Goal: Task Accomplishment & Management: Complete application form

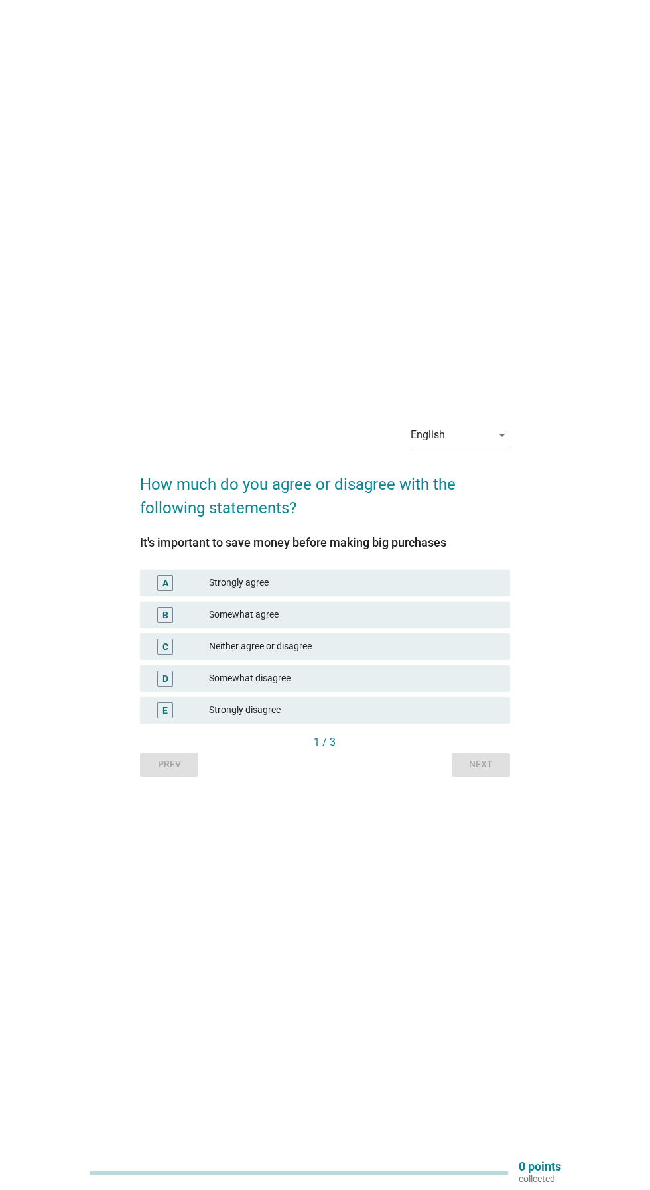
click at [503, 446] on div "English arrow_drop_down" at bounding box center [460, 434] width 99 height 21
click at [485, 525] on div "Bahasa Melayu" at bounding box center [460, 524] width 78 height 16
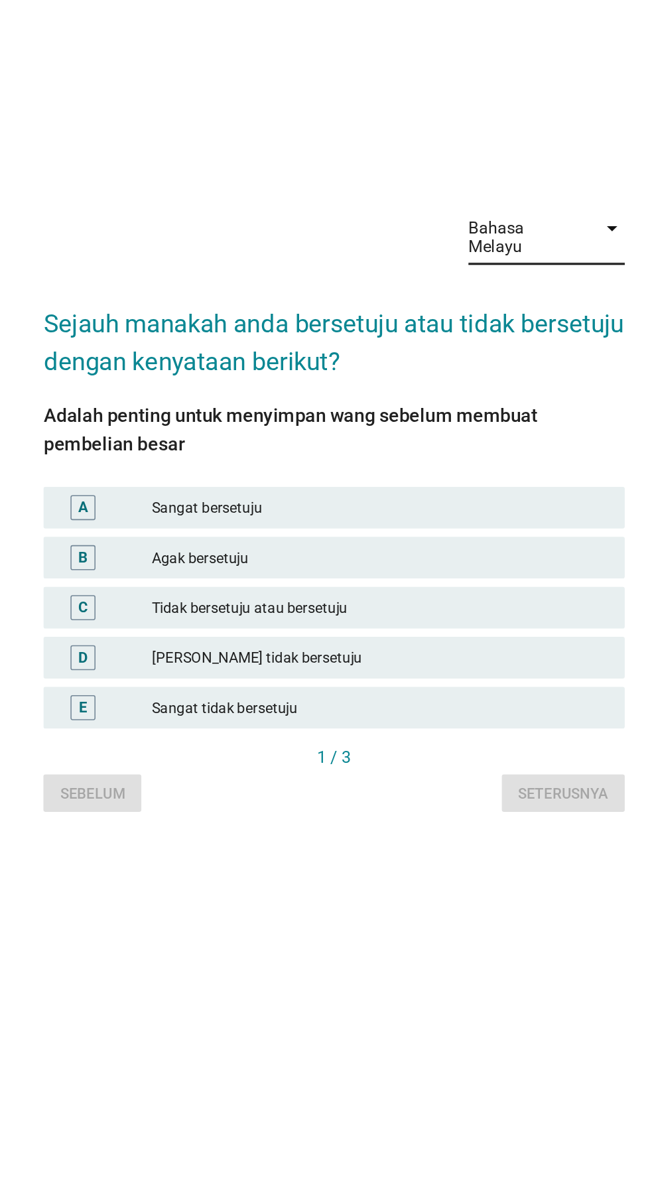
scroll to position [4, 0]
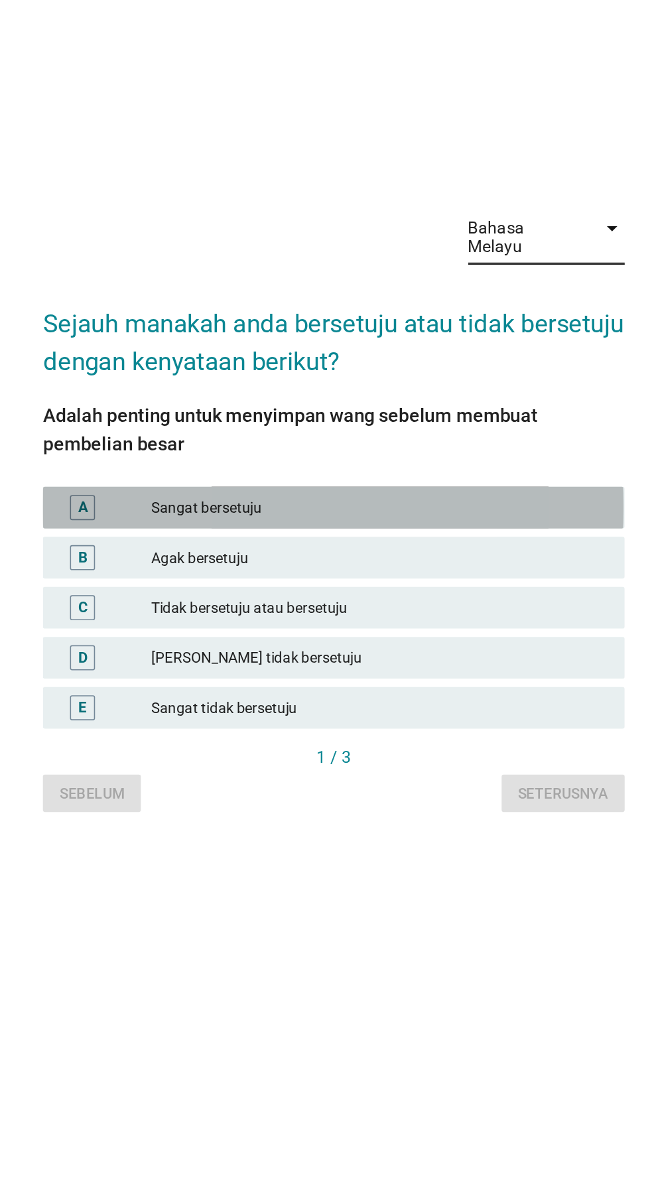
click at [398, 602] on div "Sangat bersetuju" at bounding box center [354, 594] width 290 height 16
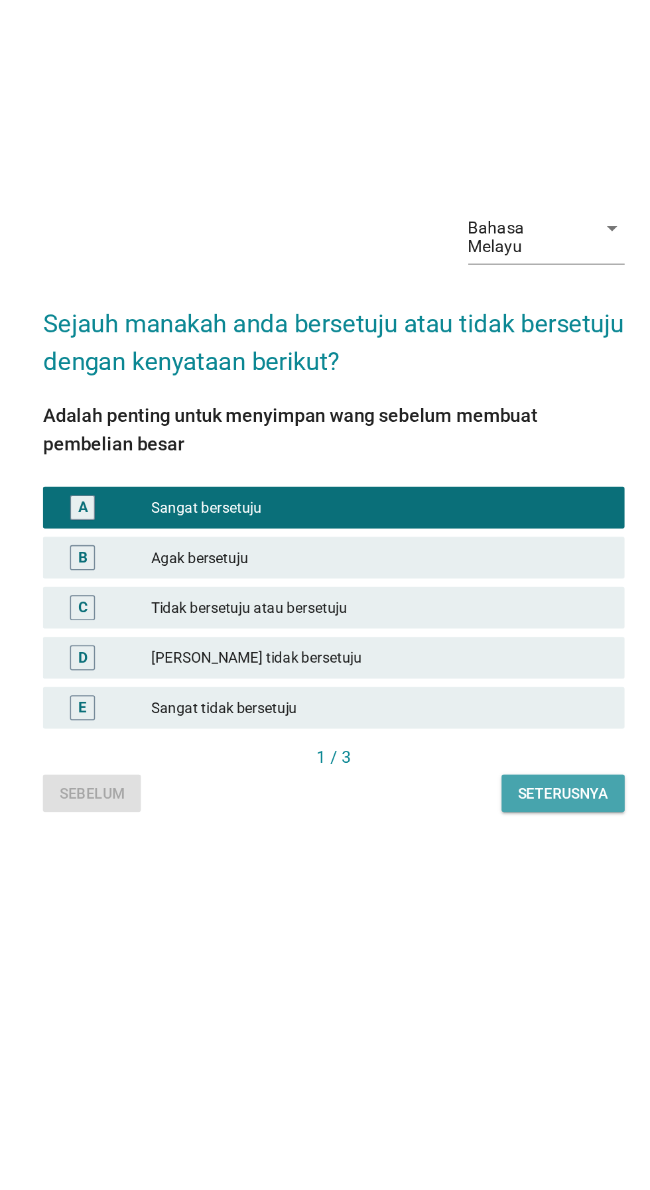
click at [479, 783] on div "Seterusnya" at bounding box center [470, 776] width 57 height 14
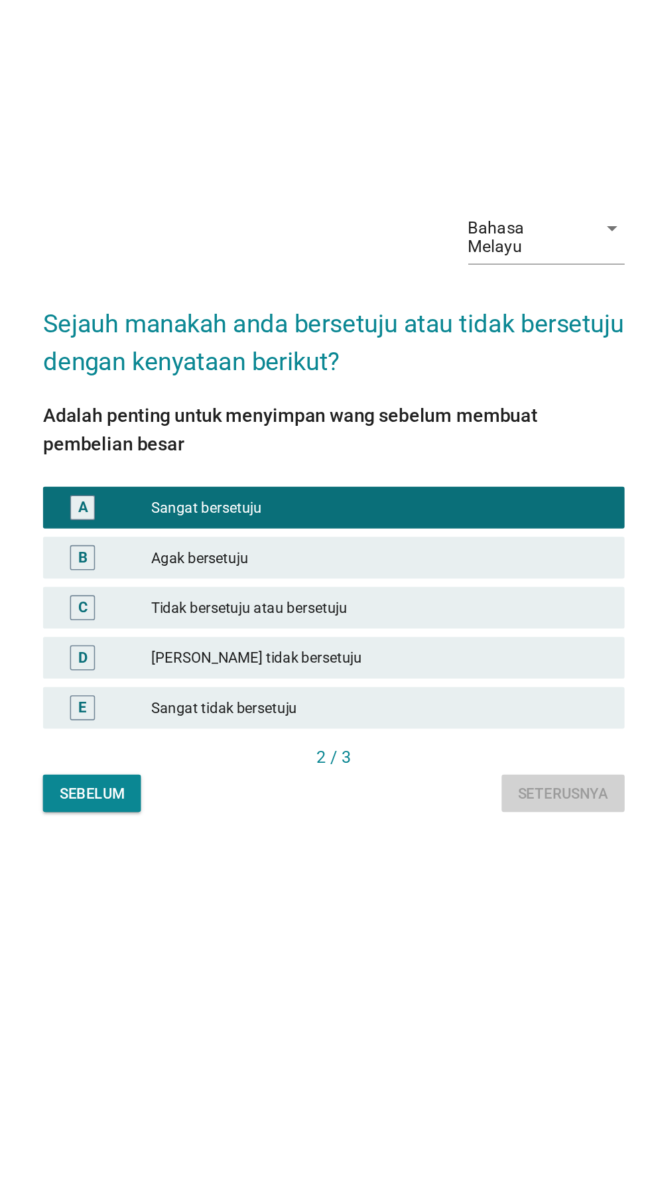
scroll to position [0, 0]
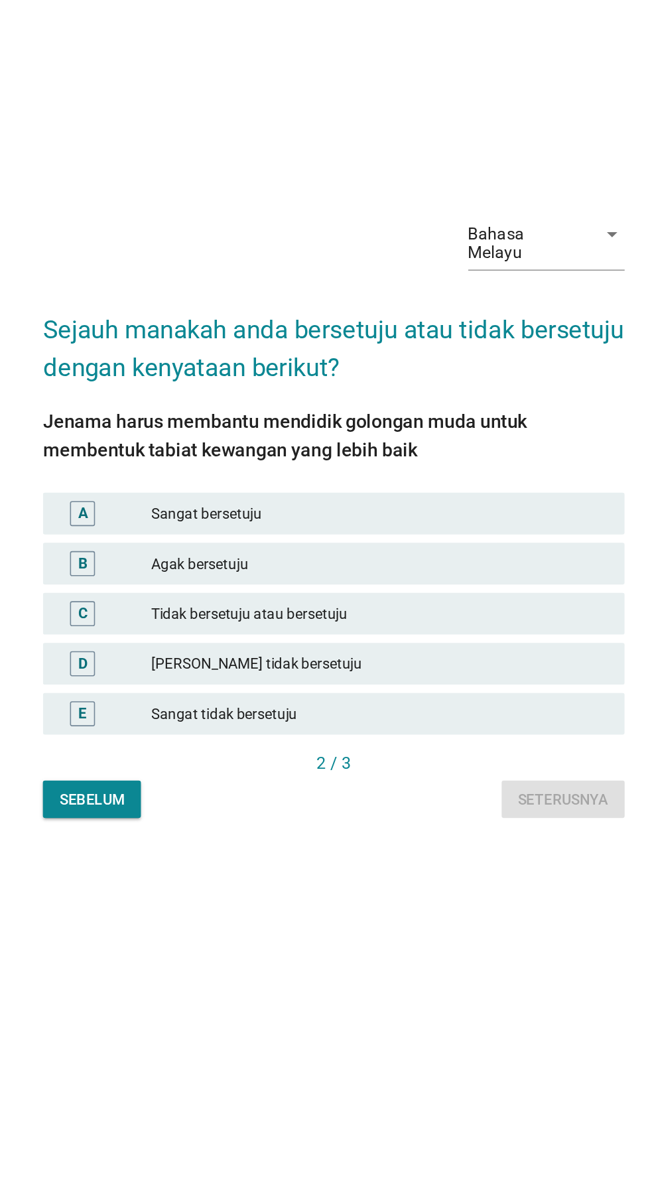
click at [432, 605] on div "Sangat bersetuju" at bounding box center [354, 598] width 290 height 16
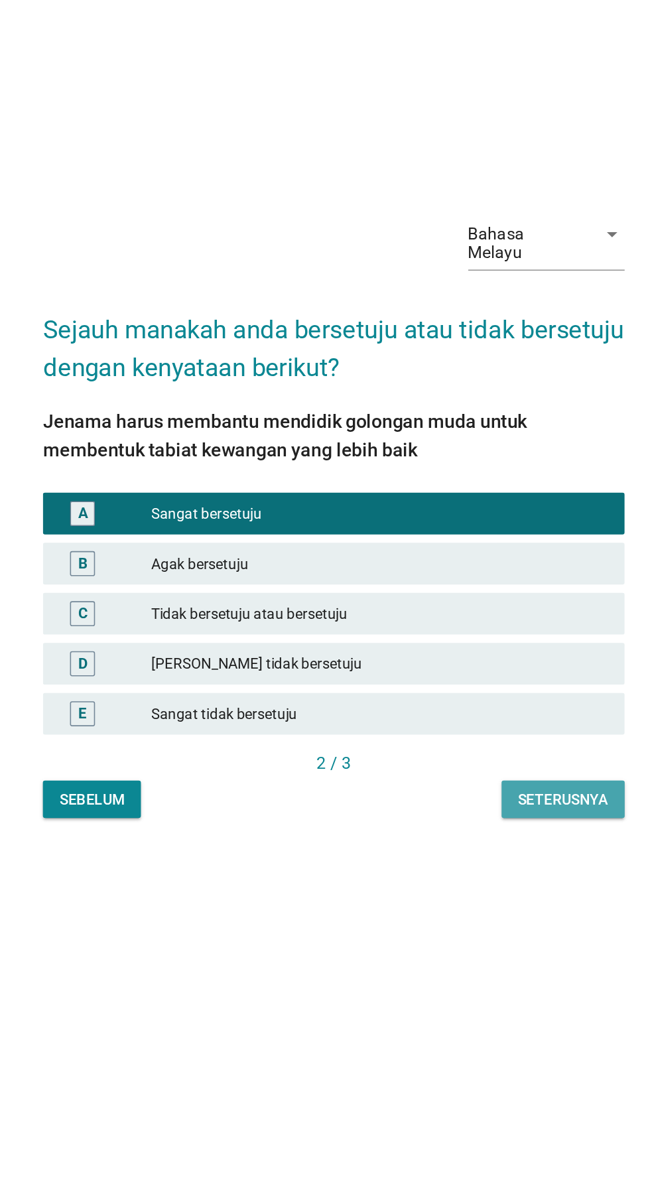
click at [473, 787] on div "Seterusnya" at bounding box center [470, 780] width 57 height 14
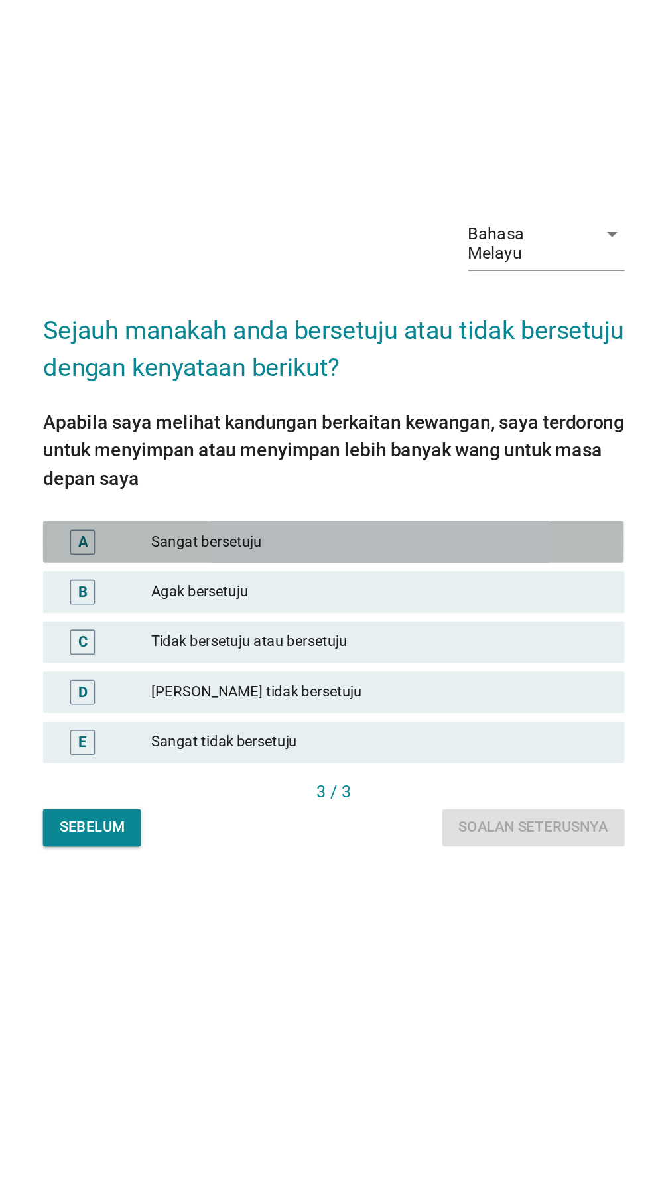
click at [415, 615] on div "Sangat bersetuju" at bounding box center [354, 607] width 290 height 16
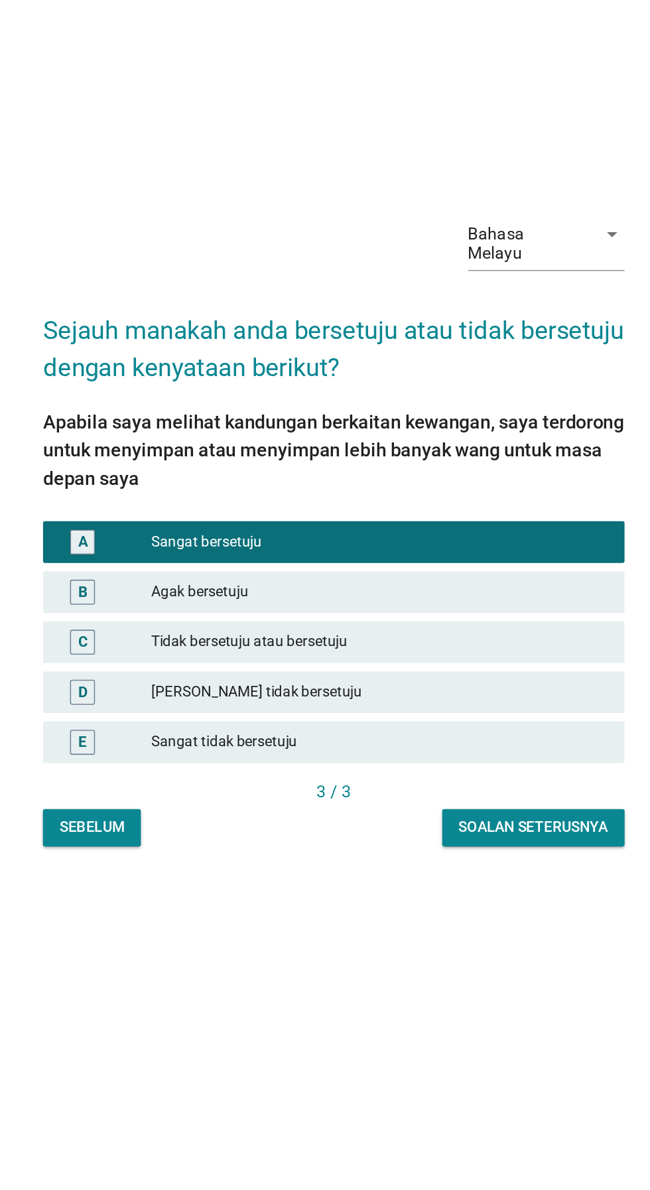
click at [481, 811] on div "Bahasa Melayu arrow_drop_down Sejauh manakah anda bersetuju atau tidak bersetuj…" at bounding box center [324, 595] width 391 height 432
click at [461, 795] on div "Soalan seterusnya" at bounding box center [452, 788] width 95 height 14
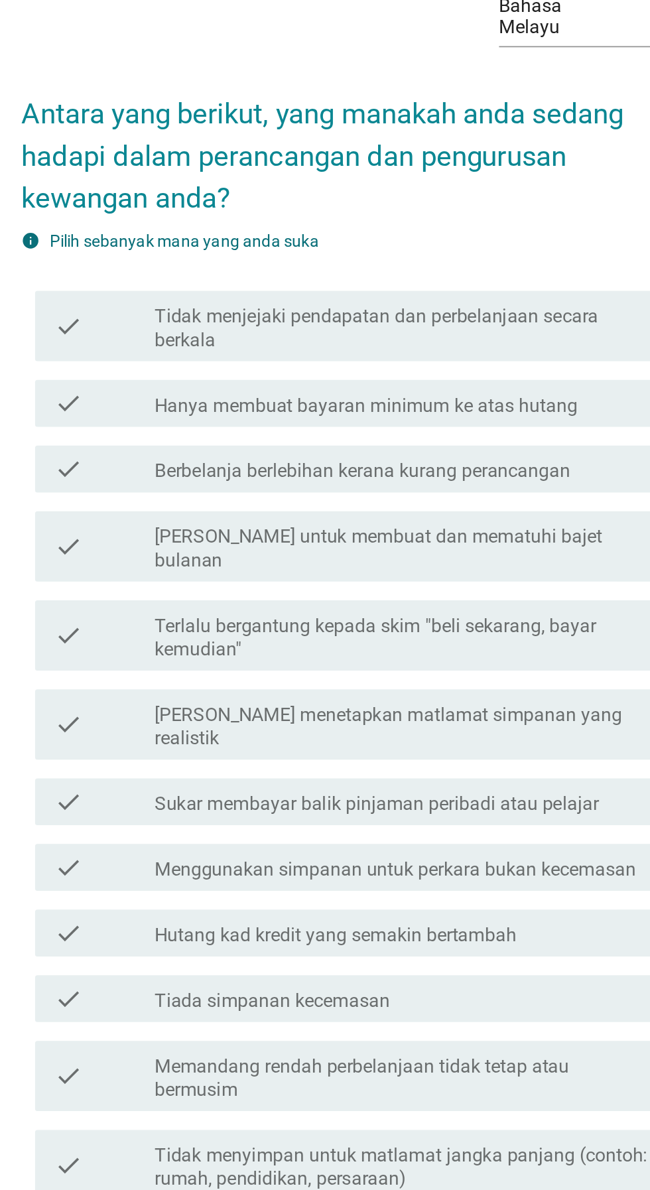
click at [259, 413] on label "Tidak menjejaki pendapatan dan perbelanjaan secara berkala" at bounding box center [358, 400] width 284 height 27
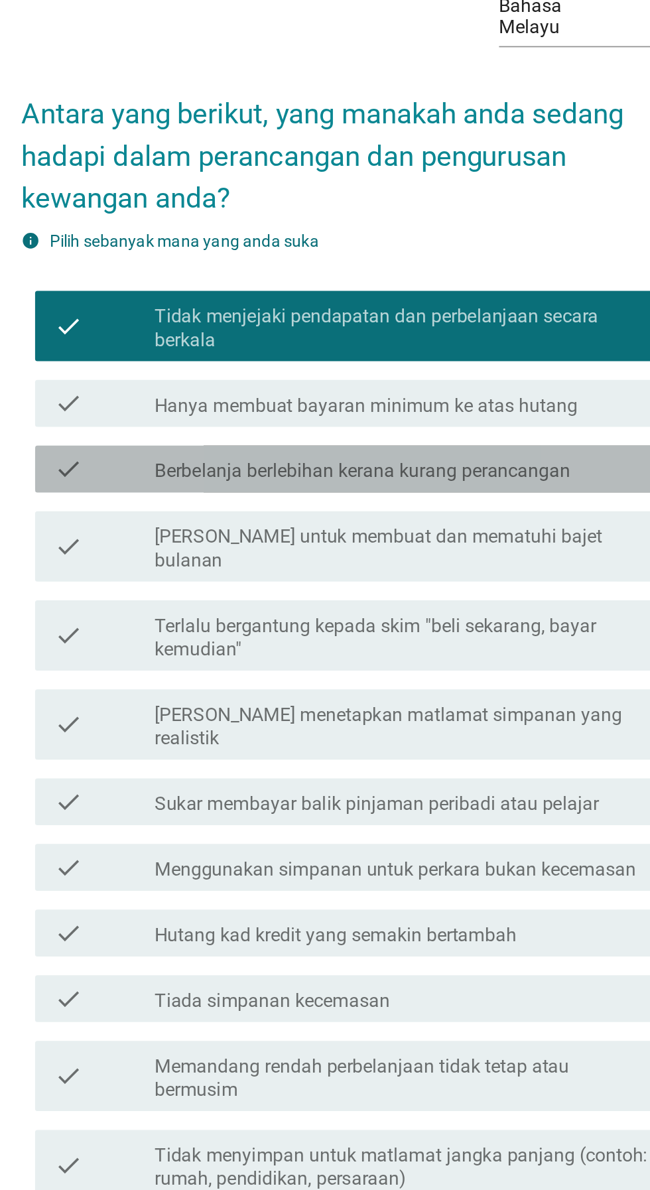
click at [249, 487] on label "Berbelanja berlebihan kerana kurang perancangan" at bounding box center [333, 480] width 235 height 13
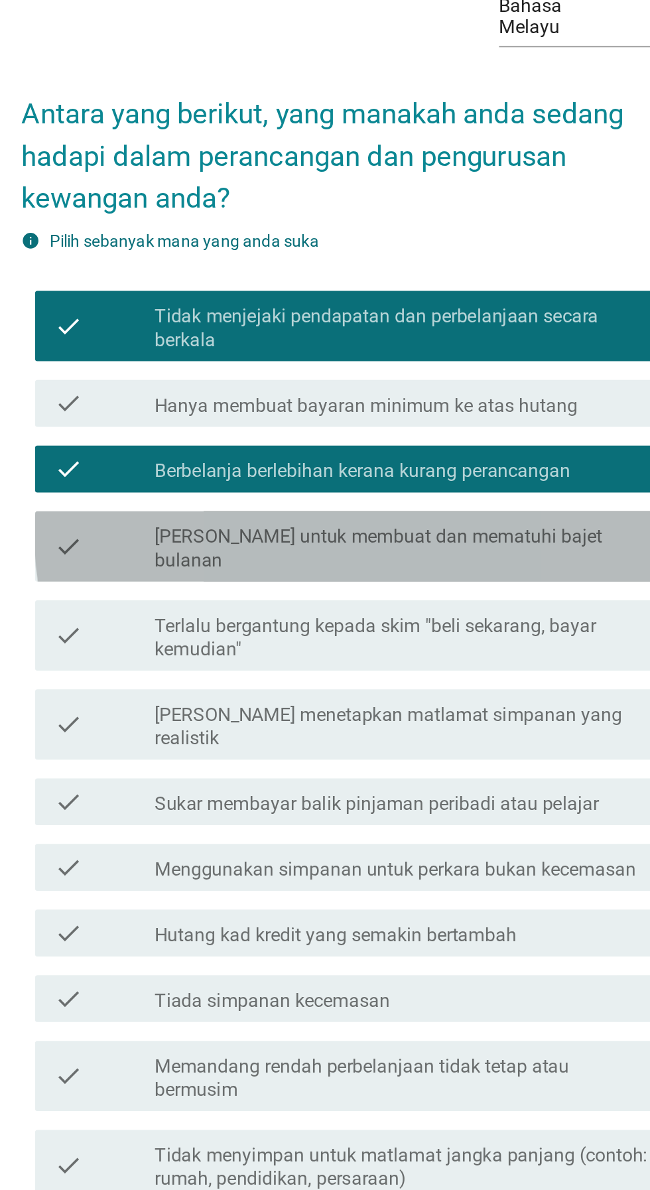
click at [240, 538] on label "[PERSON_NAME] untuk membuat dan mematuhi bajet bulanan" at bounding box center [358, 524] width 284 height 27
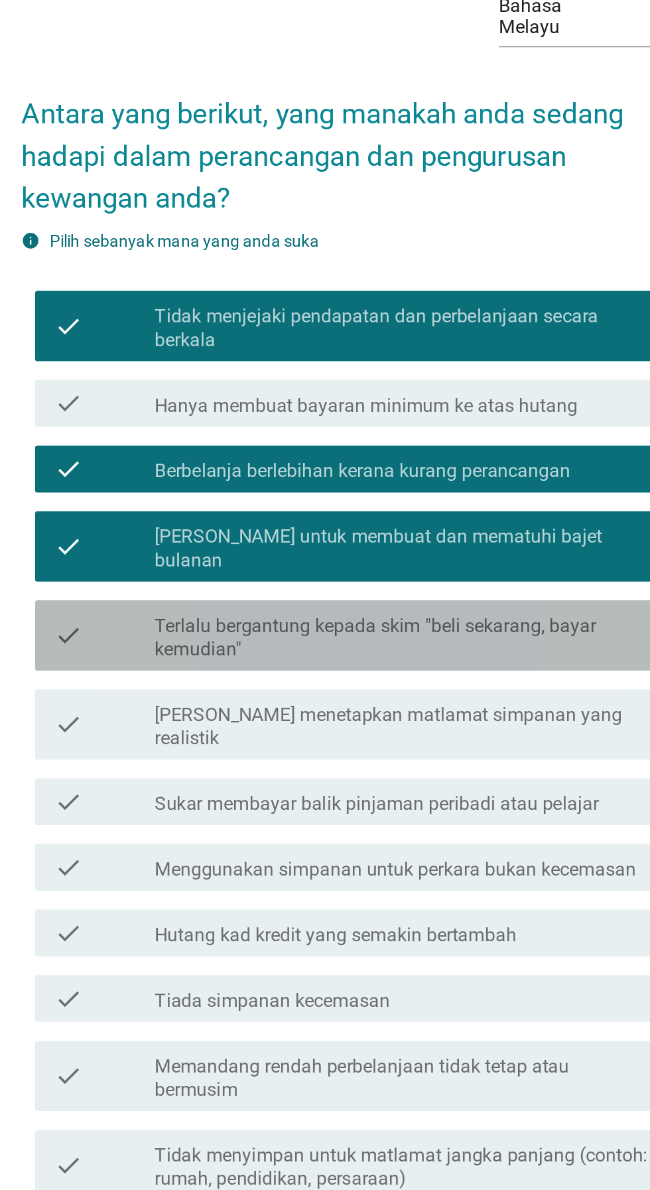
click at [440, 588] on label "Terlalu bergantung kepada skim "beli sekarang, bayar kemudian"" at bounding box center [358, 575] width 284 height 27
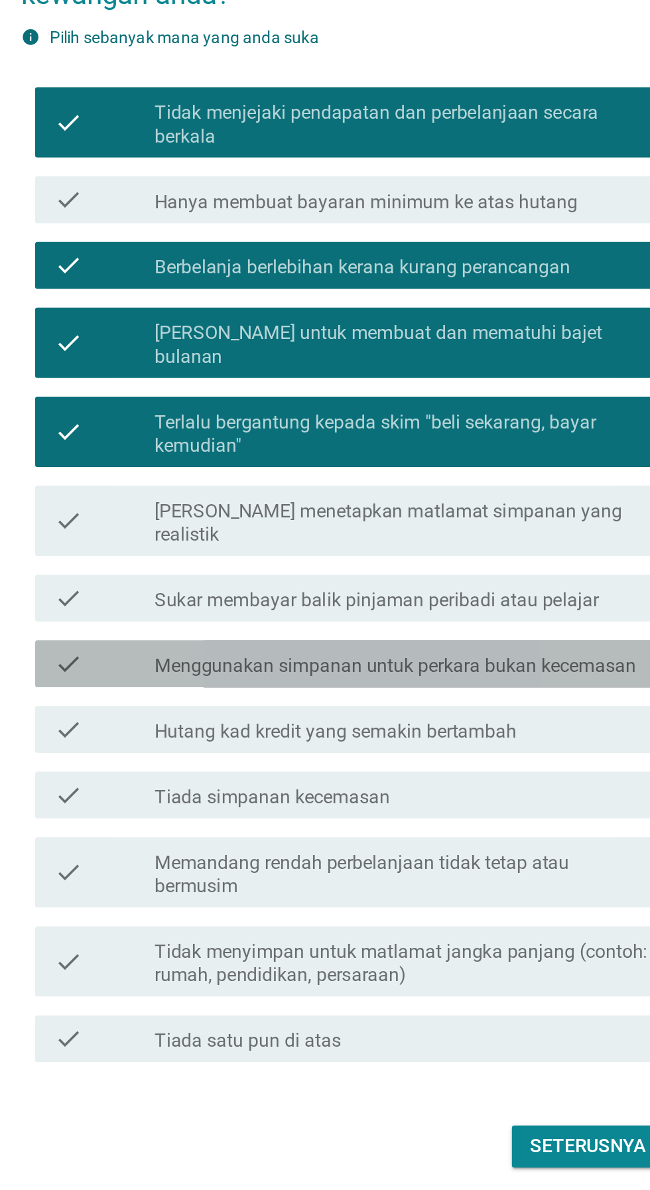
click at [460, 713] on label "Menggunakan simpanan untuk perkara bukan kecemasan" at bounding box center [352, 706] width 273 height 13
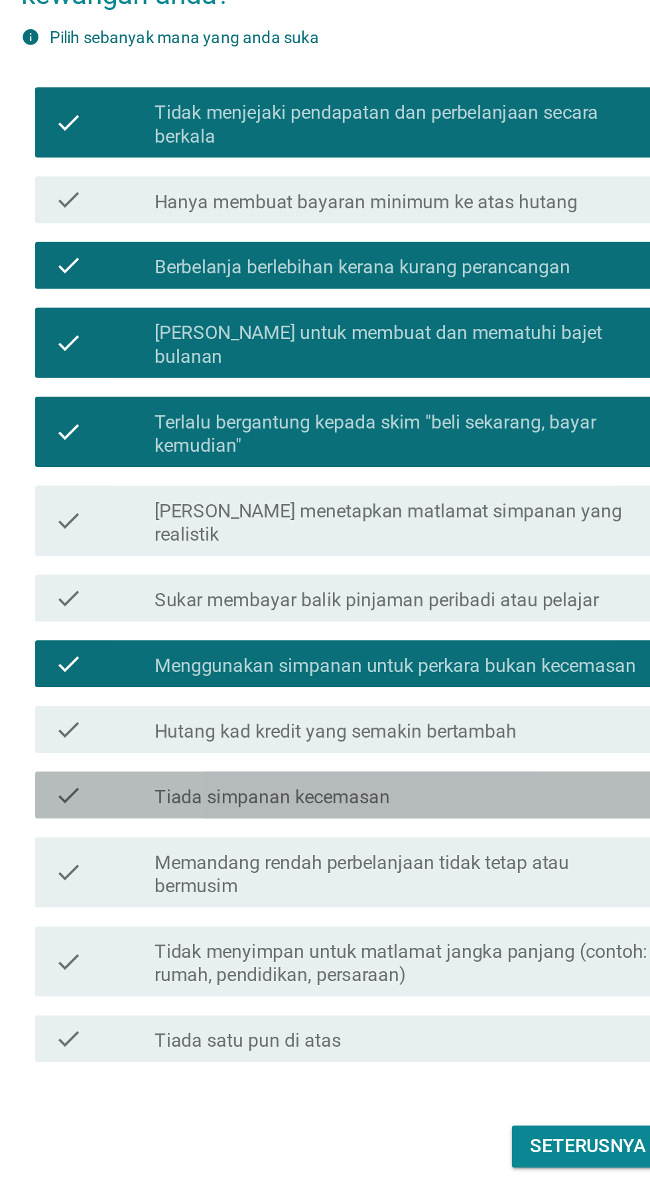
click at [434, 787] on div "check_box_outline_blank Tiada simpanan kecemasan" at bounding box center [358, 779] width 284 height 16
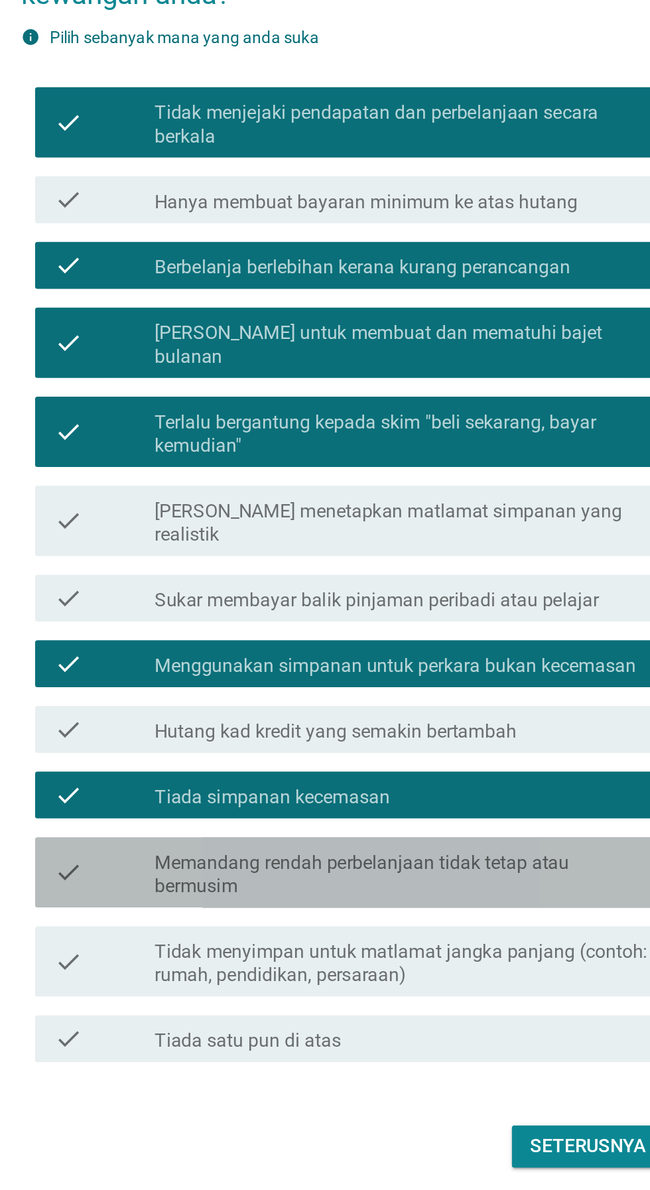
click at [428, 838] on label "Memandang rendah perbelanjaan tidak tetap atau bermusim" at bounding box center [358, 824] width 284 height 27
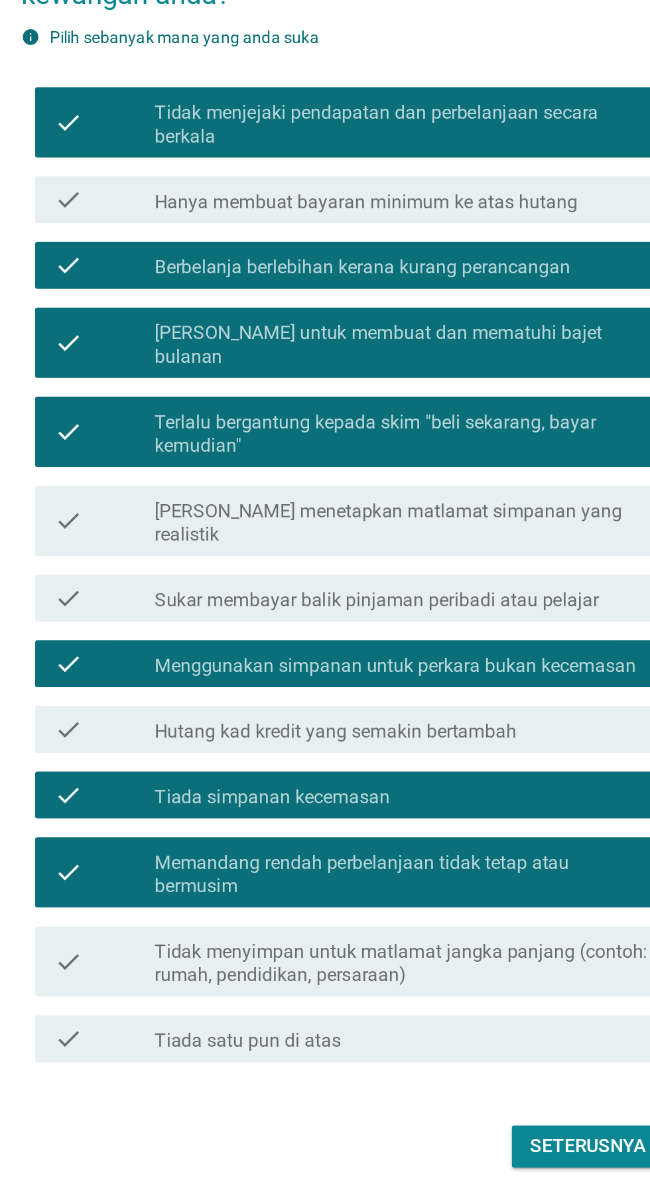
click at [400, 888] on label "Tidak menyimpan untuk matlamat jangka panjang (contoh: rumah, pendidikan, persa…" at bounding box center [358, 874] width 284 height 27
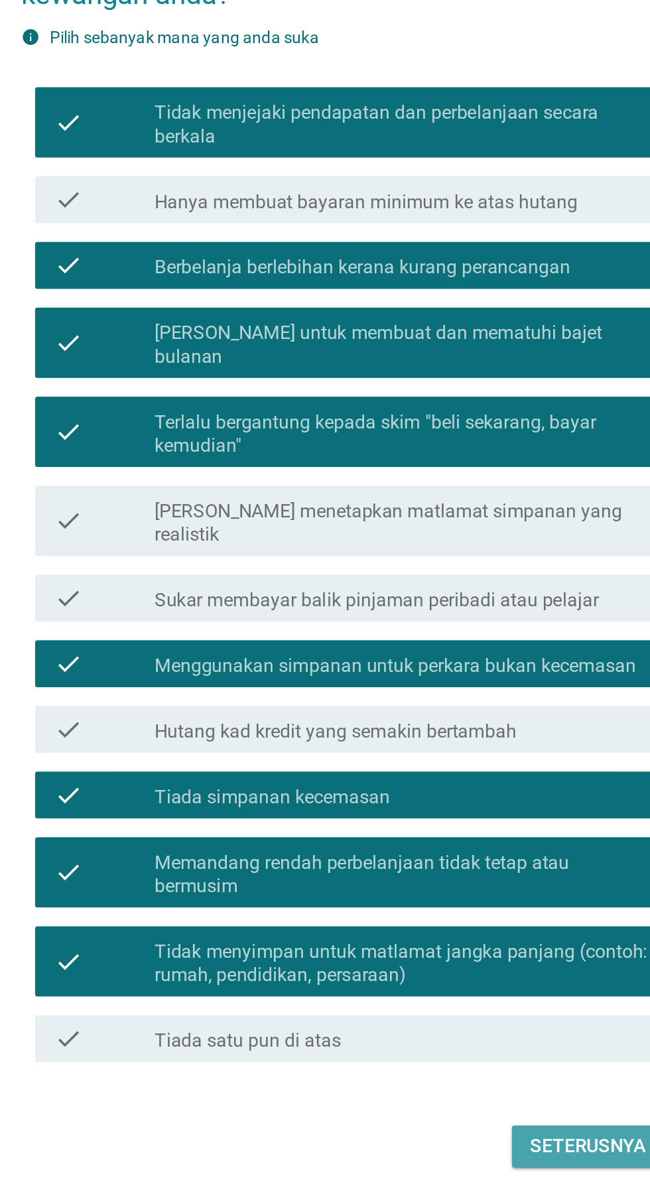
click at [457, 986] on div "Seterusnya" at bounding box center [461, 978] width 66 height 16
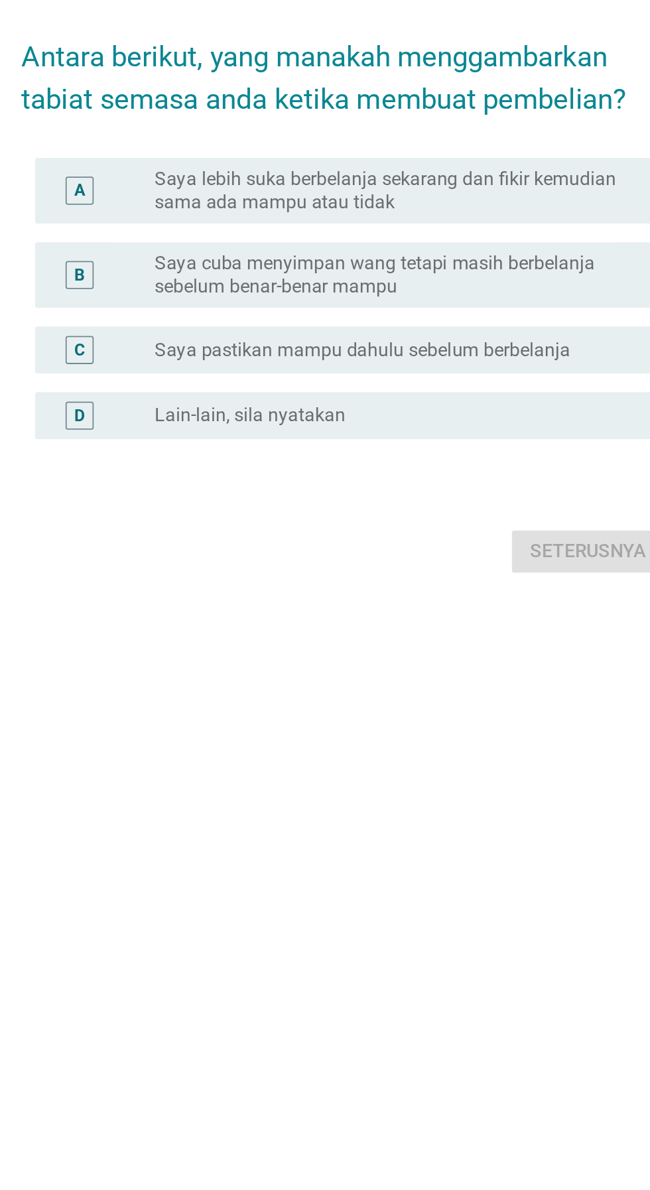
scroll to position [34, 0]
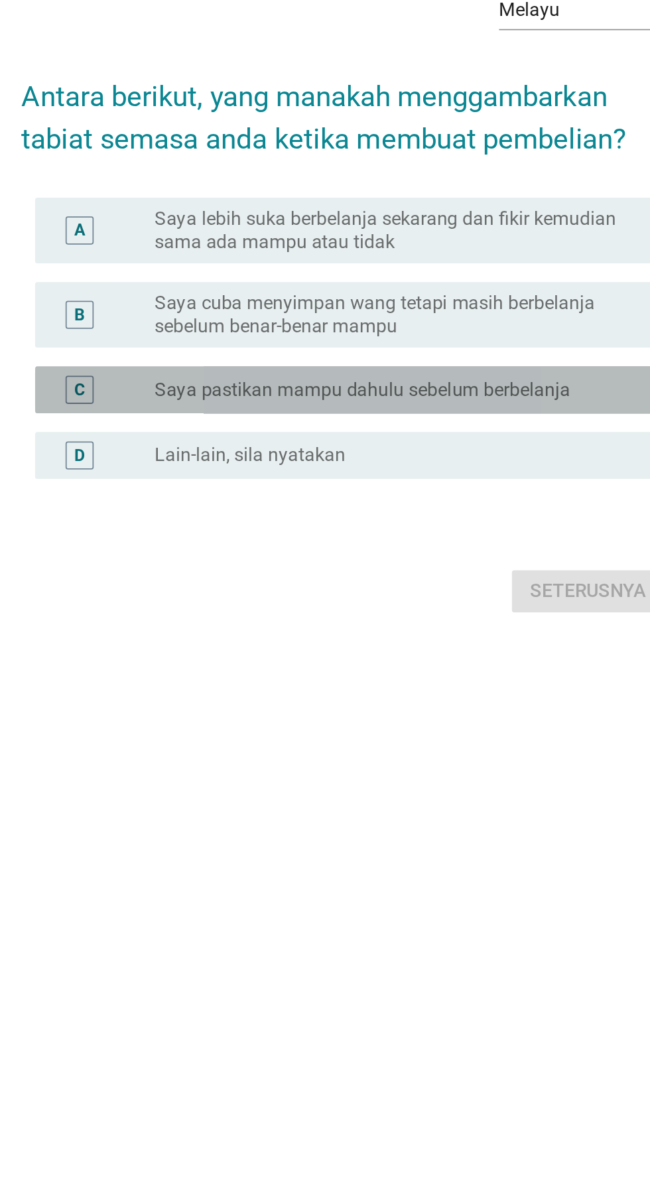
click at [239, 627] on label "Saya pastikan mampu dahulu sebelum berbelanja" at bounding box center [333, 619] width 235 height 13
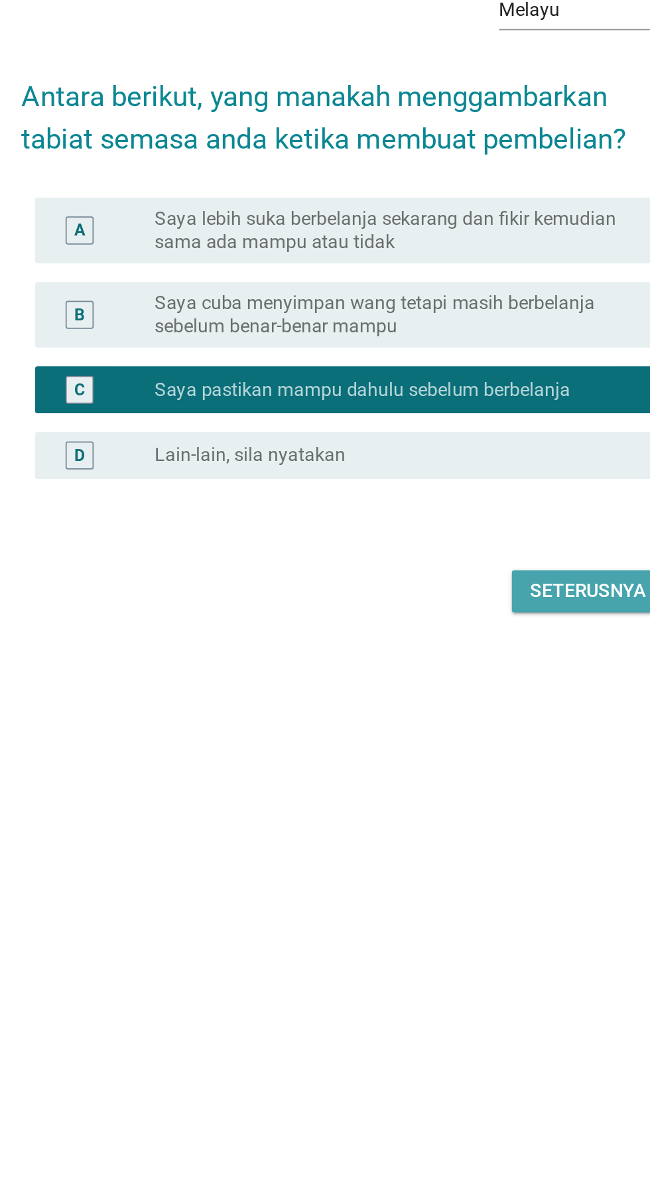
click at [460, 742] on div "Seterusnya" at bounding box center [461, 734] width 66 height 16
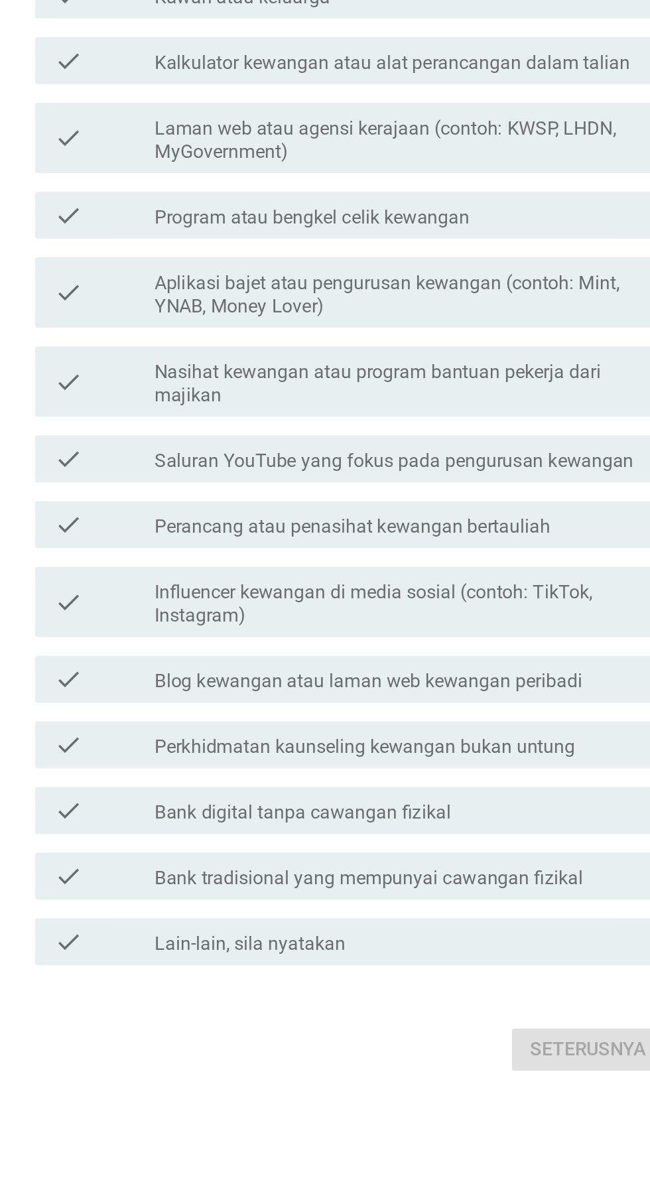
scroll to position [0, 0]
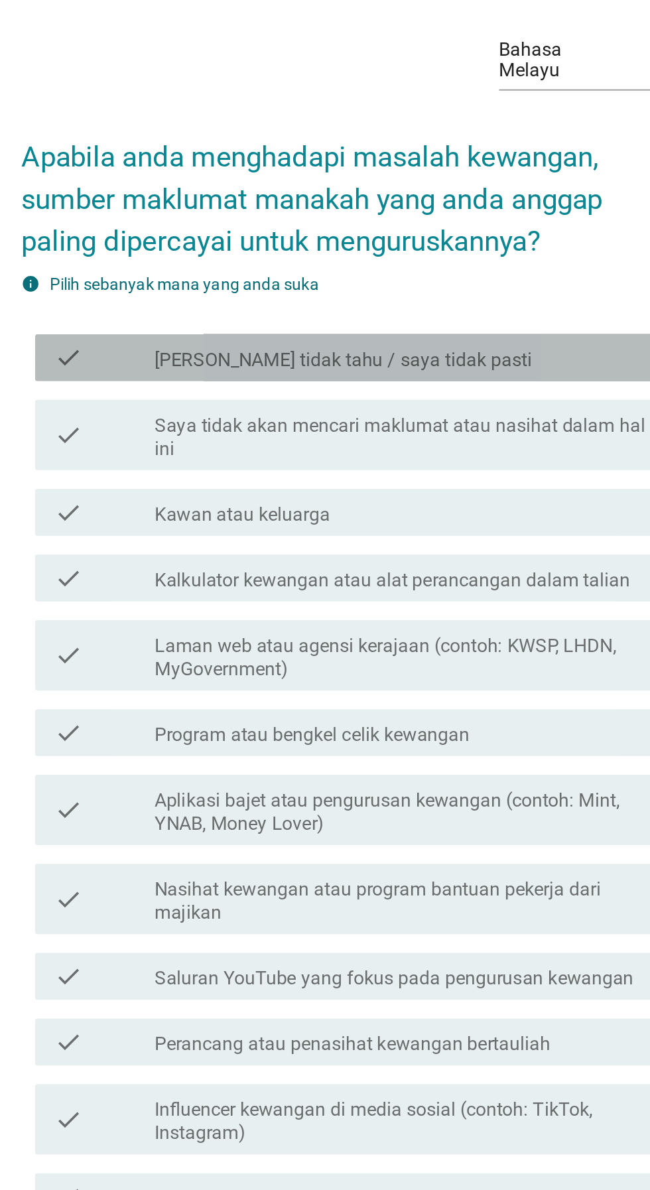
click at [227, 351] on label "[PERSON_NAME] tidak tahu / saya tidak pasti" at bounding box center [323, 344] width 214 height 13
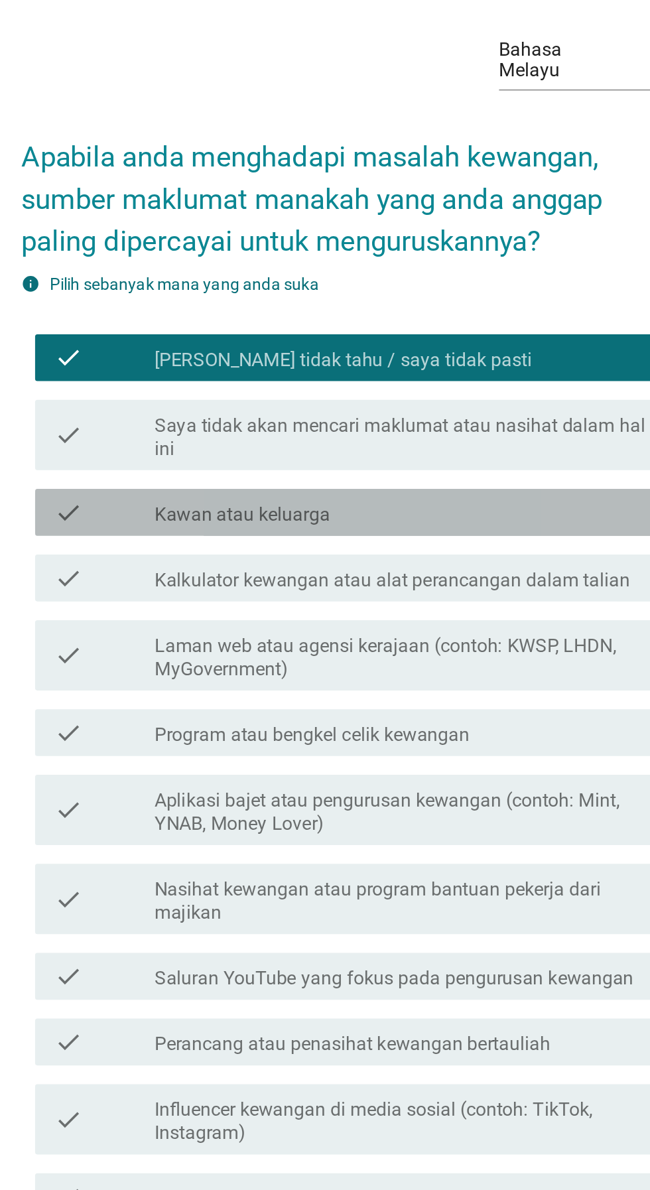
click at [216, 438] on label "Kawan atau keluarga" at bounding box center [265, 431] width 99 height 13
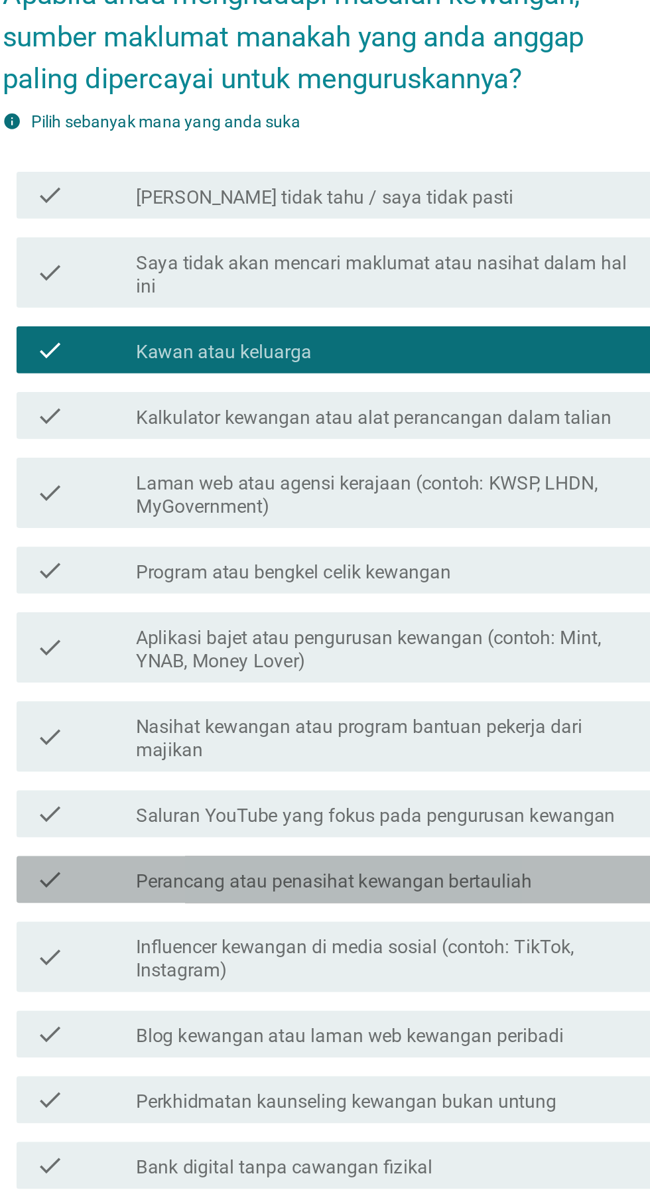
click at [449, 743] on div "check check_box_outline_blank Perancang atau penasihat kewangan bertauliah" at bounding box center [328, 730] width 361 height 27
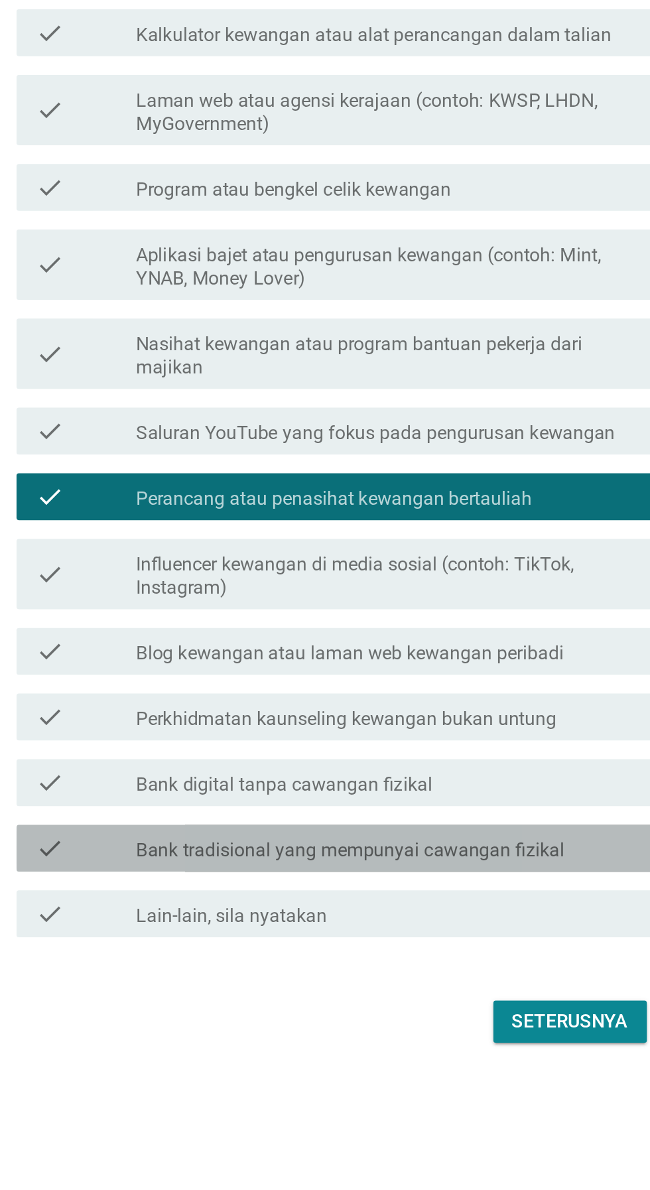
click at [436, 937] on label "Bank tradisional yang mempunyai cawangan fizikal" at bounding box center [337, 930] width 243 height 13
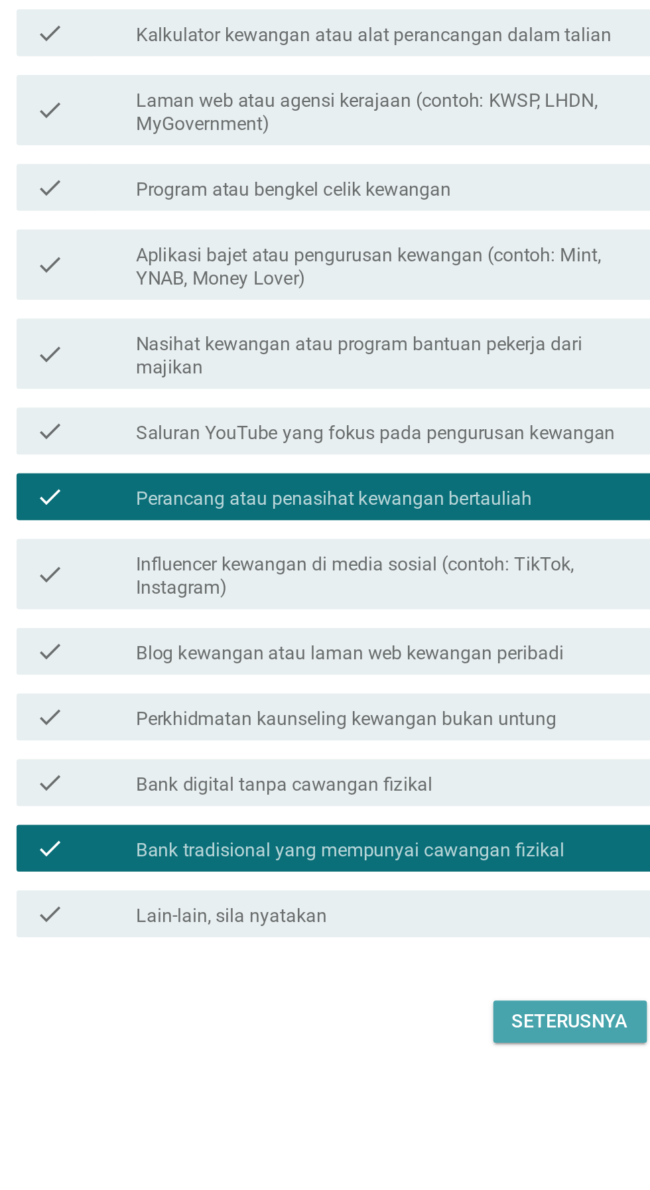
click at [468, 1035] on div "Seterusnya" at bounding box center [461, 1027] width 66 height 16
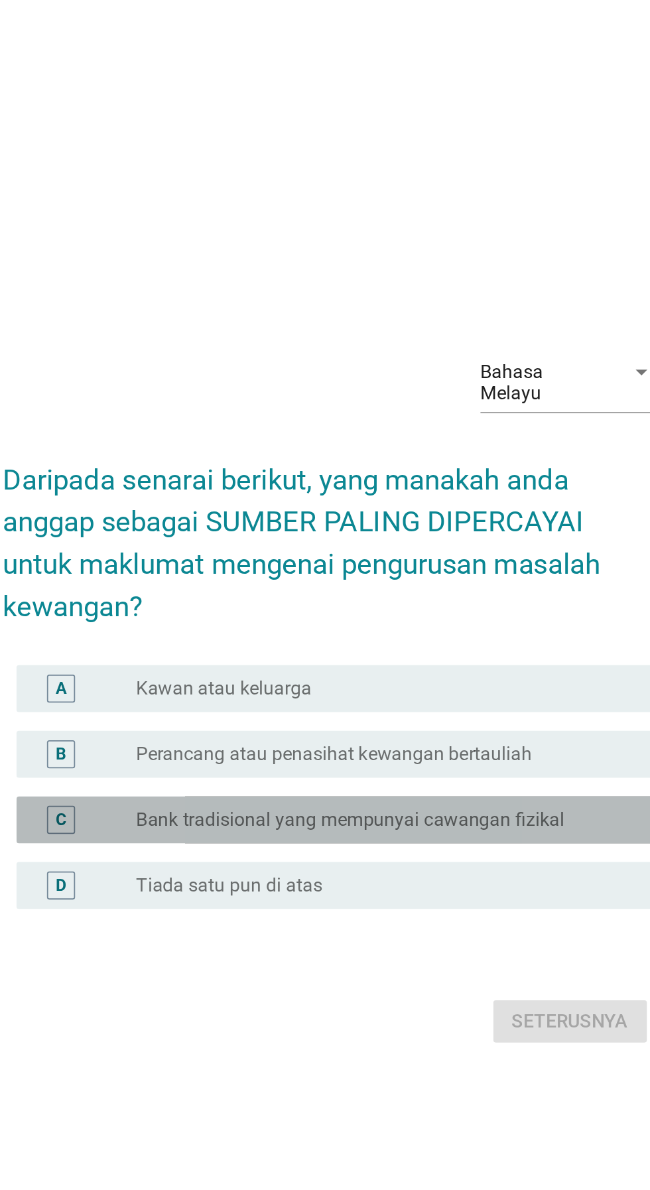
click at [434, 674] on label "Bank tradisional yang mempunyai cawangan fizikal" at bounding box center [337, 667] width 243 height 13
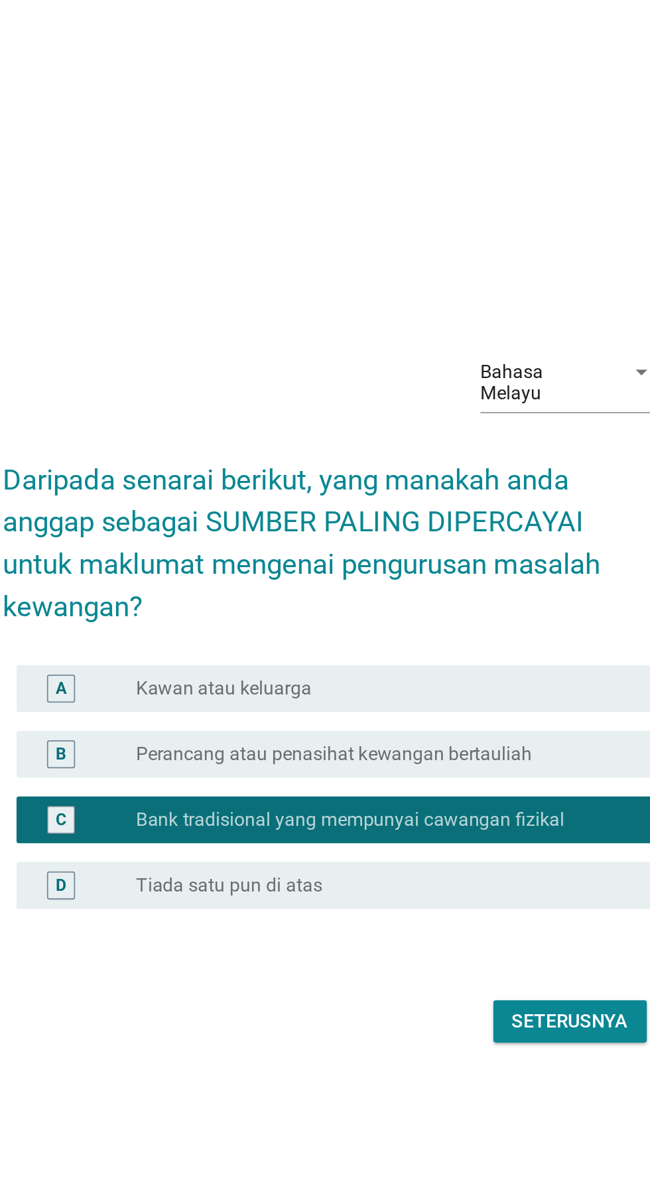
click at [462, 793] on button "Seterusnya" at bounding box center [461, 781] width 87 height 24
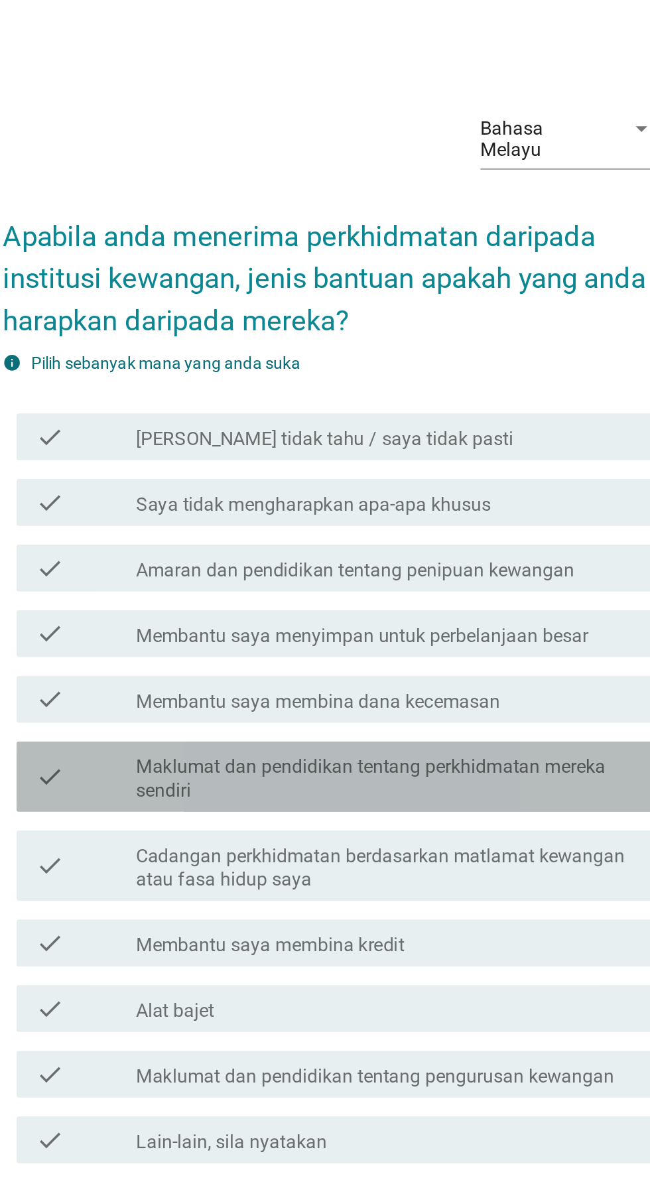
click at [431, 668] on div "check check_box_outline_blank Maklumat dan pendidikan tentang perkhidmatan mere…" at bounding box center [328, 648] width 361 height 40
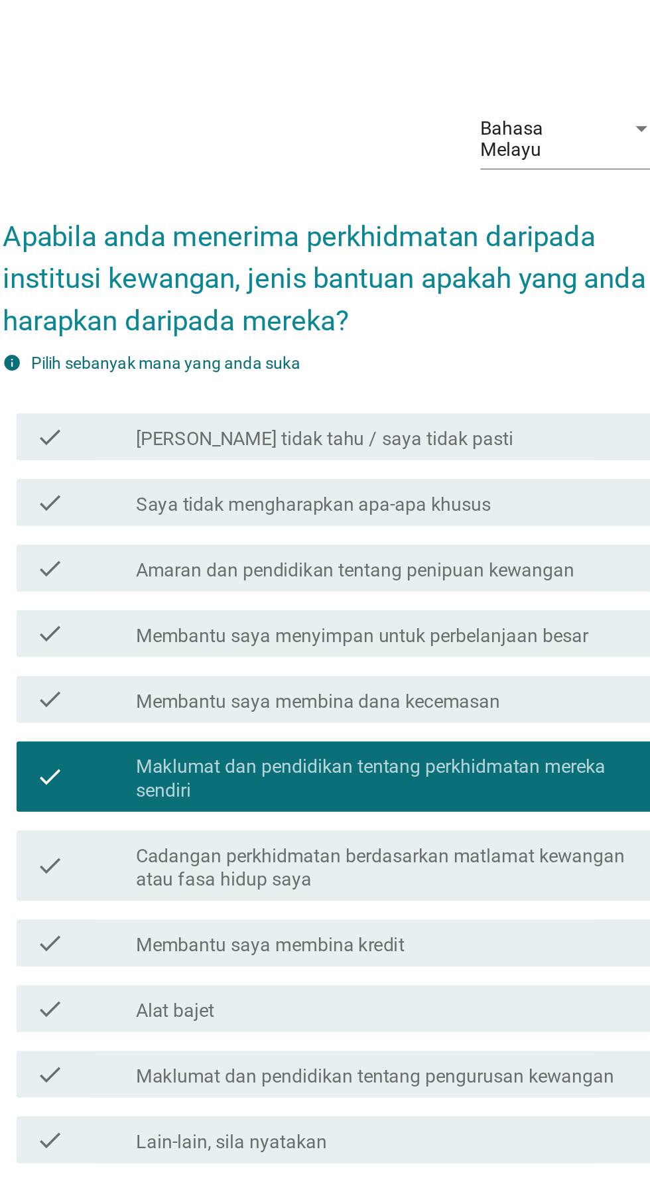
click at [438, 612] on div "check_box_outline_blank Membantu saya membina dana kecemasan" at bounding box center [358, 604] width 284 height 16
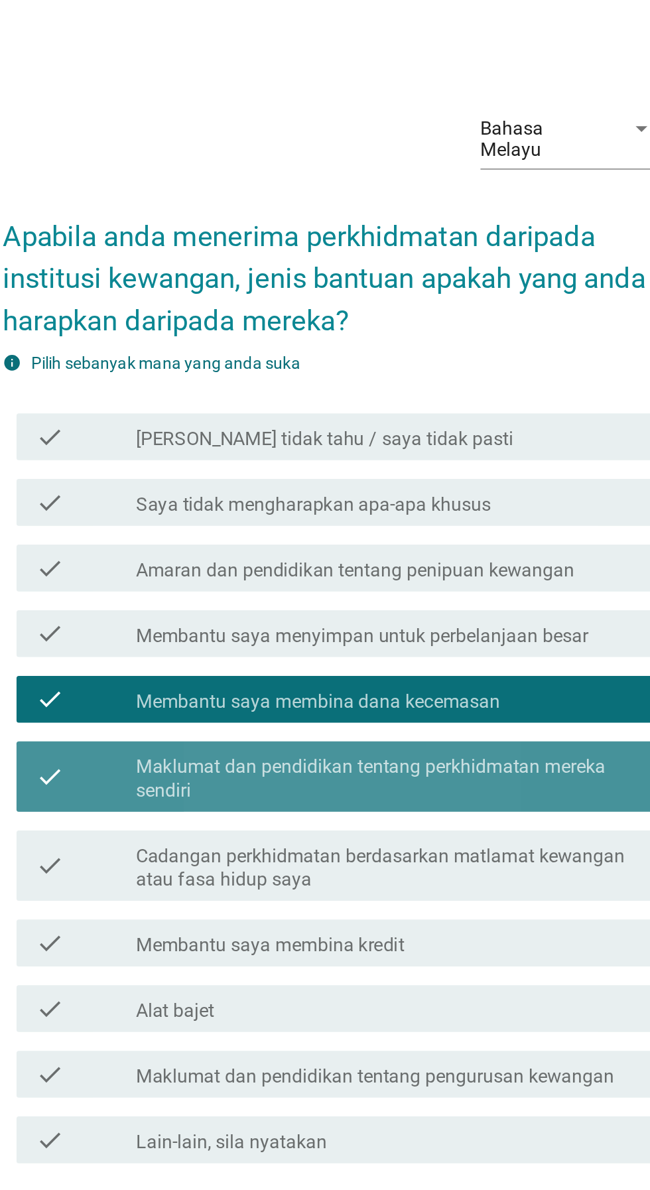
click at [457, 668] on div "check check_box_outline_blank Maklumat dan pendidikan tentang perkhidmatan mere…" at bounding box center [328, 648] width 361 height 40
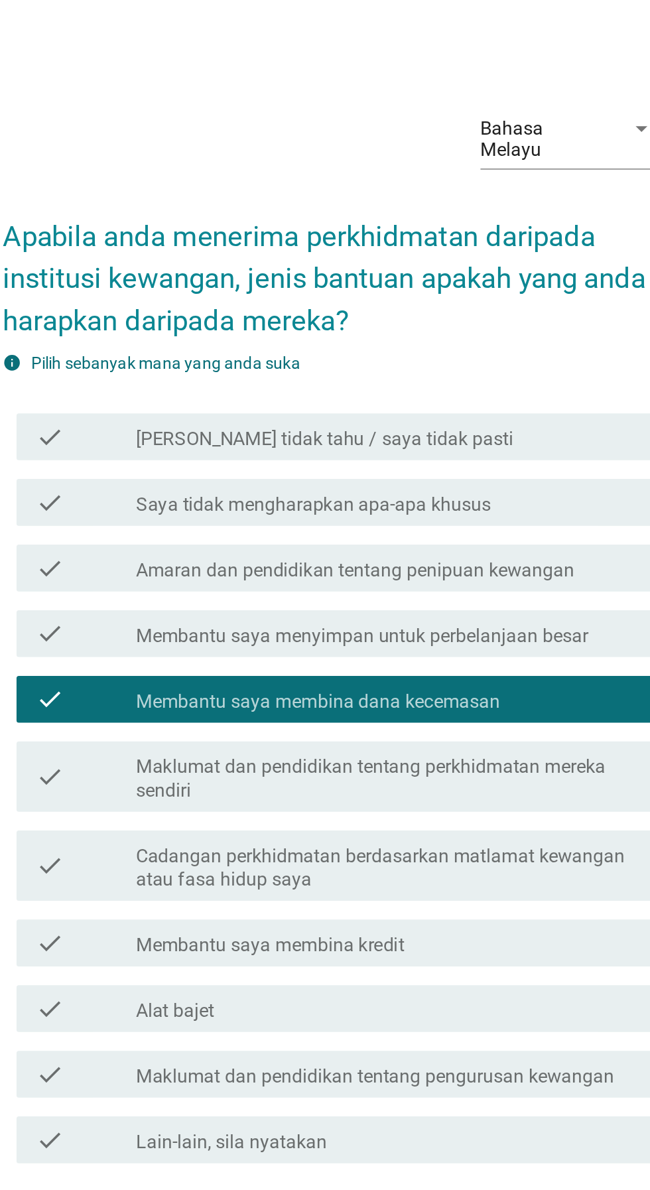
click at [452, 713] on label "Cadangan perkhidmatan berdasarkan matlamat kewangan atau fasa hidup saya" at bounding box center [358, 699] width 284 height 27
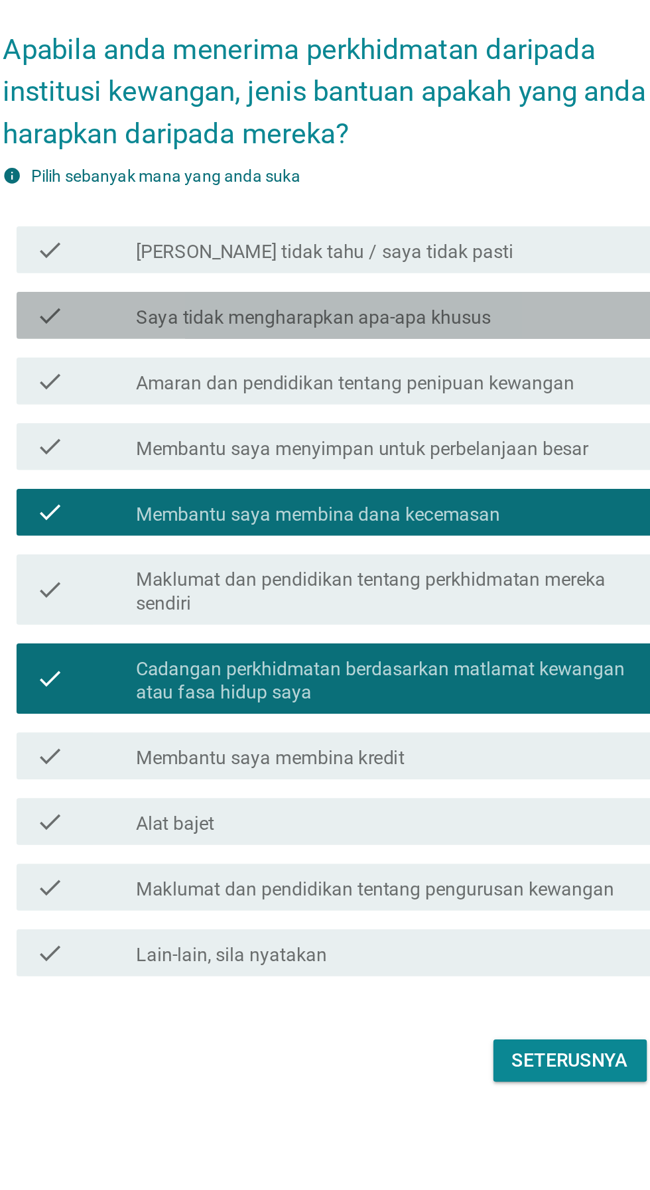
click at [440, 506] on div "check check_box_outline_blank Saya tidak mengharapkan apa-apa khusus" at bounding box center [328, 492] width 361 height 27
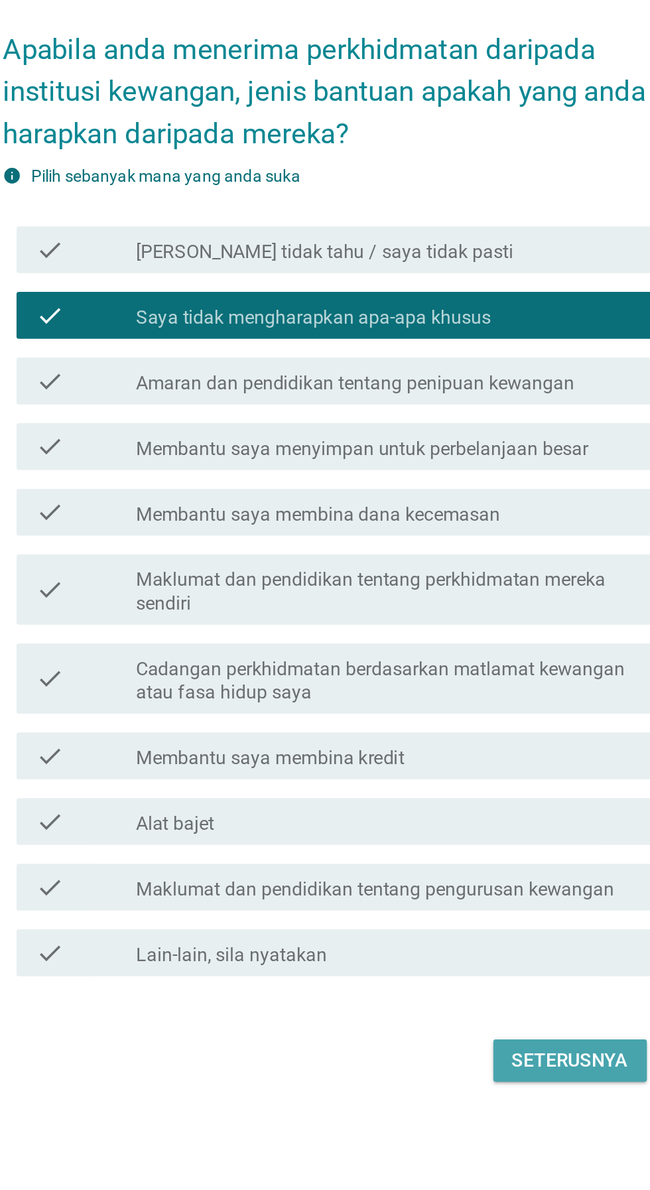
click at [456, 922] on div "Seterusnya" at bounding box center [461, 915] width 66 height 16
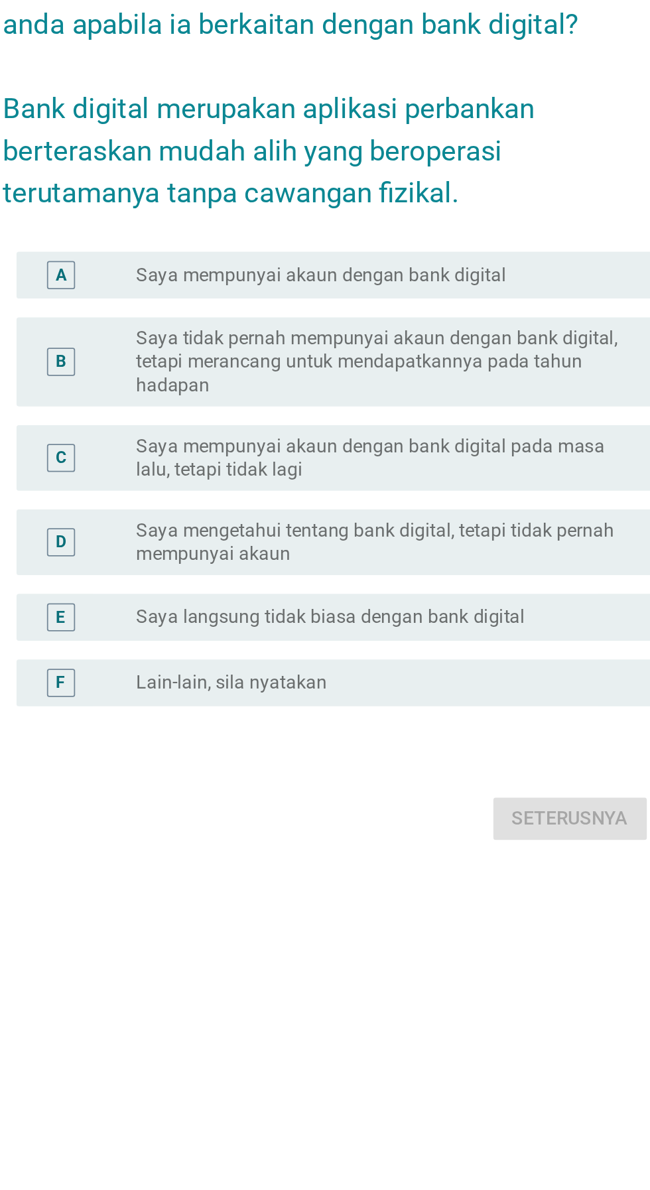
scroll to position [34, 0]
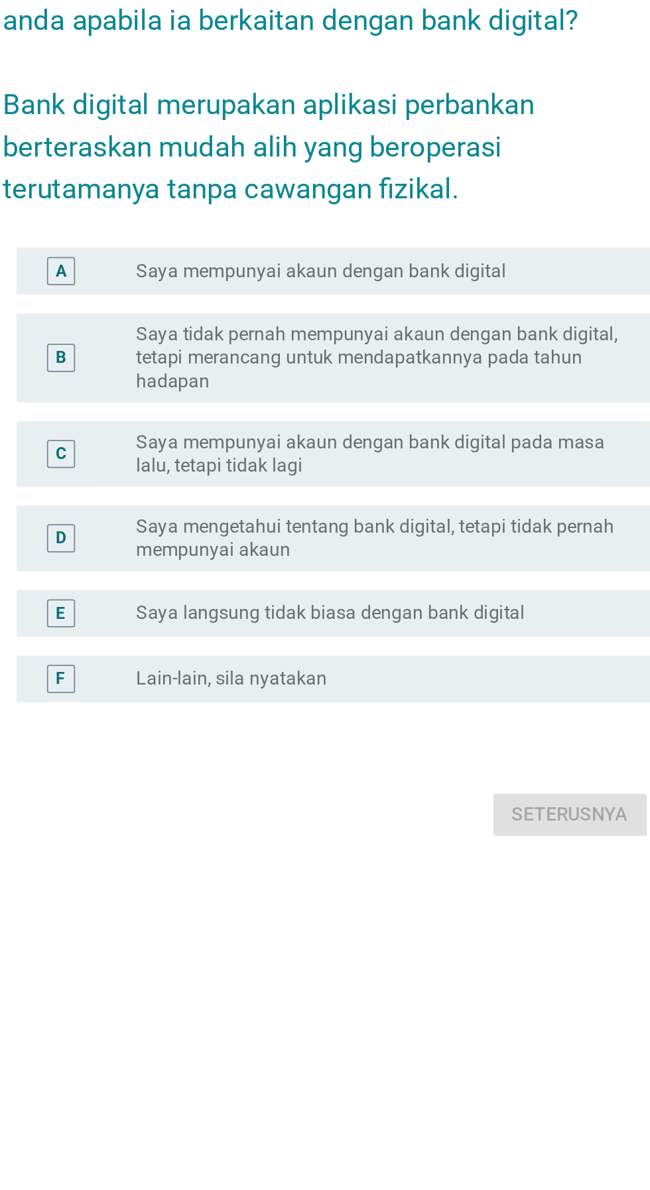
click at [432, 730] on div "E radio_button_unchecked Saya langsung tidak biasa dengan bank digital" at bounding box center [328, 717] width 361 height 27
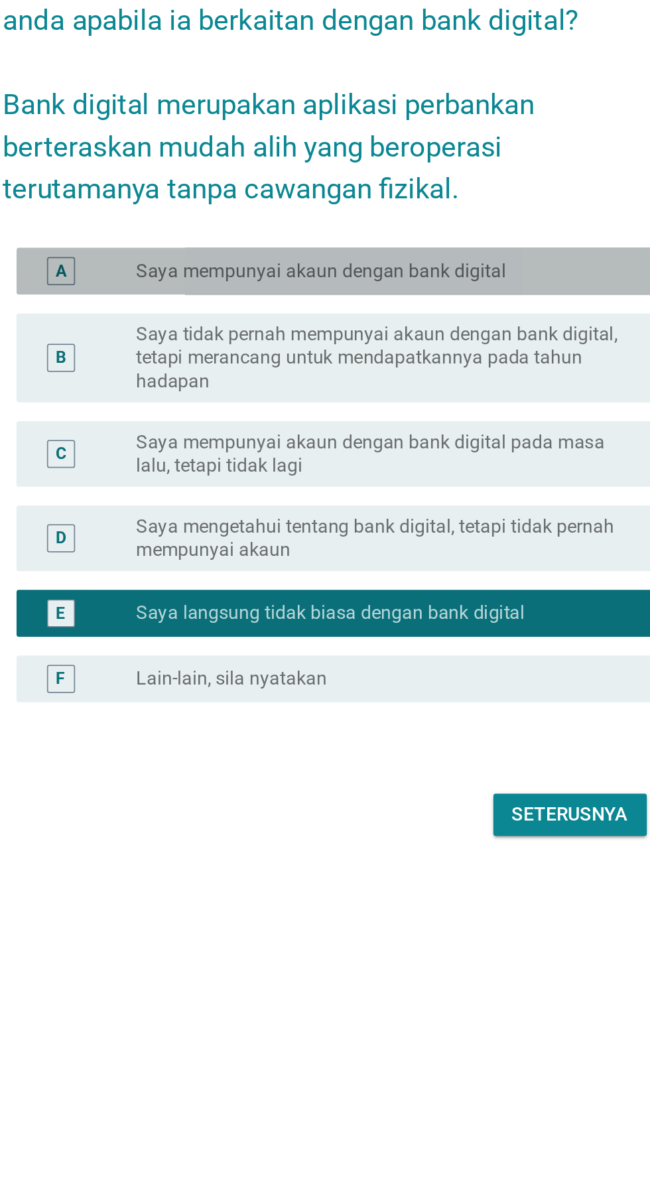
click at [245, 530] on label "Saya mempunyai akaun dengan bank digital" at bounding box center [321, 523] width 210 height 13
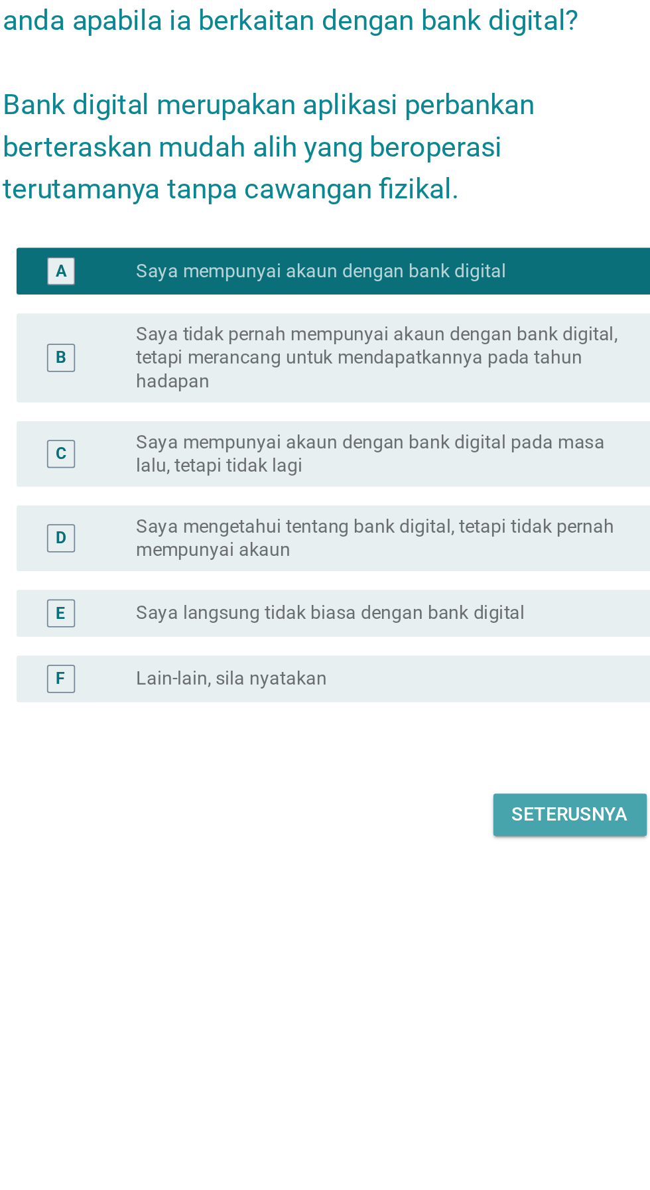
click at [459, 843] on button "Seterusnya" at bounding box center [461, 831] width 87 height 24
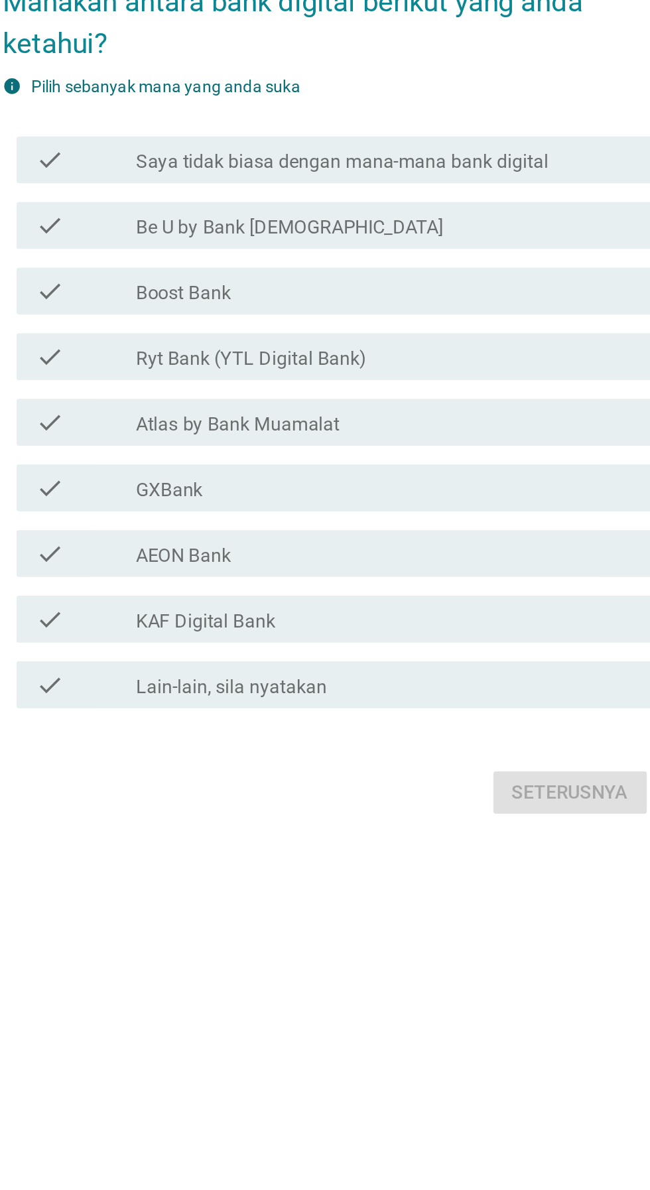
scroll to position [13, 0]
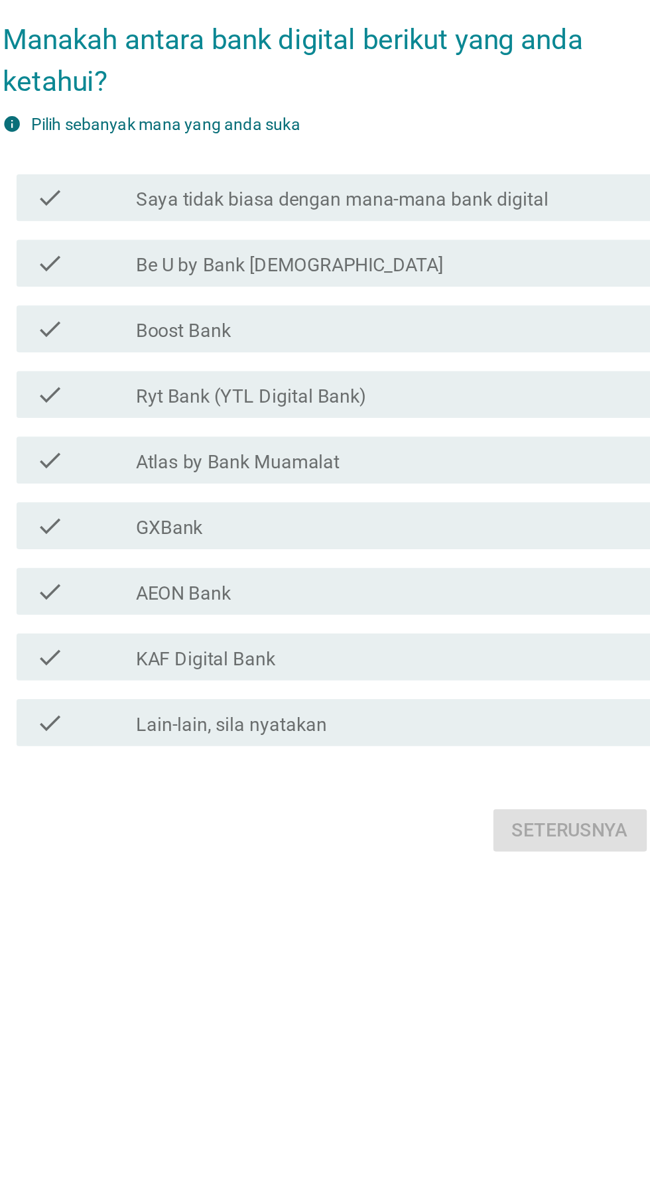
click at [458, 712] on div "check_box_outline_blank AEON Bank" at bounding box center [358, 704] width 284 height 16
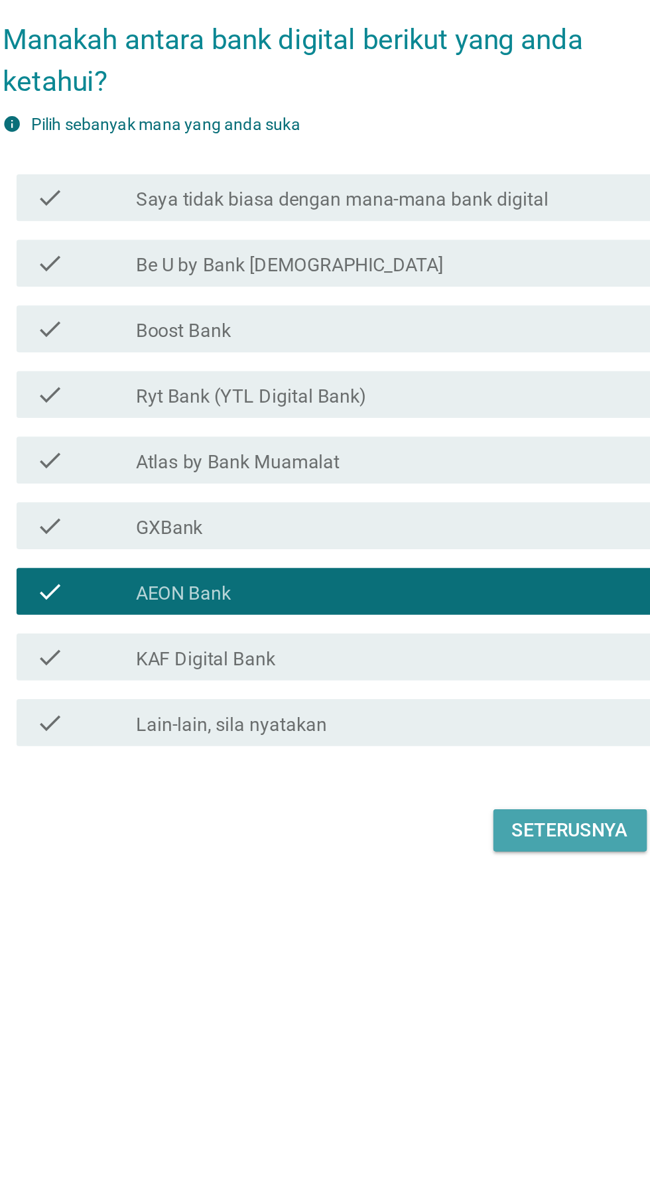
click at [472, 852] on button "Seterusnya" at bounding box center [461, 840] width 87 height 24
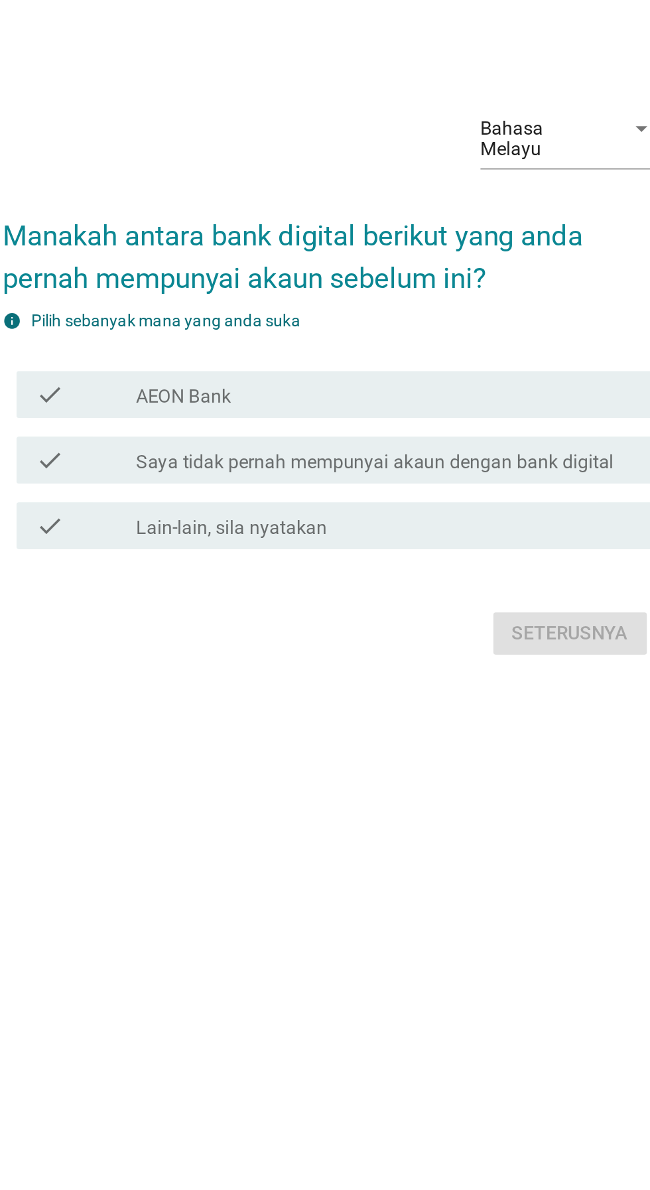
scroll to position [34, 0]
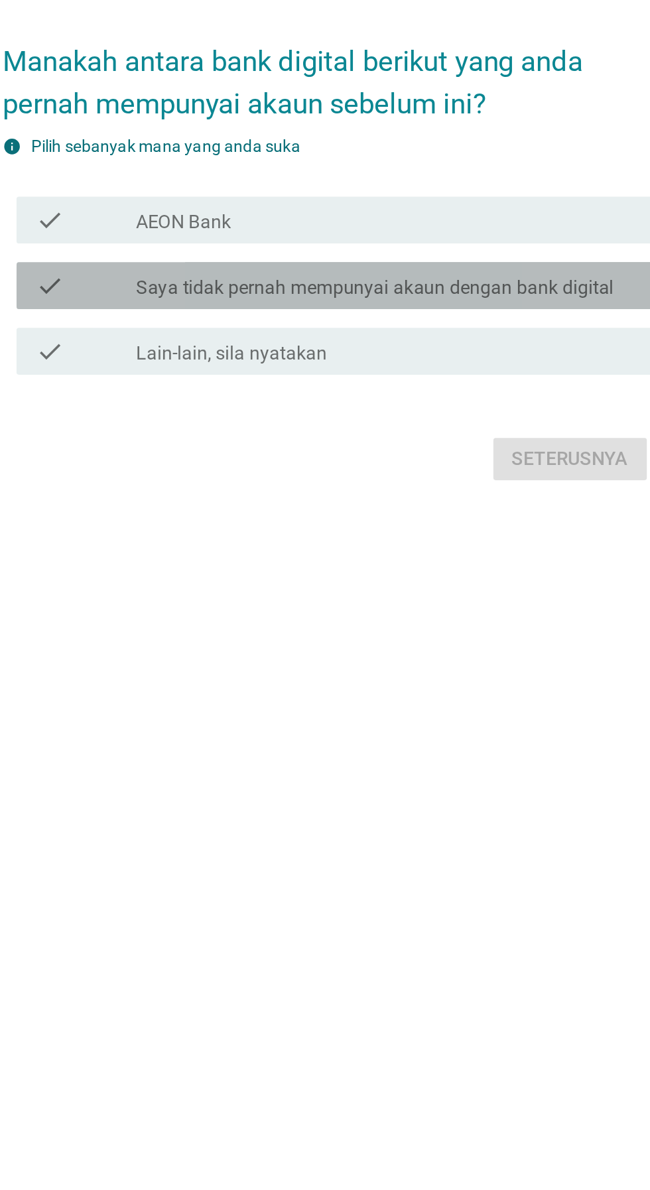
click at [456, 617] on label "Saya tidak pernah mempunyai akaun dengan bank digital" at bounding box center [351, 610] width 271 height 13
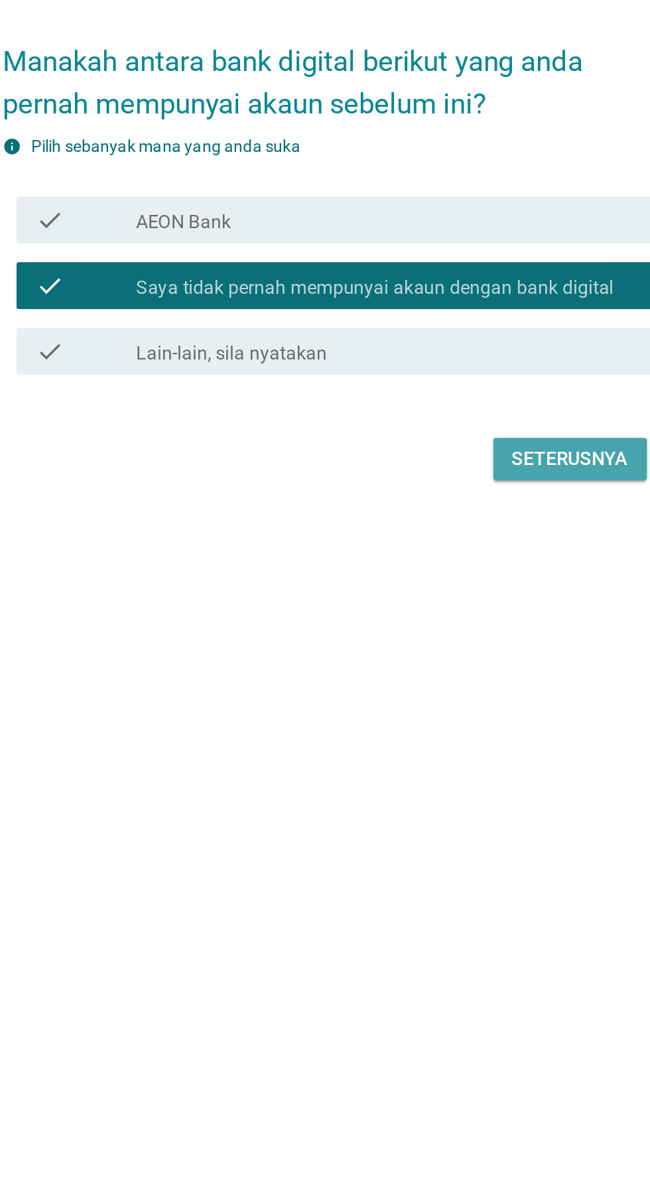
click at [484, 715] on div "Seterusnya" at bounding box center [461, 707] width 66 height 16
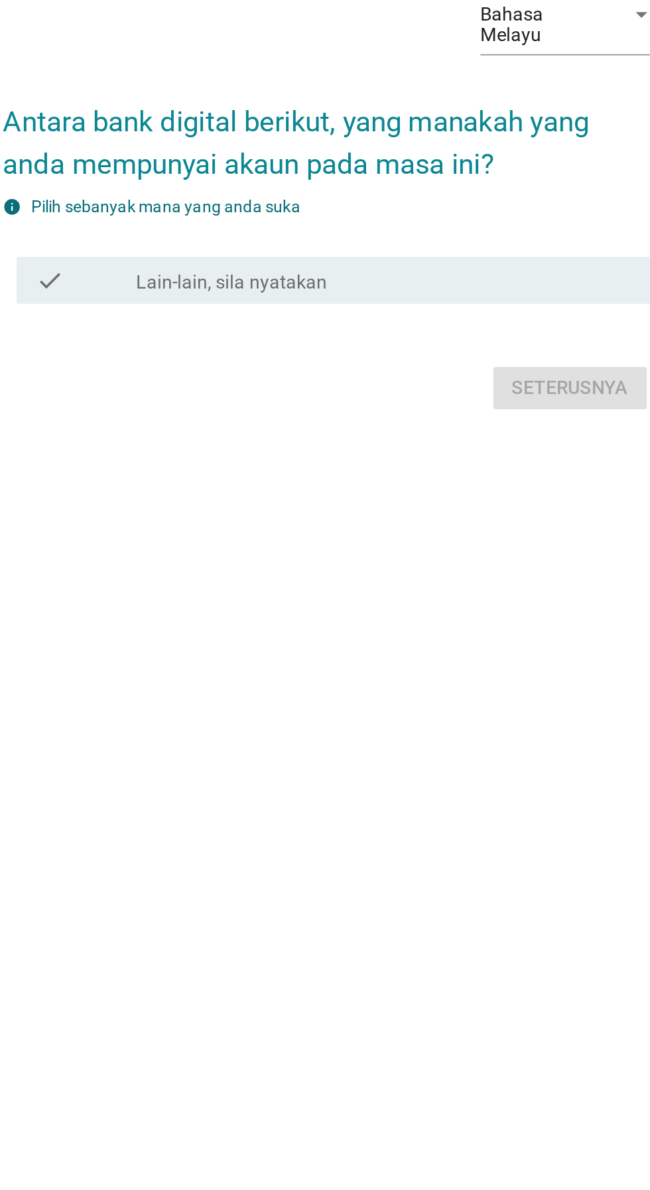
click at [457, 617] on div "check_box Lain-lain, sila nyatakan" at bounding box center [358, 609] width 284 height 16
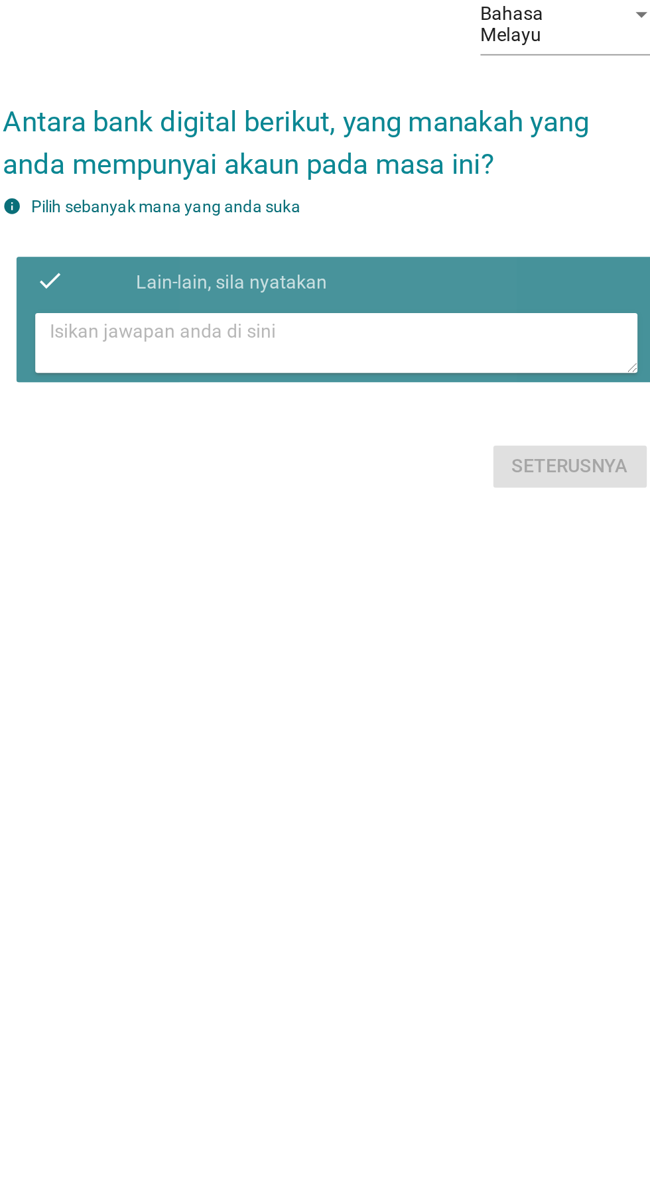
click at [429, 661] on textarea at bounding box center [332, 644] width 332 height 34
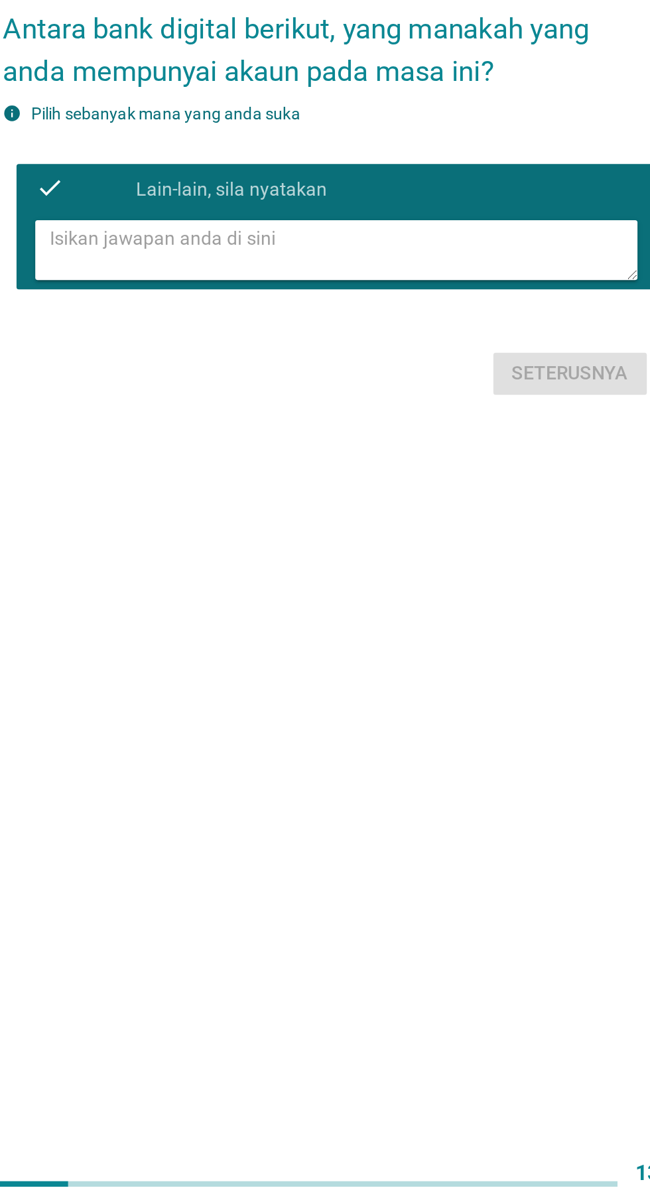
type textarea "Y"
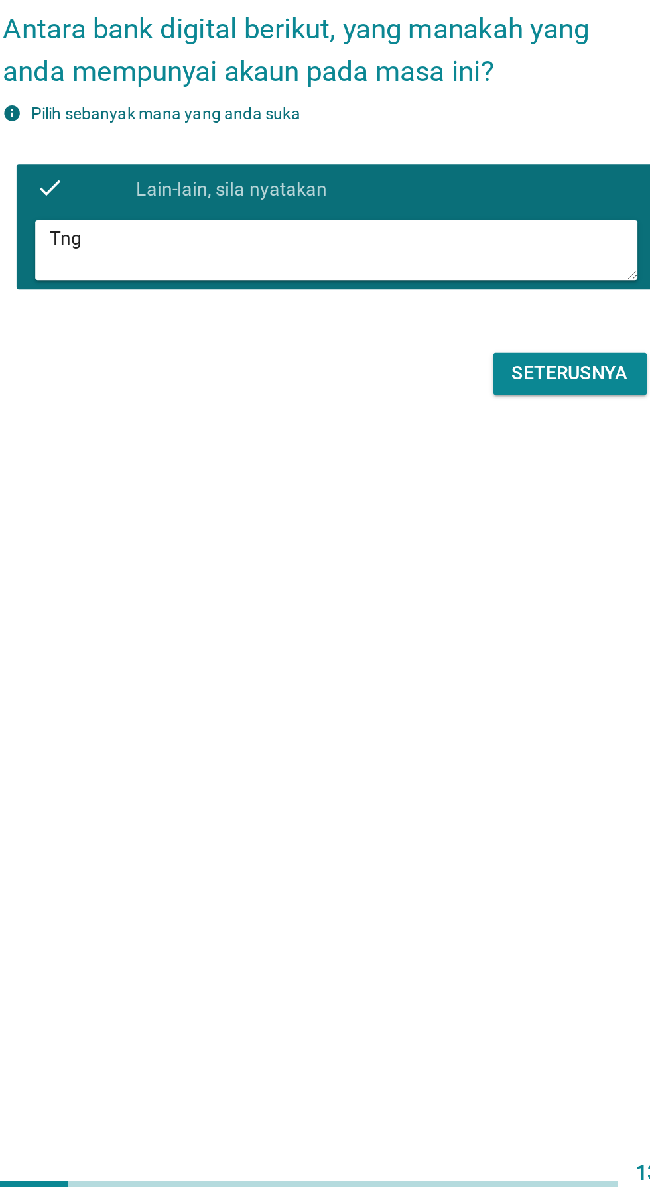
type textarea "Tng"
click at [467, 741] on div "Bahasa Melayu arrow_drop_down Antara bank digital berikut, yang manakah yang an…" at bounding box center [324, 583] width 391 height 314
click at [464, 726] on button "Seterusnya" at bounding box center [461, 714] width 87 height 24
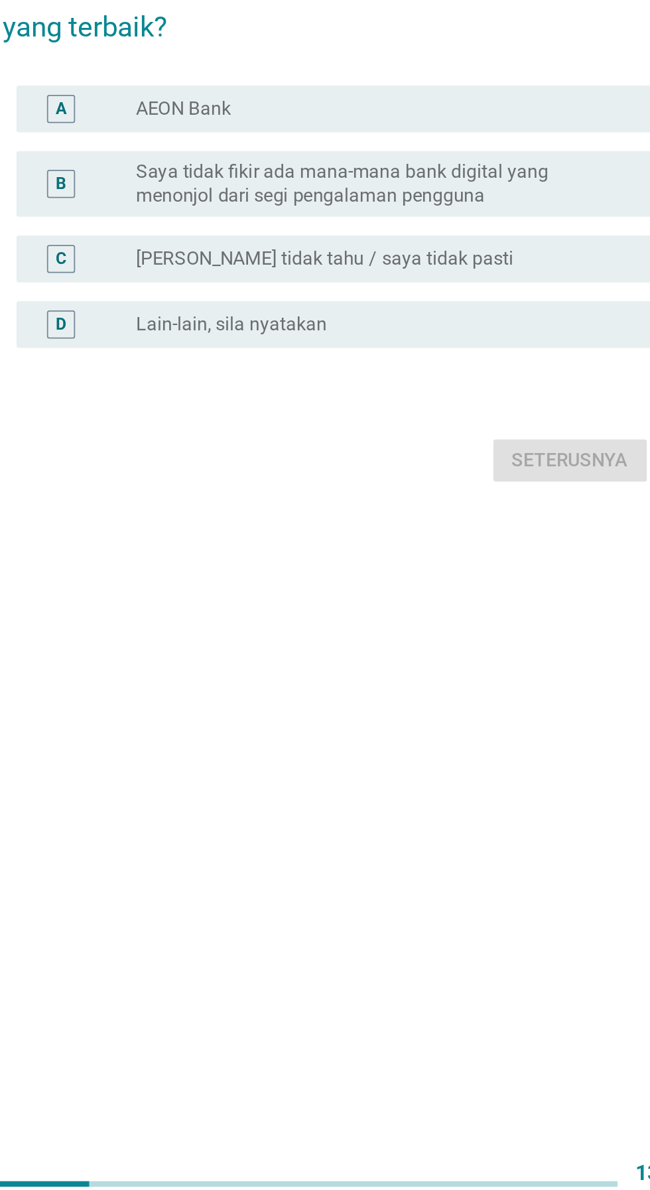
scroll to position [0, 0]
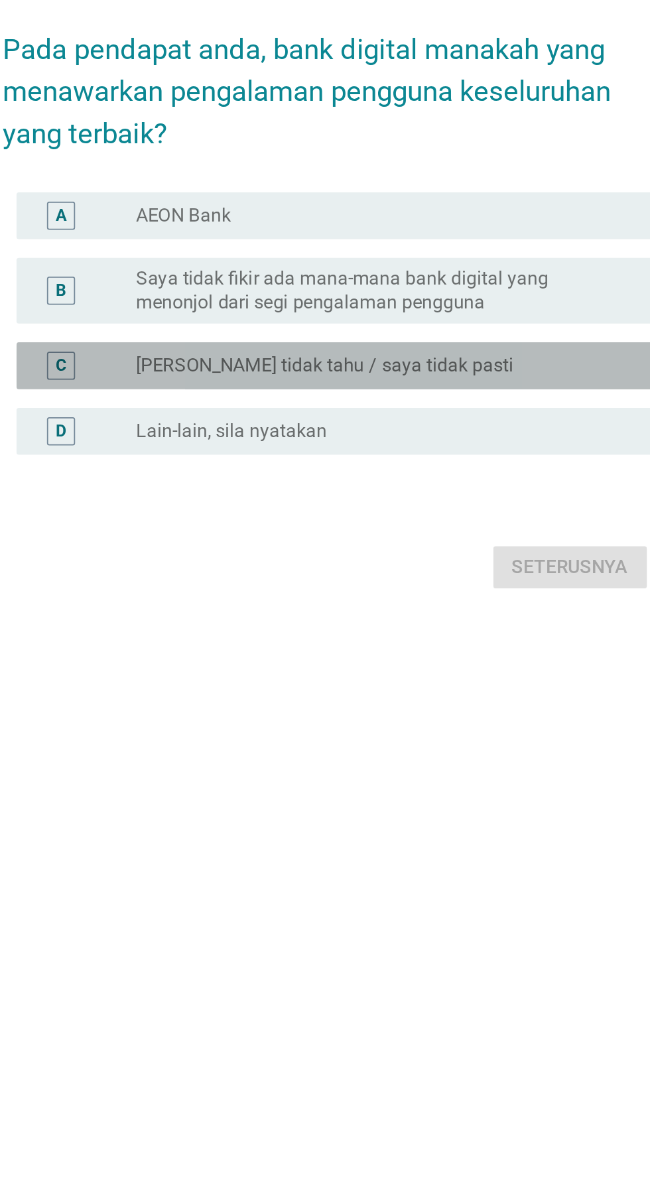
click at [426, 674] on div "C radio_button_unchecked Saya tidak tahu / saya tidak pasti" at bounding box center [328, 660] width 361 height 27
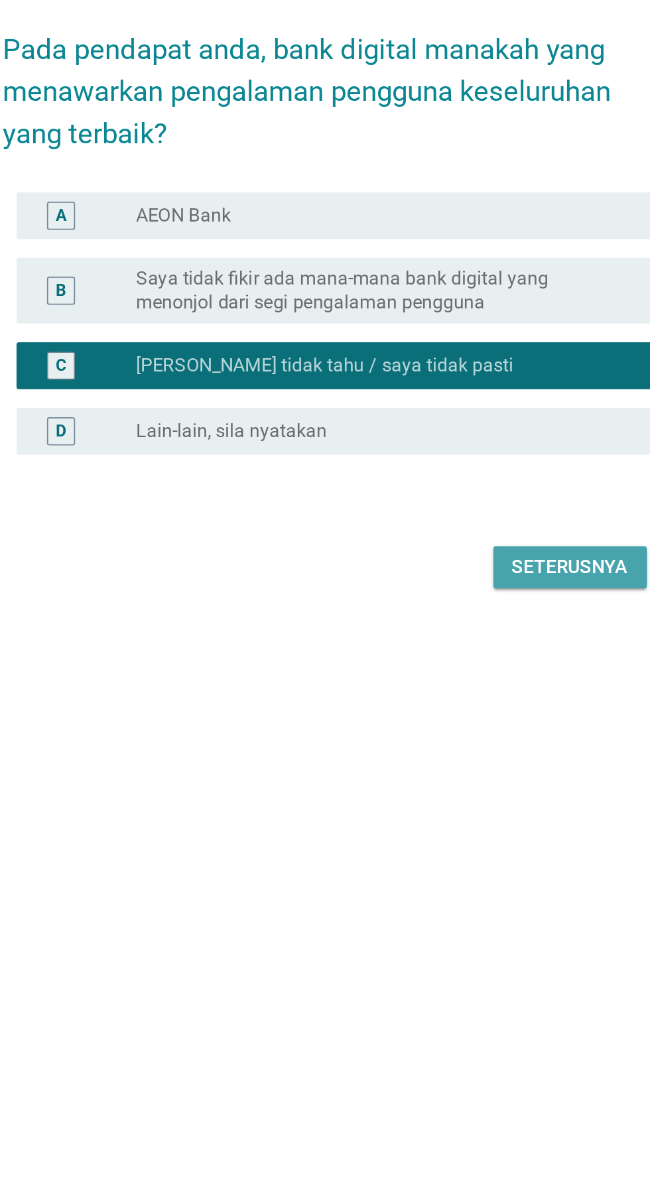
click at [466, 783] on div "Seterusnya" at bounding box center [461, 775] width 66 height 16
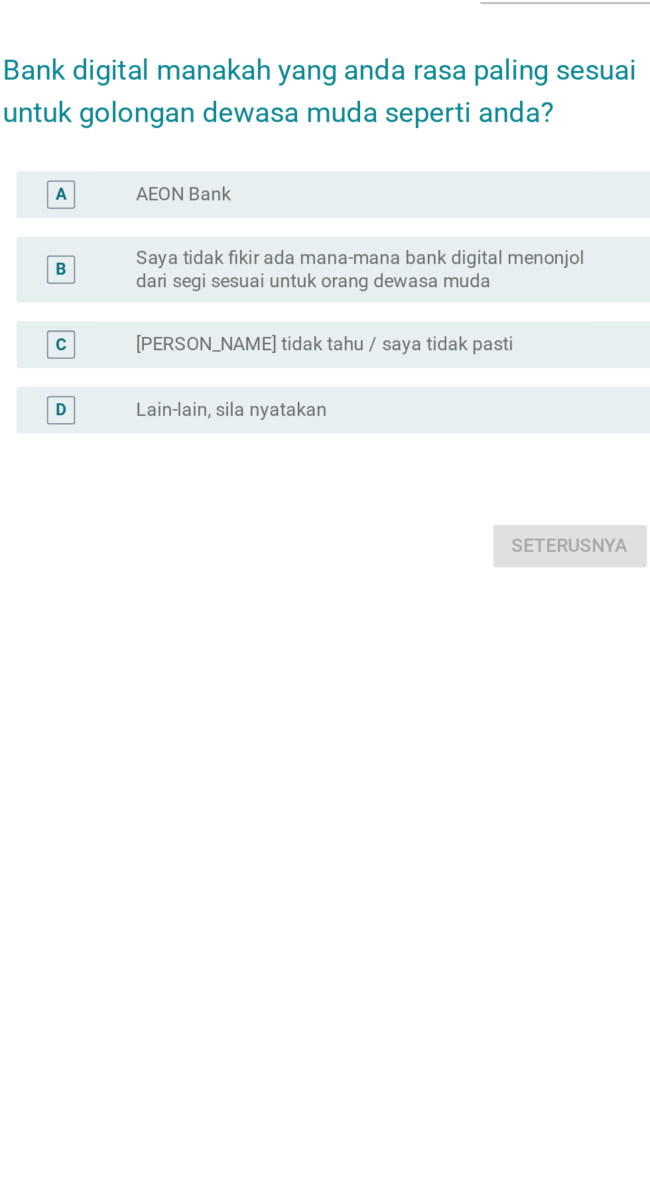
scroll to position [12, 0]
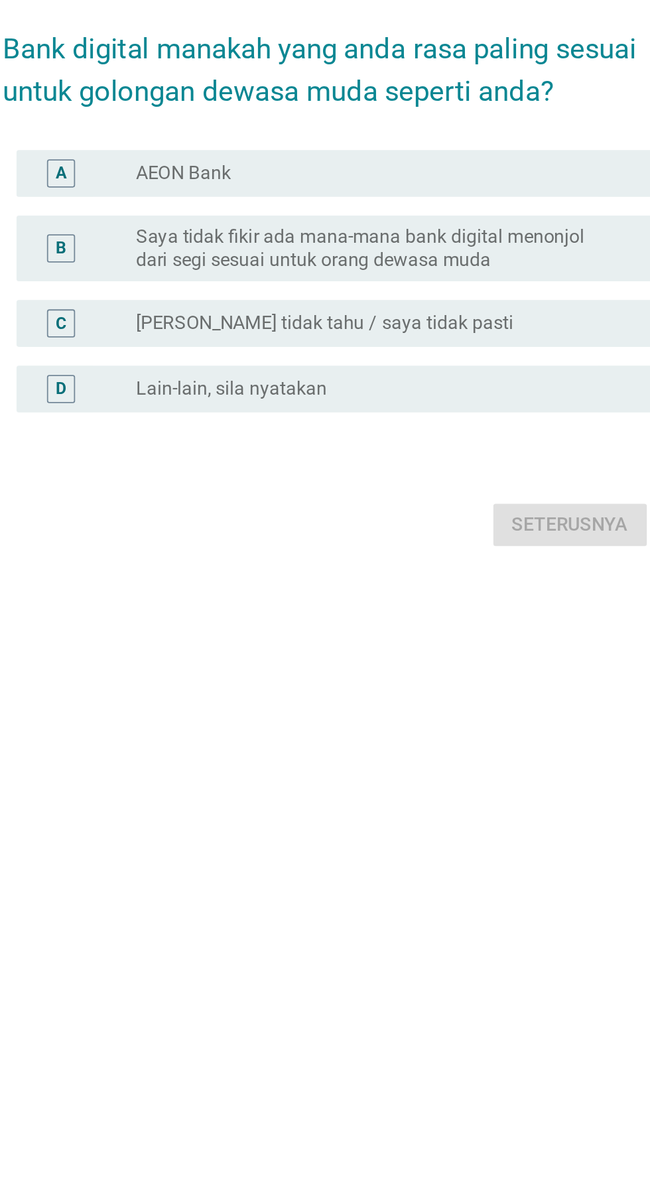
click at [415, 565] on div "A radio_button_unchecked AEON Bank" at bounding box center [328, 552] width 361 height 27
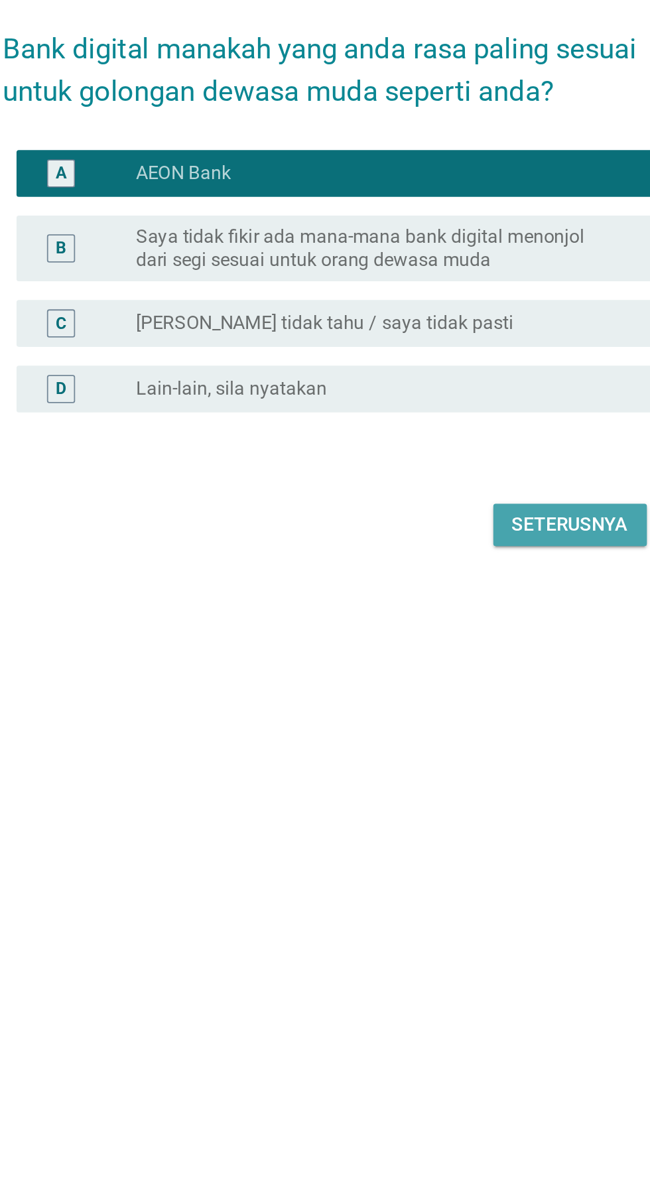
click at [458, 759] on div "Seterusnya" at bounding box center [461, 751] width 66 height 16
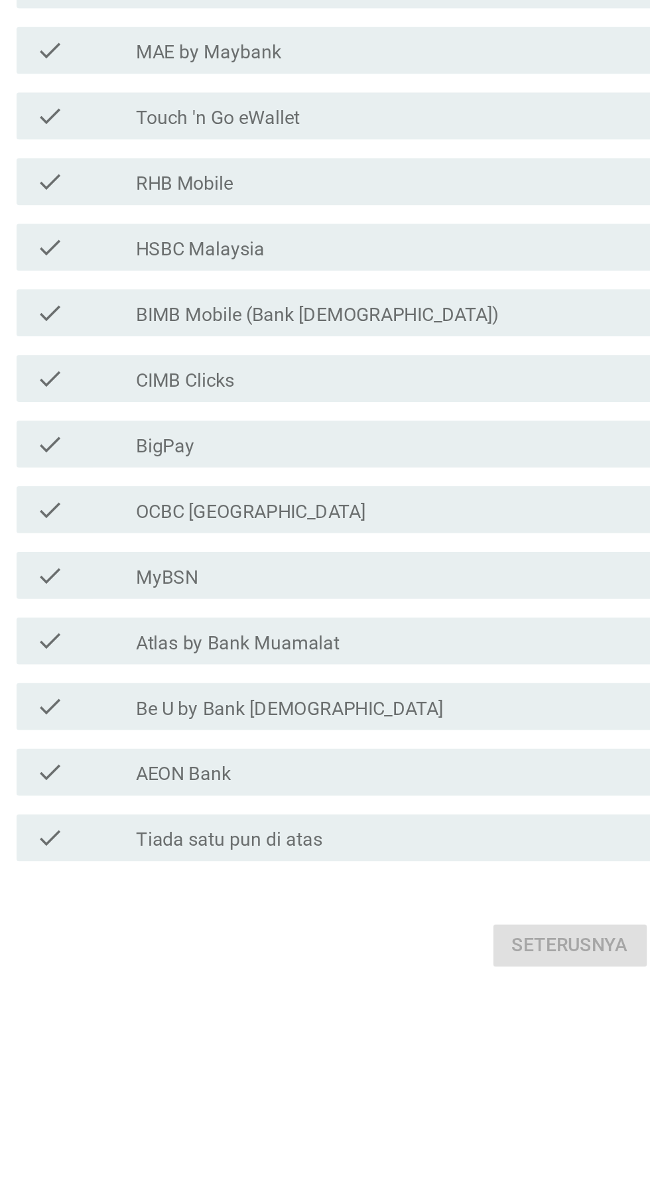
scroll to position [0, 0]
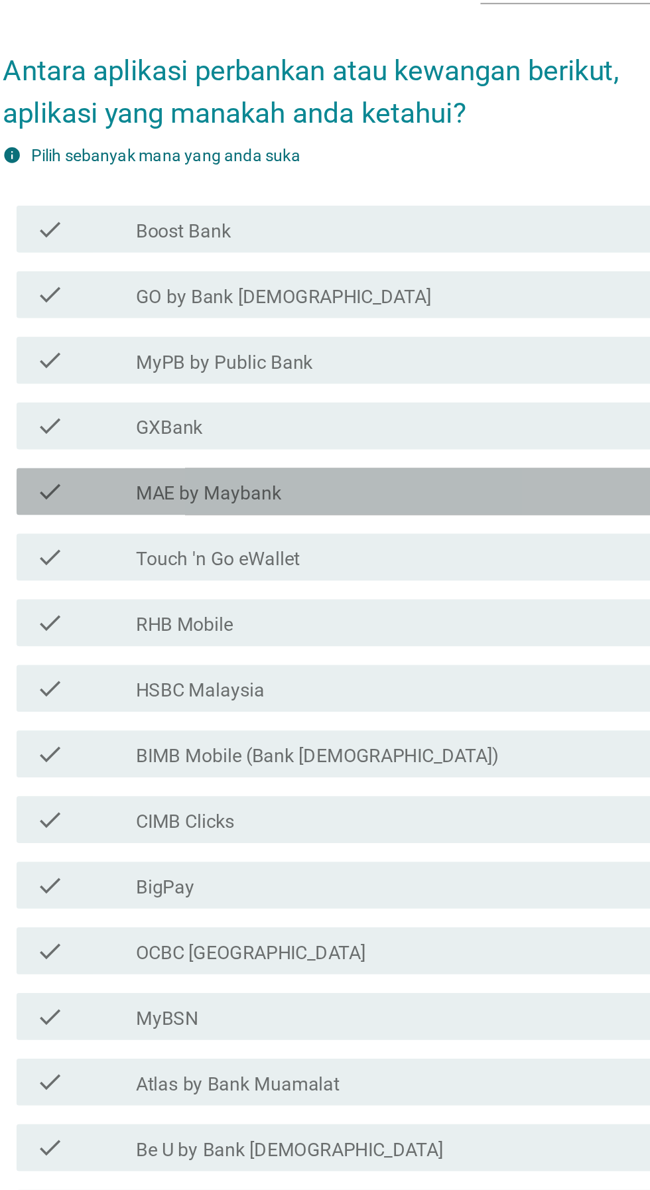
click at [407, 502] on div "check_box_outline_blank MAE by Maybank" at bounding box center [358, 494] width 284 height 16
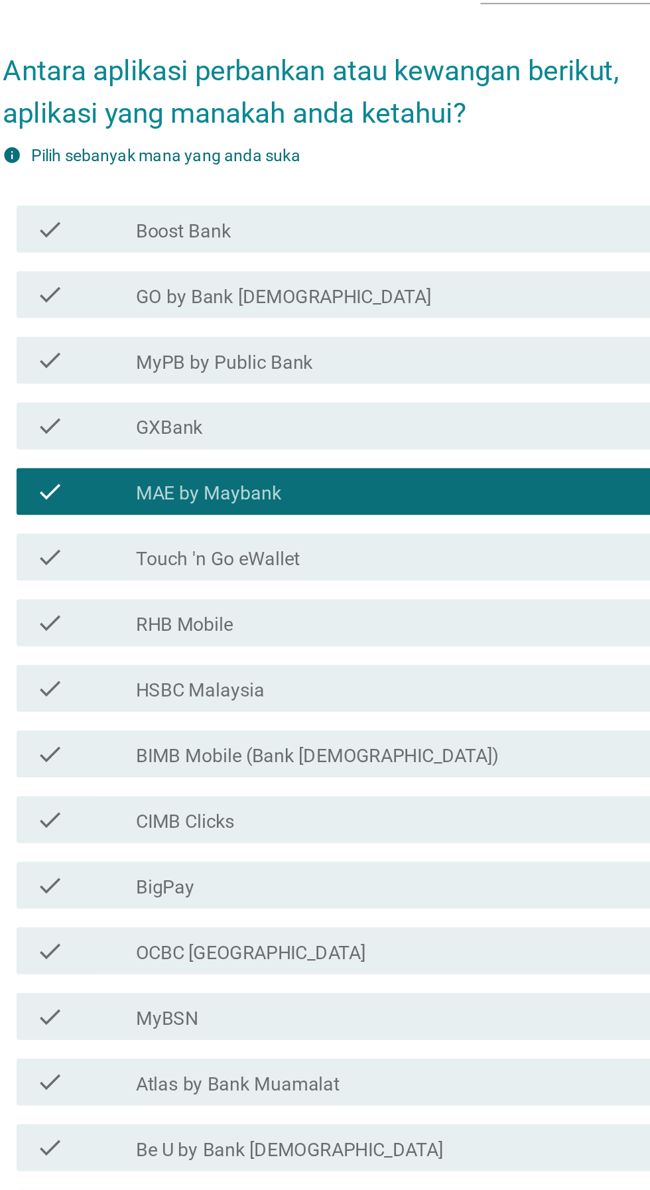
click at [386, 544] on div "check check_box_outline_blank Touch 'n Go eWallet" at bounding box center [328, 531] width 361 height 27
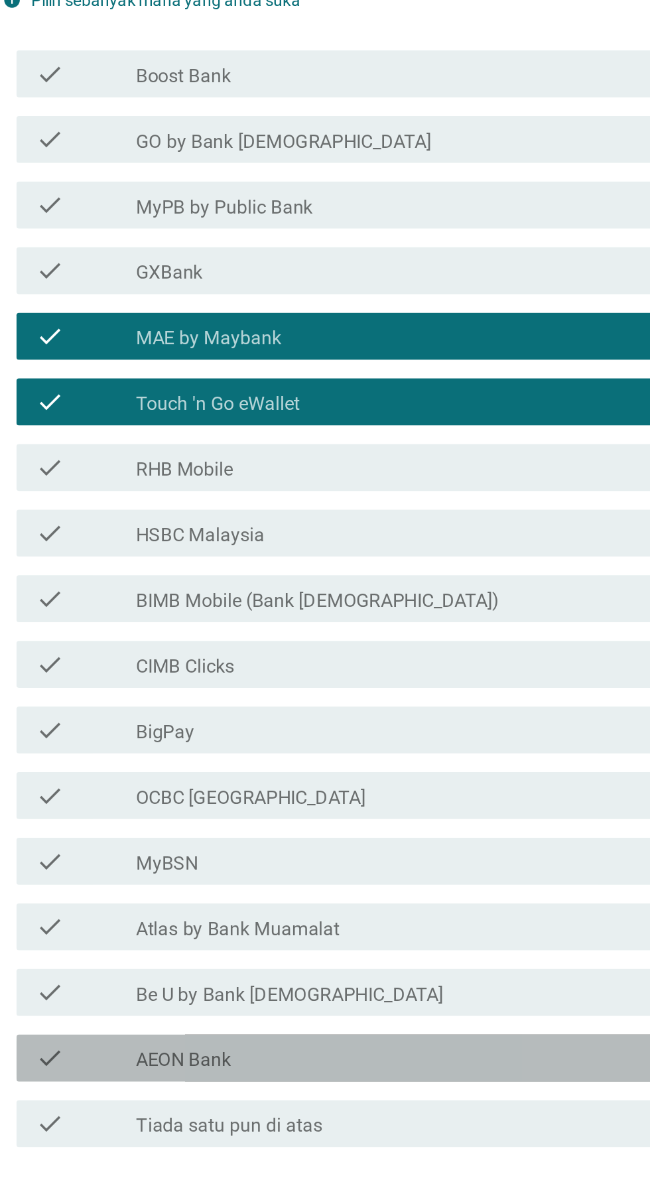
click at [387, 911] on div "check_box_outline_blank AEON Bank" at bounding box center [358, 903] width 284 height 16
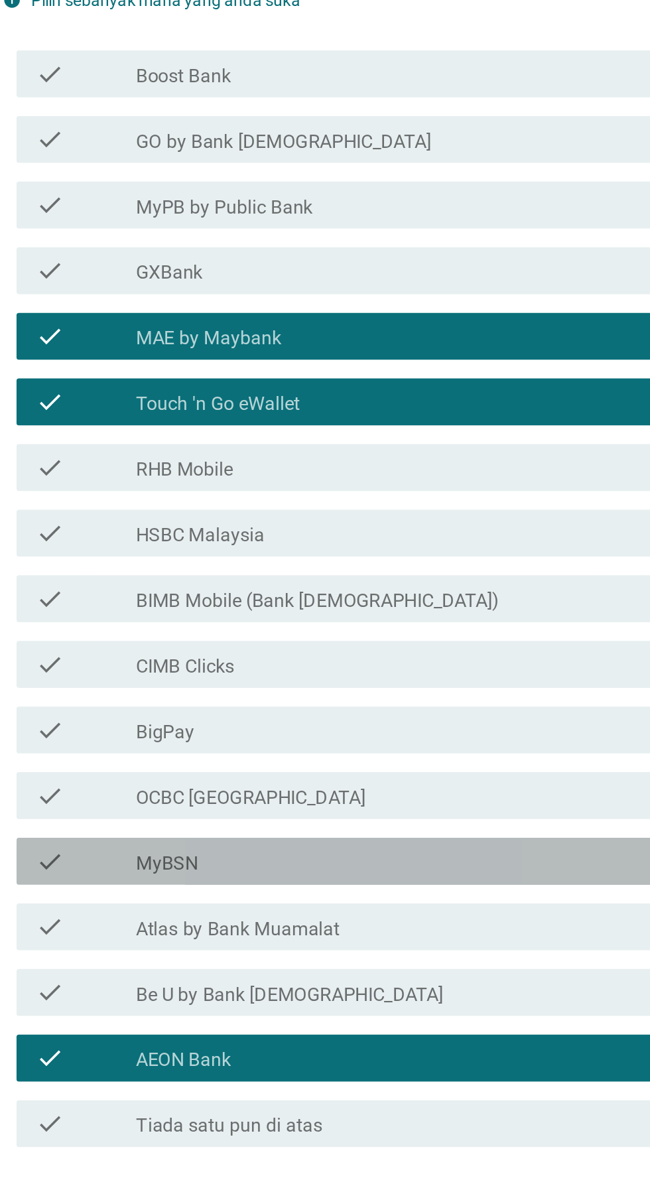
click at [353, 799] on div "check_box_outline_blank MyBSN" at bounding box center [358, 791] width 284 height 16
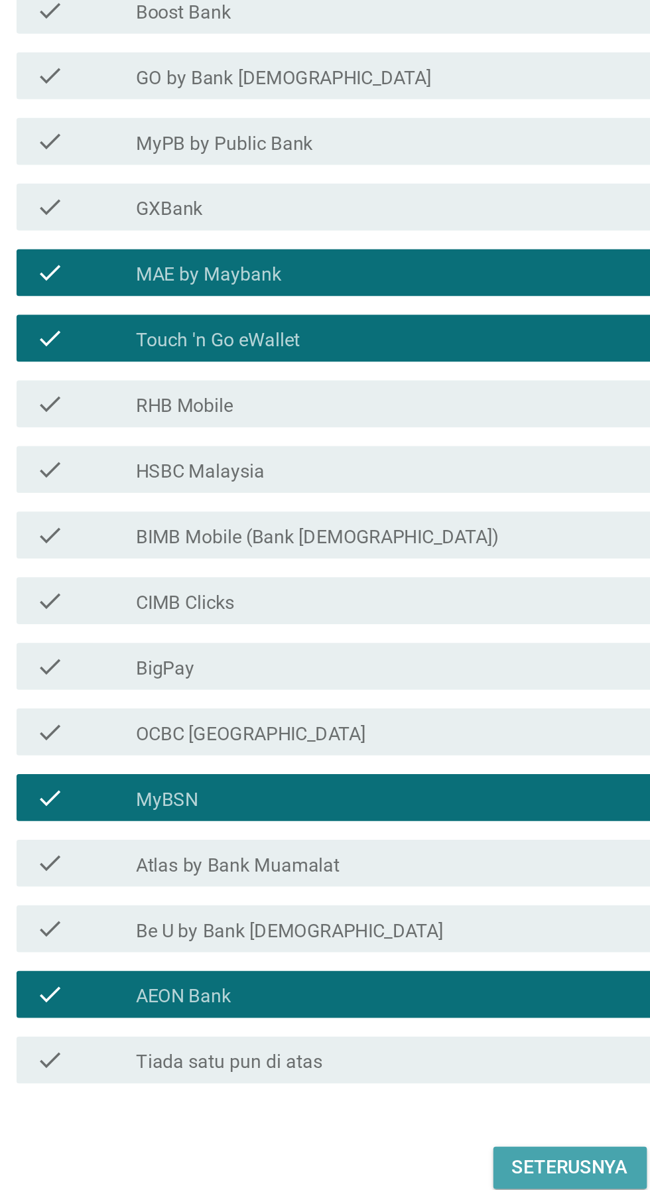
click at [465, 1009] on div "Seterusnya" at bounding box center [461, 1001] width 66 height 16
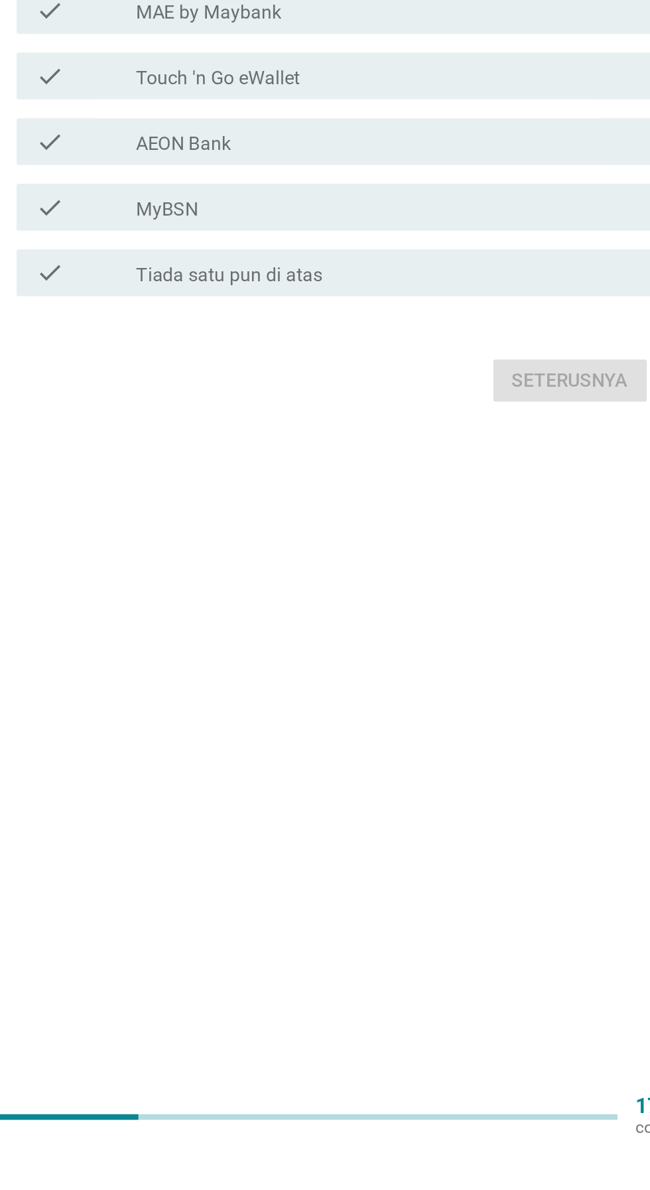
scroll to position [82, 0]
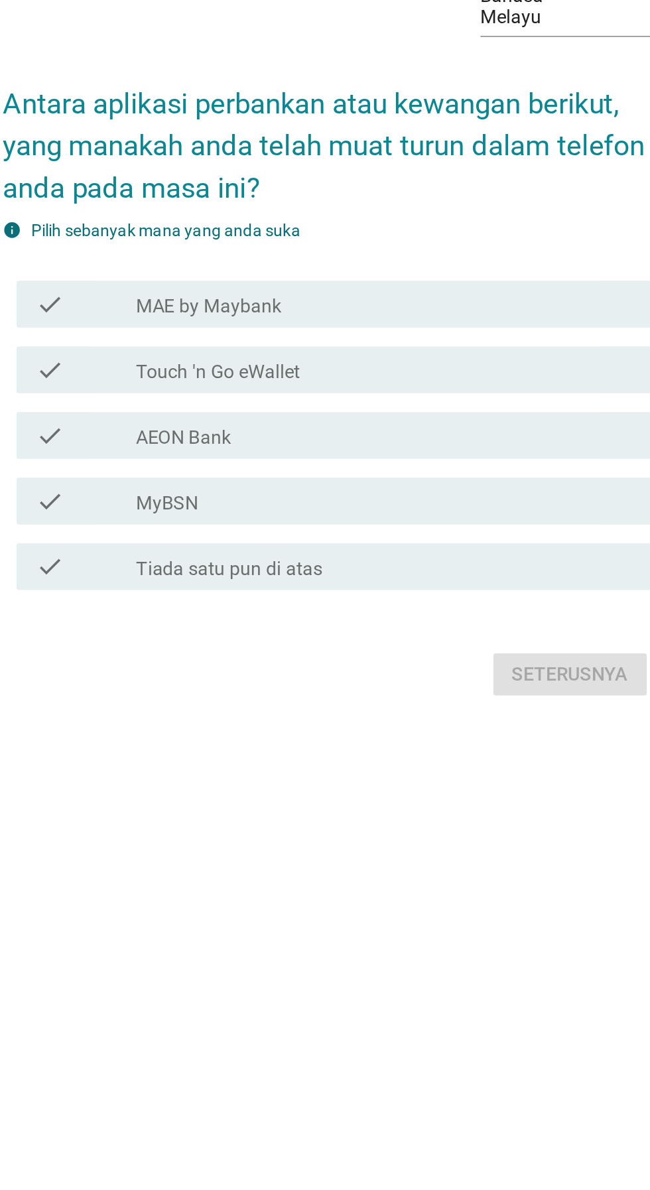
click at [316, 649] on div "check_box_outline_blank MyBSN" at bounding box center [358, 657] width 284 height 16
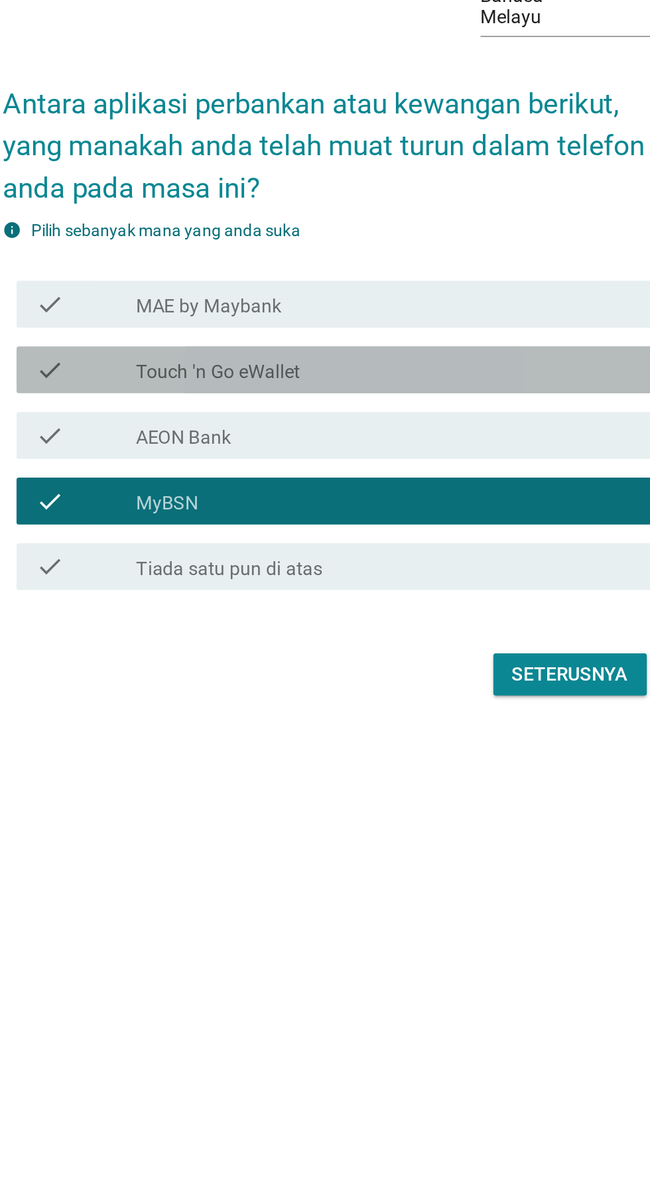
click at [350, 575] on div "check_box_outline_blank Touch 'n Go eWallet" at bounding box center [358, 583] width 284 height 16
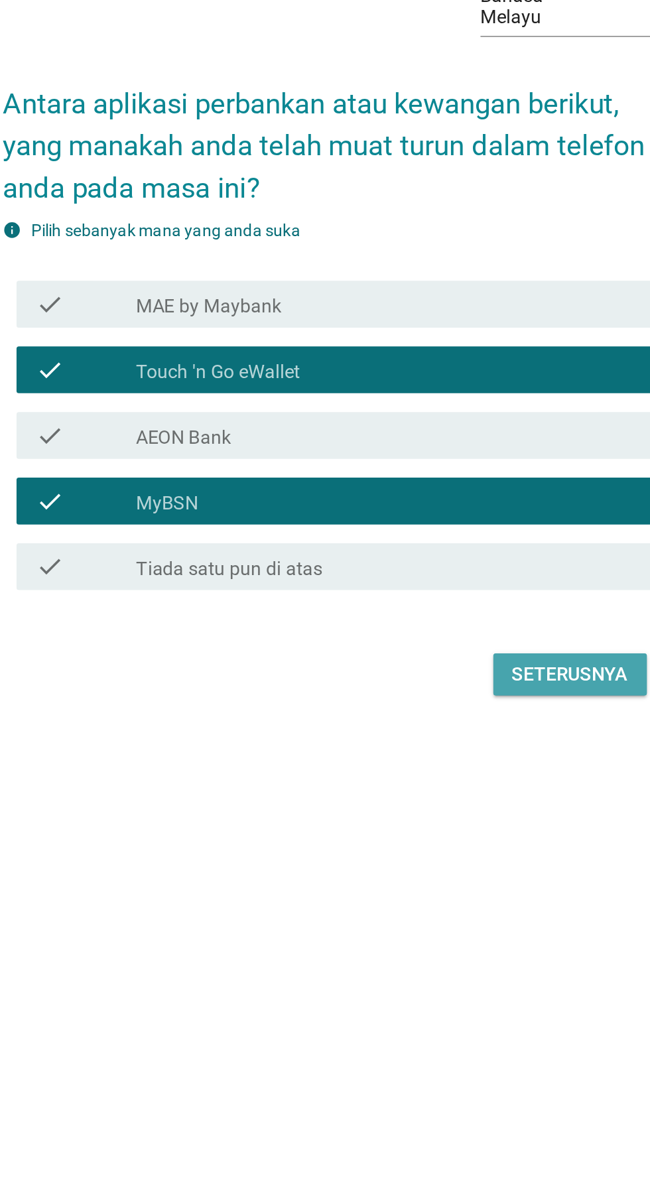
click at [472, 759] on button "Seterusnya" at bounding box center [461, 755] width 87 height 24
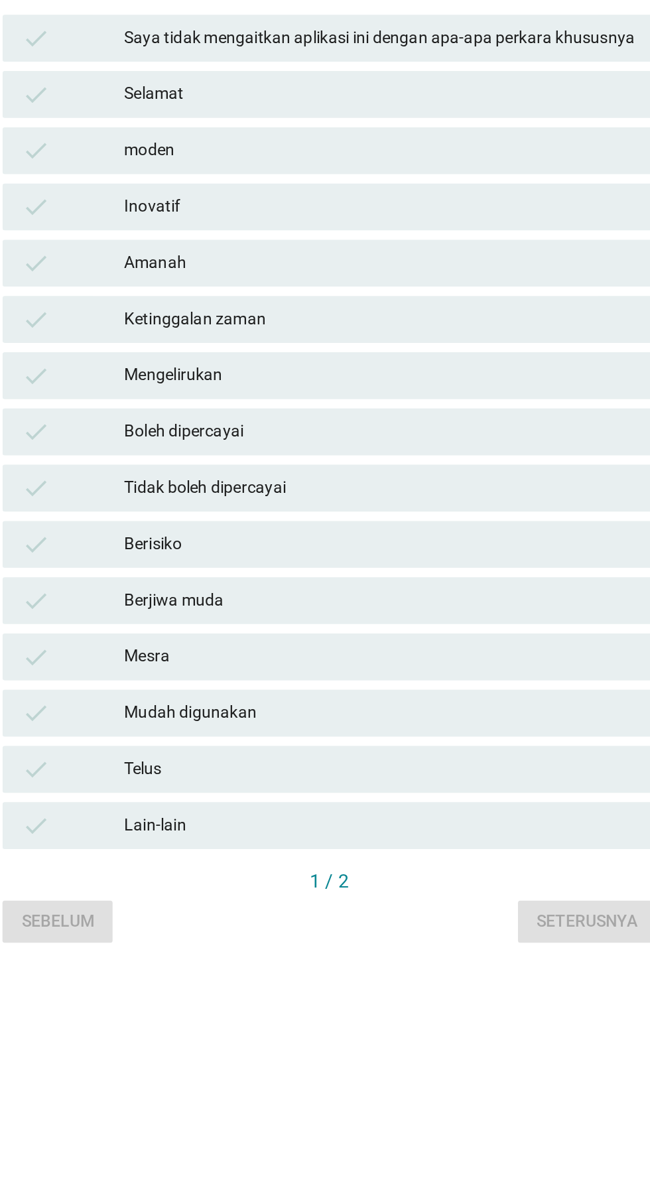
scroll to position [0, 0]
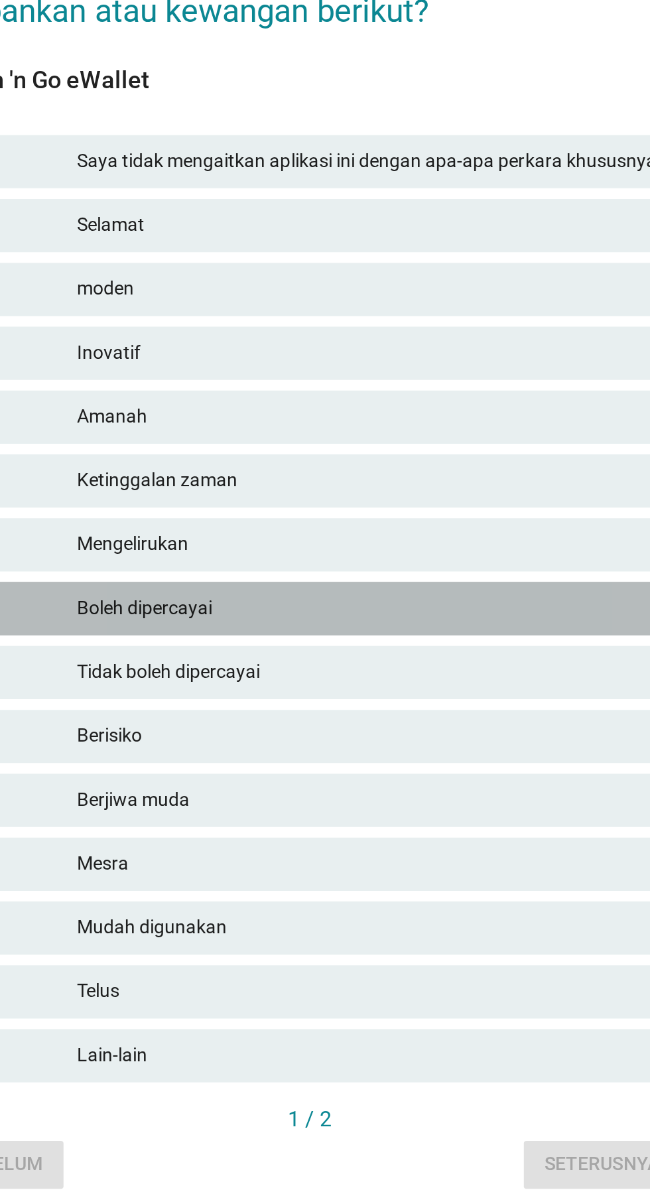
click at [454, 661] on div "Boleh dipercayai" at bounding box center [354, 653] width 290 height 16
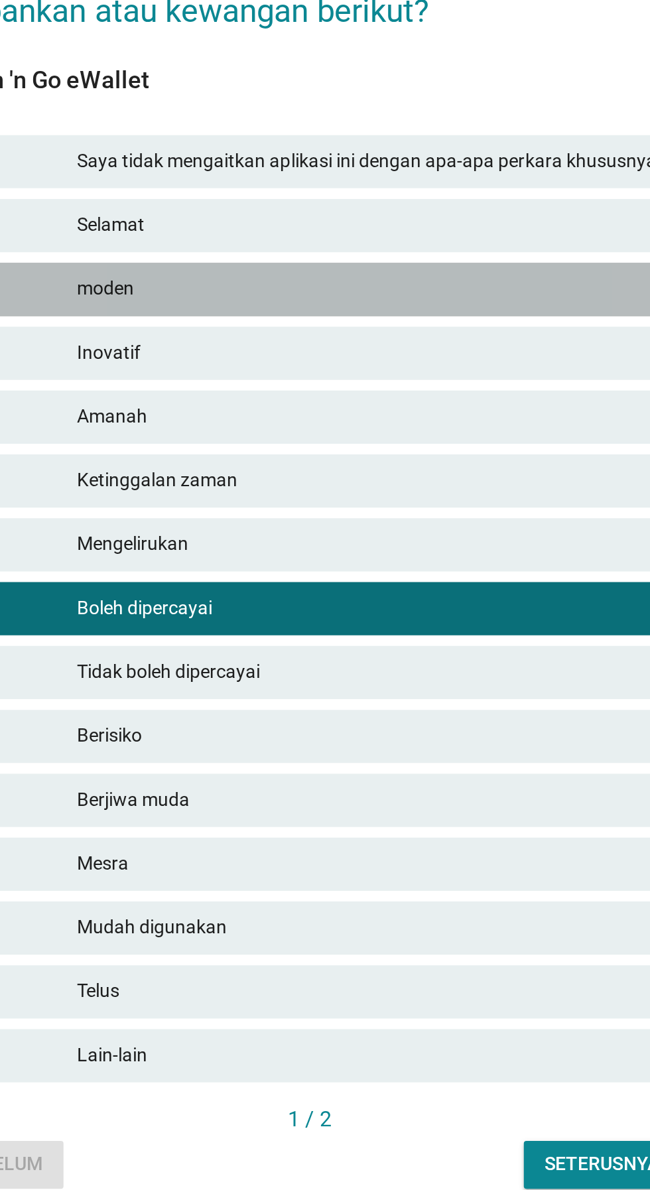
click at [361, 507] on div "check moden" at bounding box center [324, 493] width 369 height 27
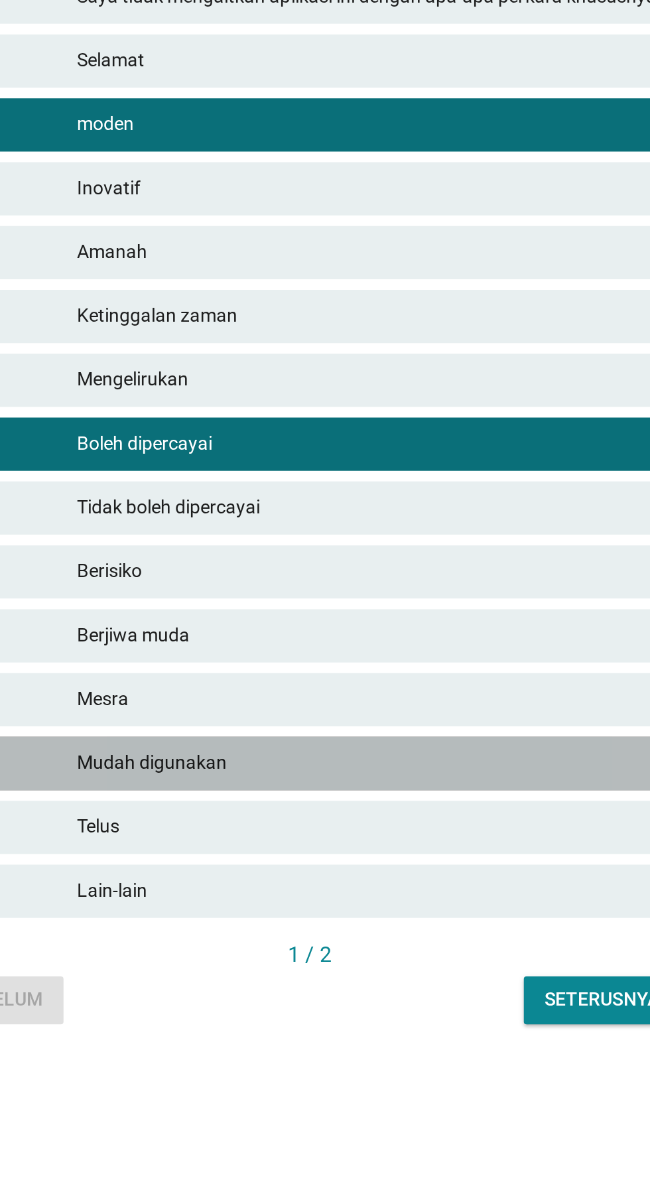
click at [448, 825] on div "check Mudah digunakan" at bounding box center [324, 811] width 369 height 27
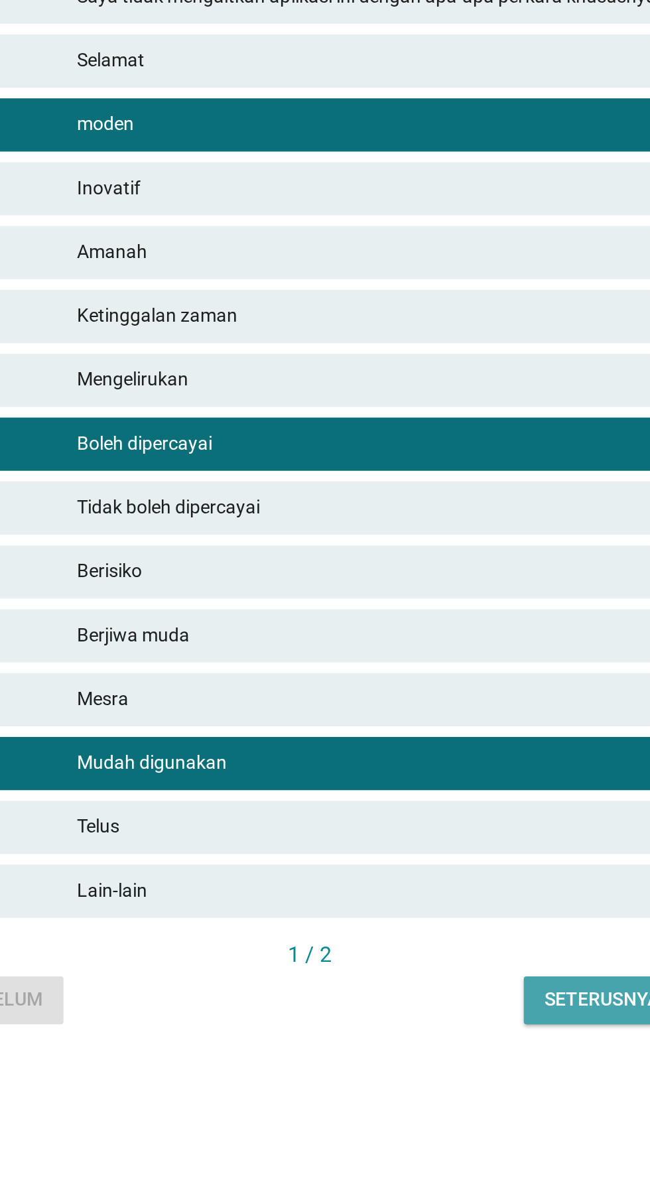
click at [473, 936] on div "Seterusnya" at bounding box center [470, 929] width 57 height 14
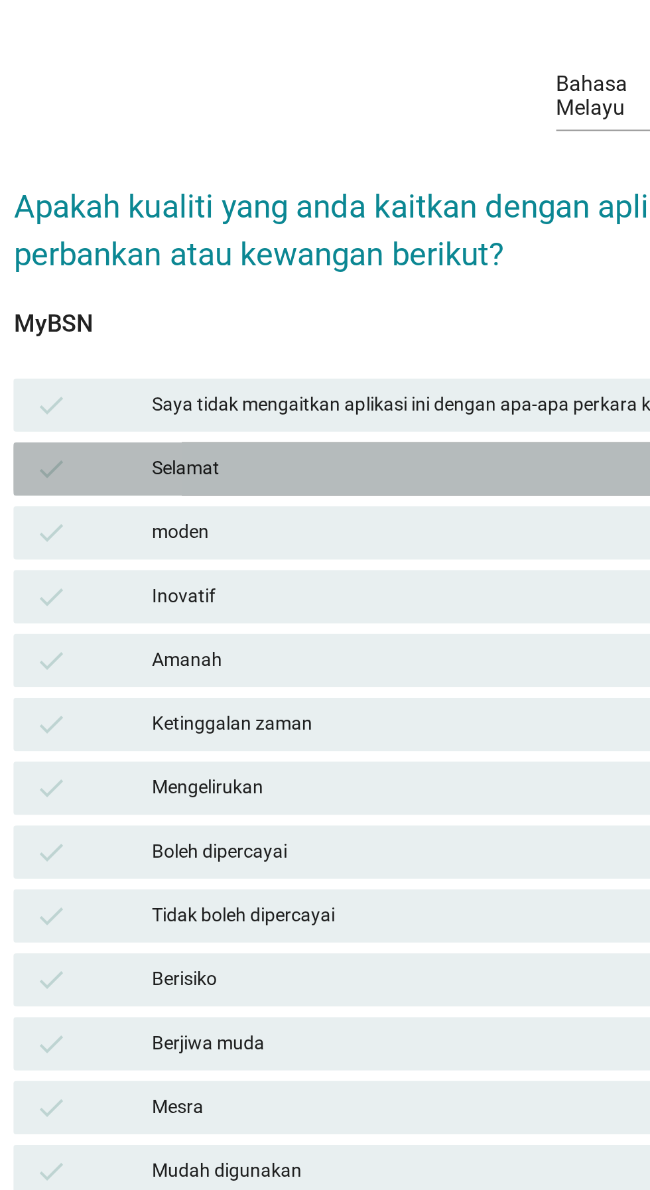
click at [299, 475] on div "check Selamat" at bounding box center [324, 461] width 369 height 27
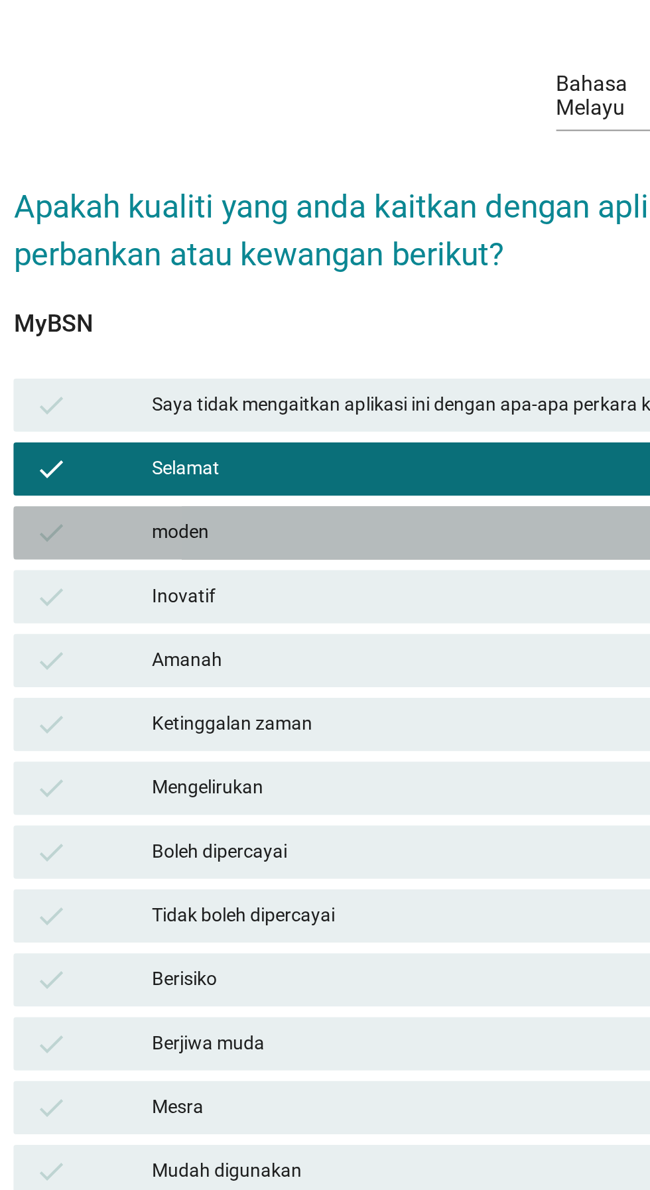
click at [302, 507] on div "check moden" at bounding box center [324, 493] width 369 height 27
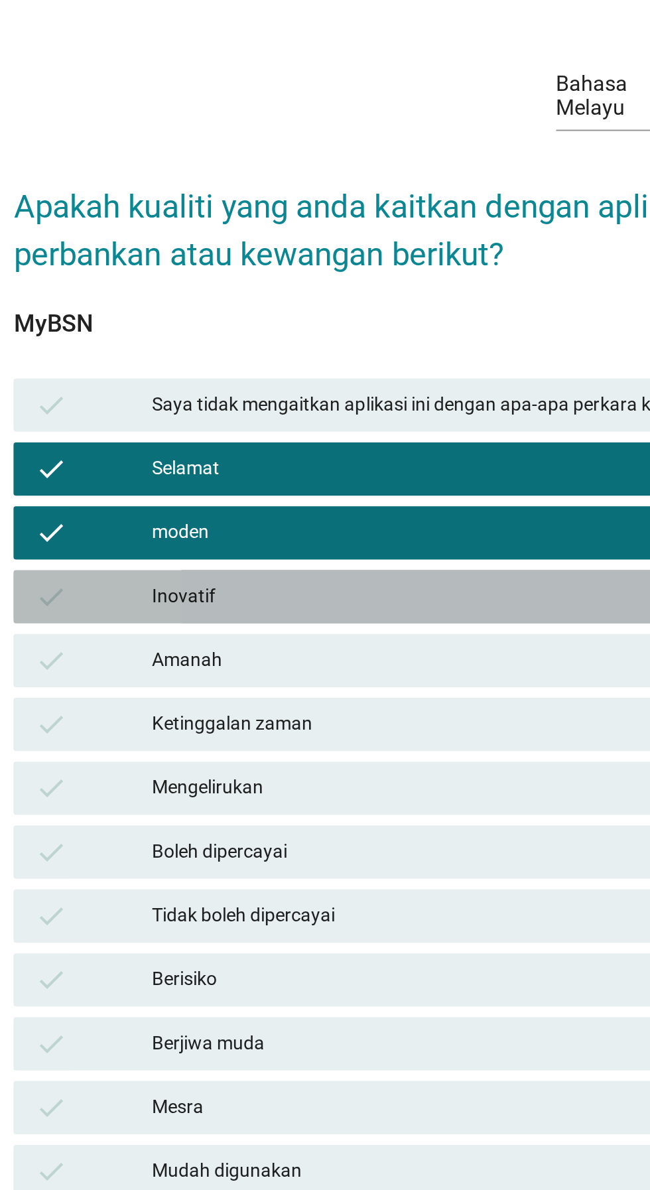
click at [388, 533] on div "Inovatif" at bounding box center [354, 525] width 290 height 16
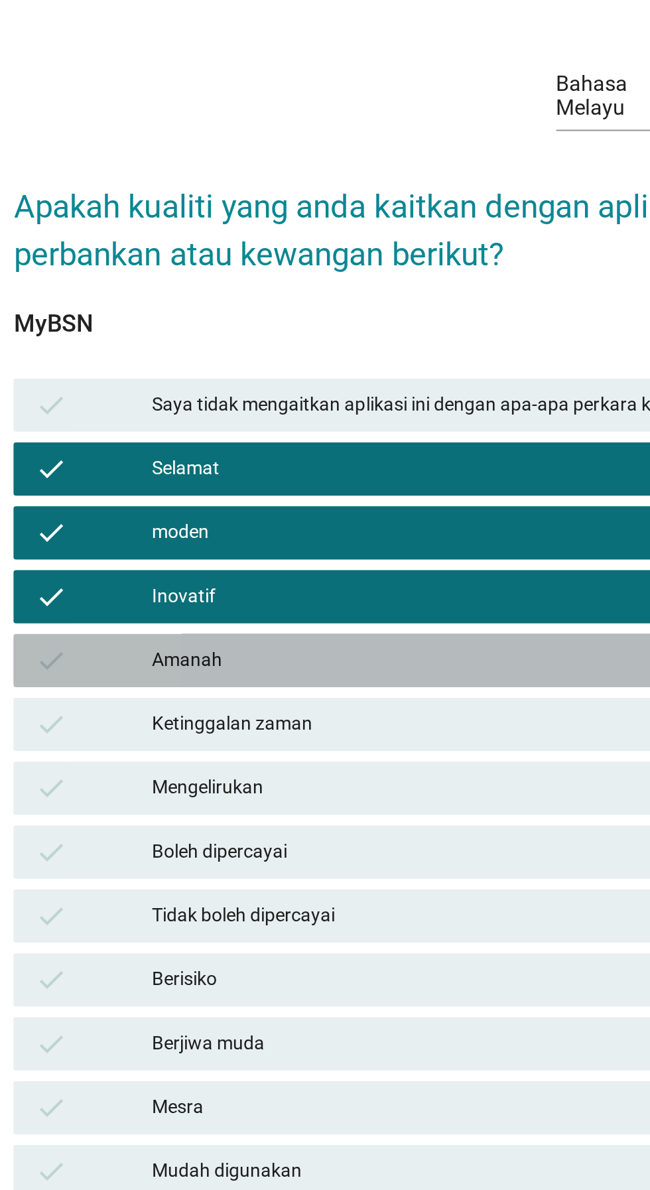
click at [387, 570] on div "check Amanah" at bounding box center [324, 557] width 369 height 27
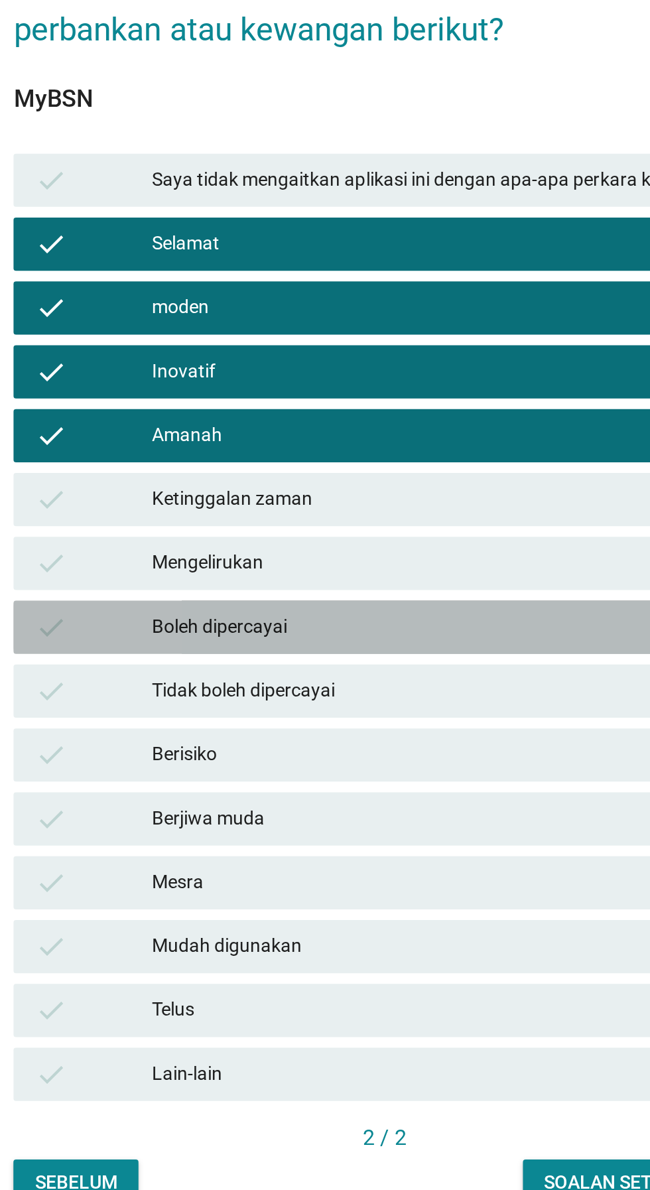
click at [304, 661] on div "Boleh dipercayai" at bounding box center [354, 653] width 290 height 16
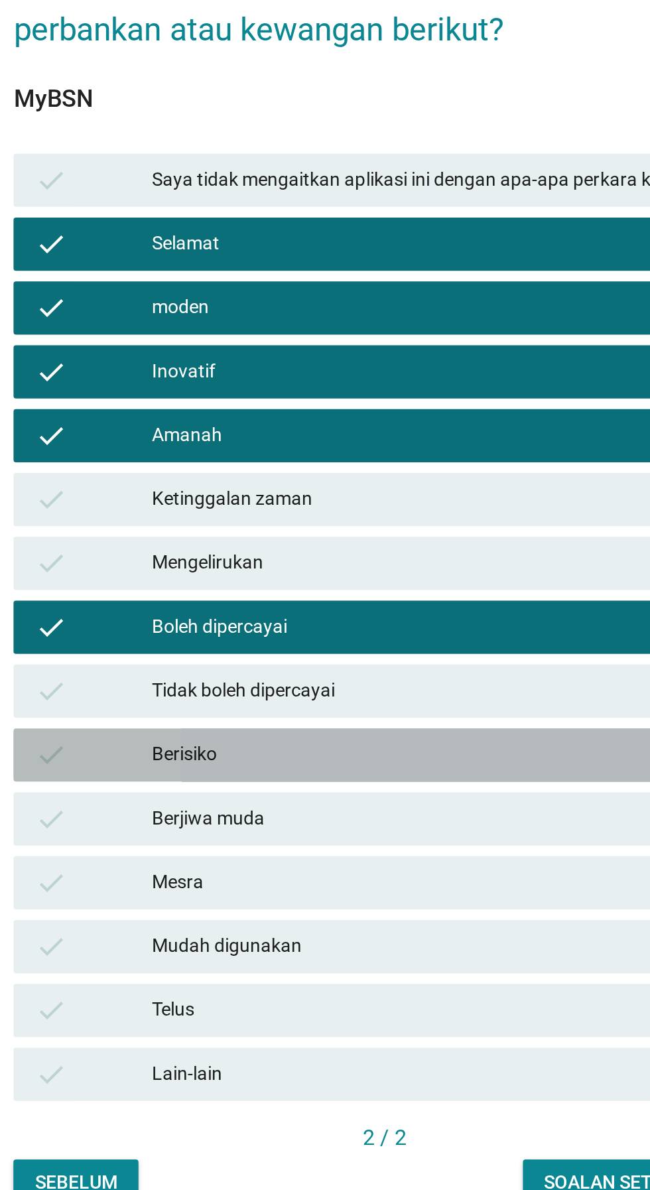
click at [410, 724] on div "Berisiko" at bounding box center [354, 716] width 290 height 16
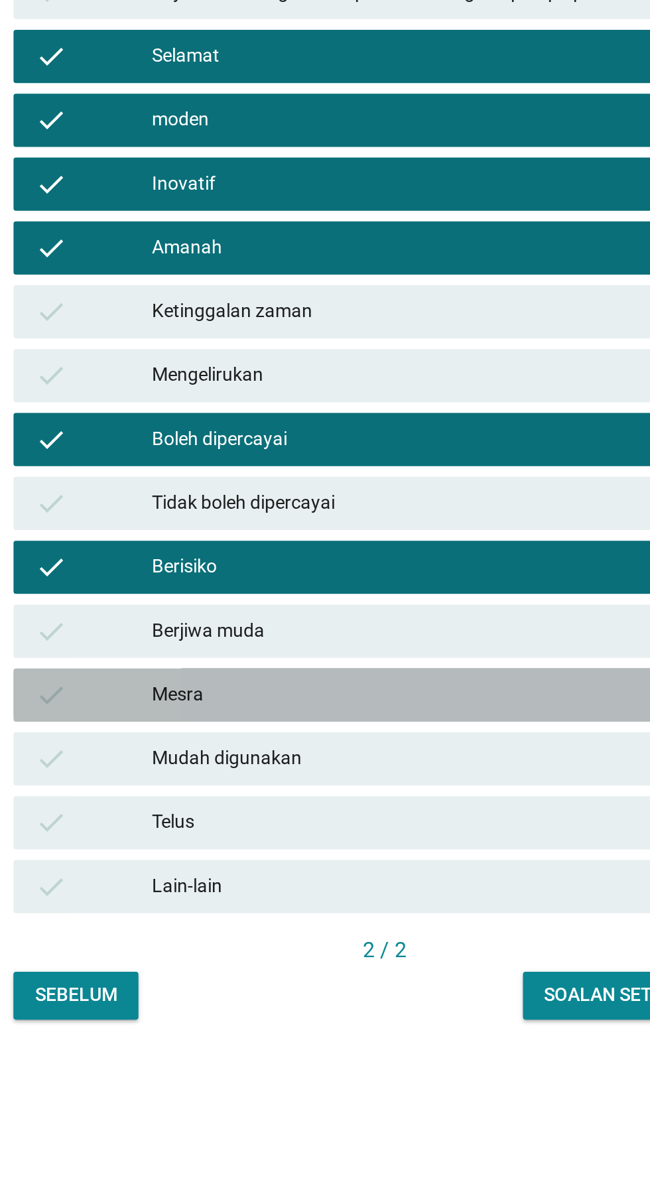
click at [389, 788] on div "Mesra" at bounding box center [354, 780] width 290 height 16
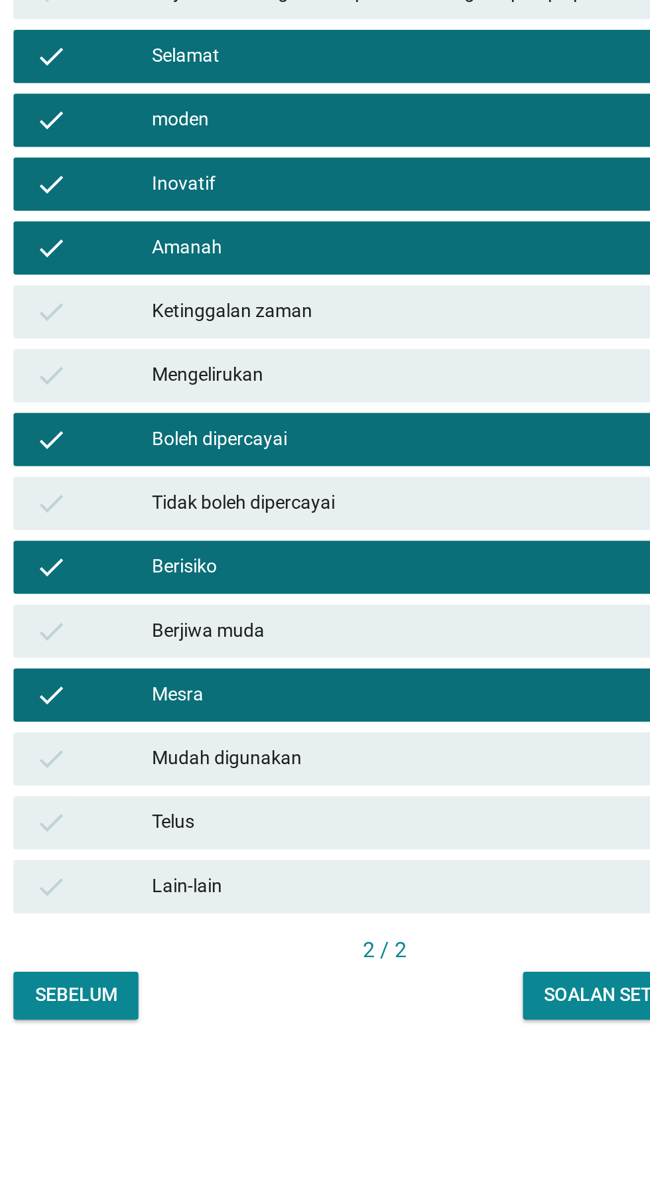
click at [370, 820] on div "Mudah digunakan" at bounding box center [354, 812] width 290 height 16
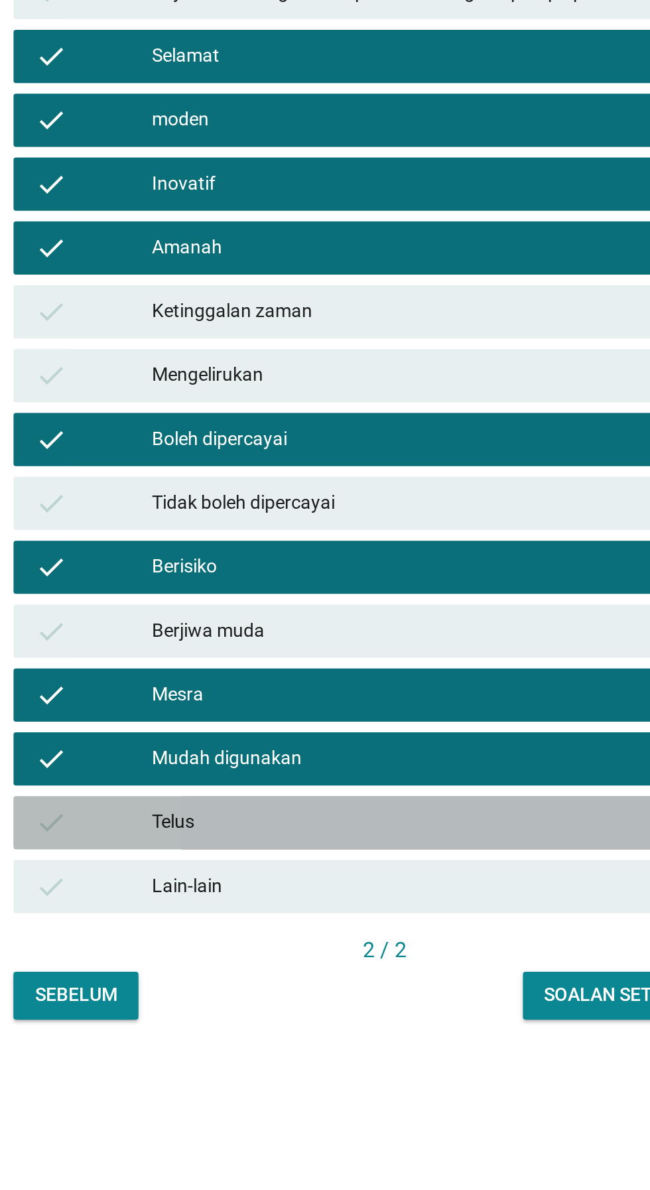
click at [376, 852] on div "Telus" at bounding box center [354, 844] width 290 height 16
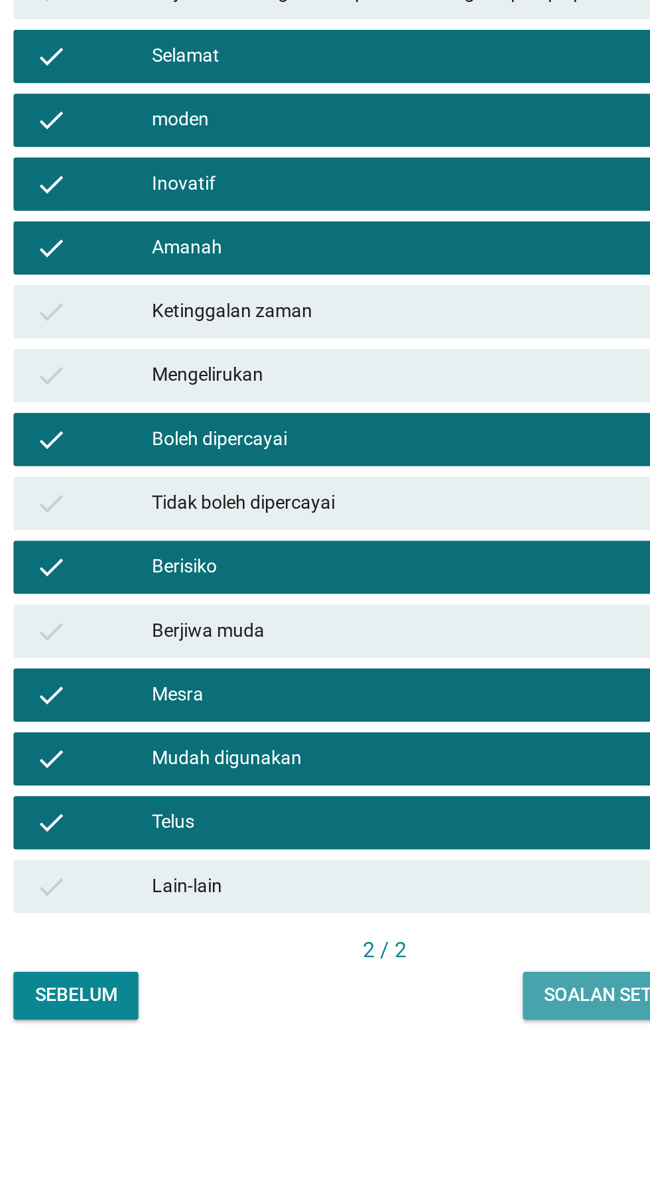
click at [443, 936] on div "Soalan seterusnya" at bounding box center [452, 929] width 95 height 14
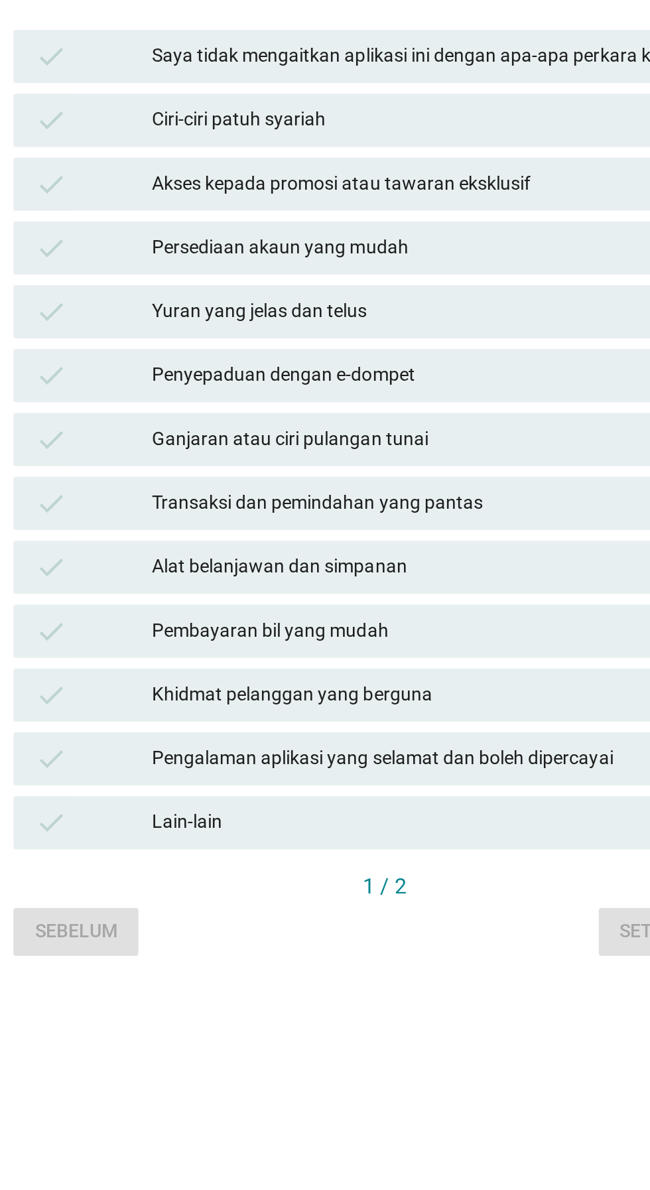
scroll to position [32, 0]
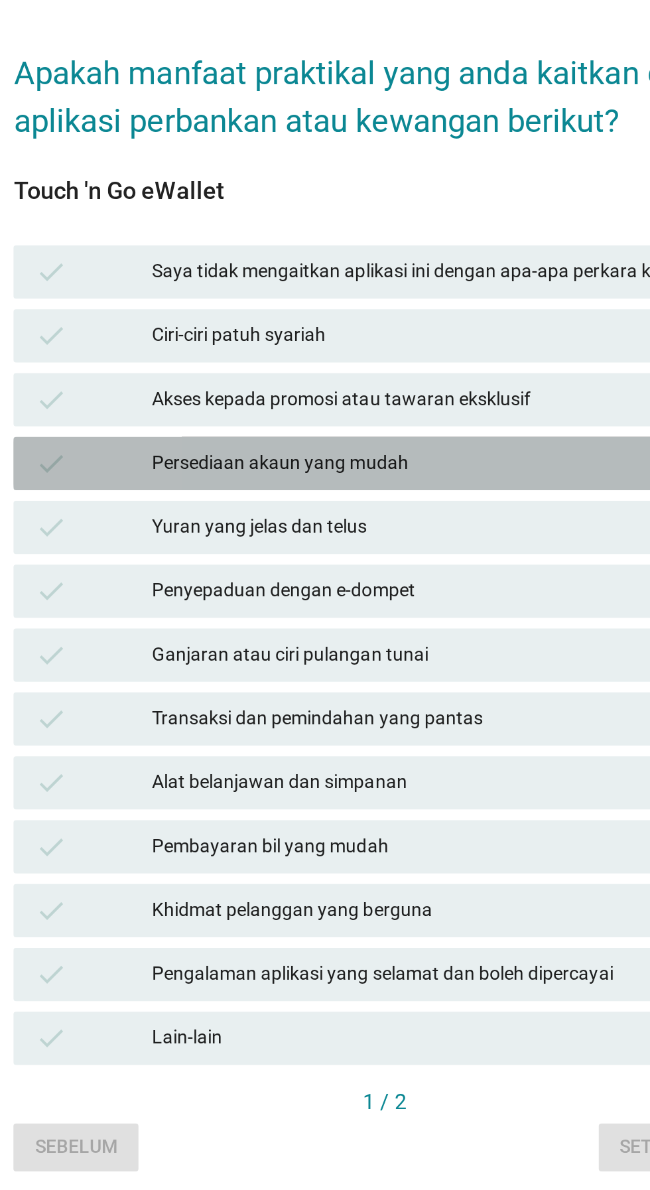
click at [335, 539] on div "check Persediaan akaun yang mudah" at bounding box center [324, 525] width 369 height 27
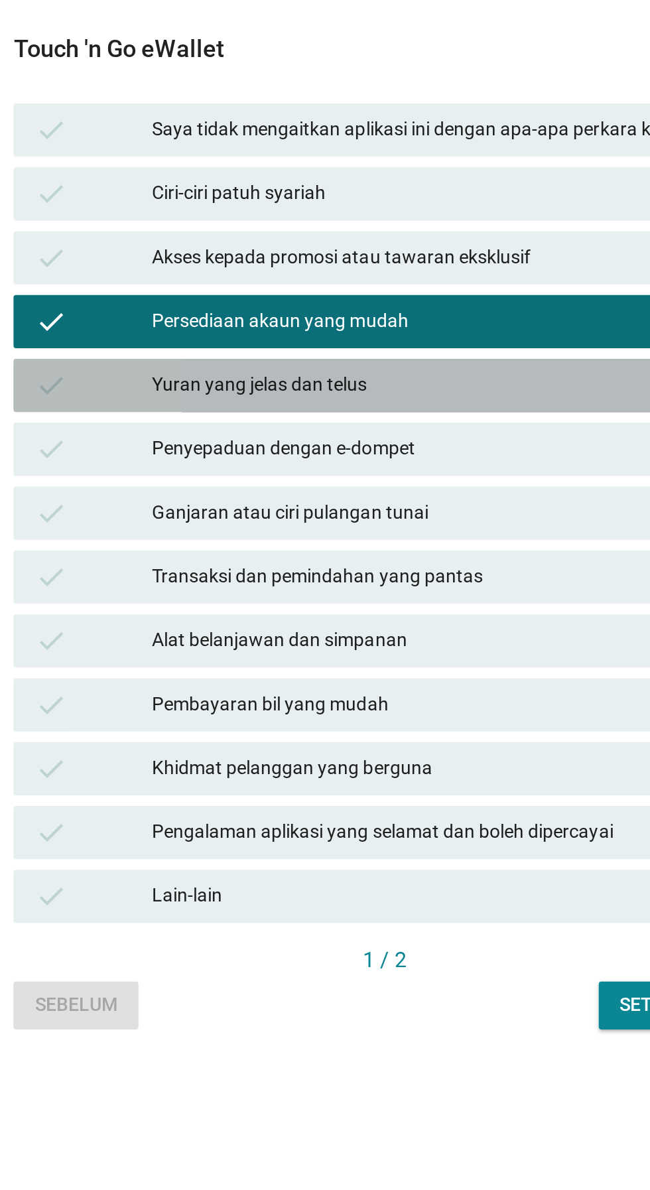
click at [350, 565] on div "Yuran yang jelas dan telus" at bounding box center [354, 557] width 290 height 16
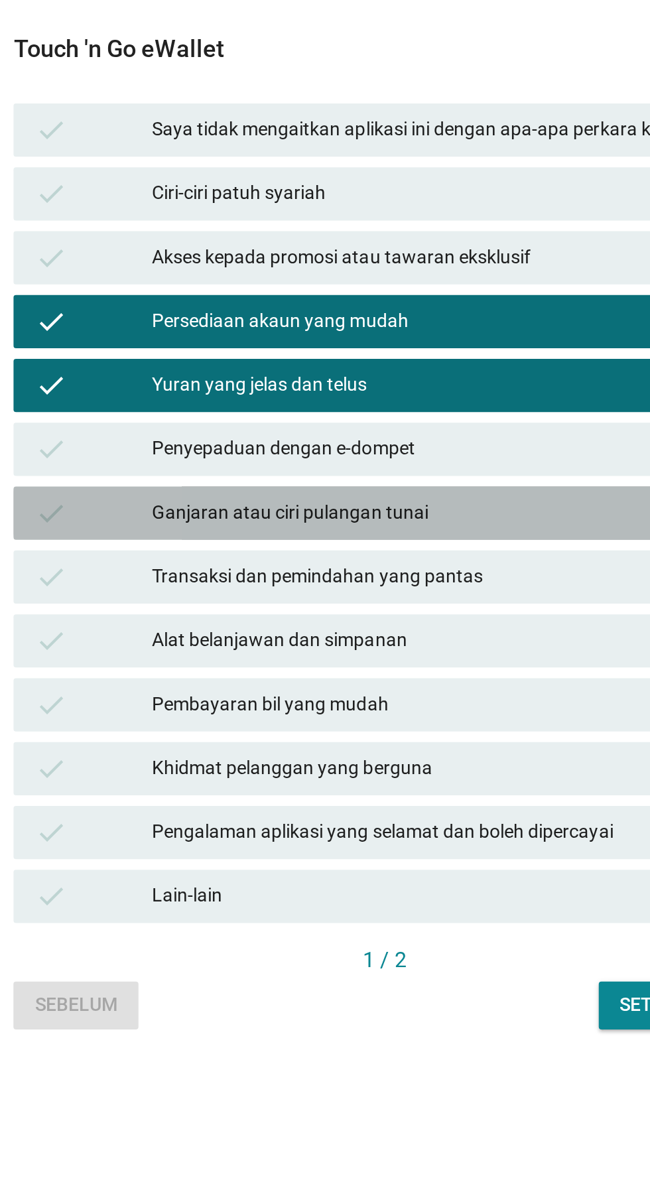
click at [362, 634] on div "check Ganjaran atau ciri pulangan tunai" at bounding box center [324, 620] width 369 height 27
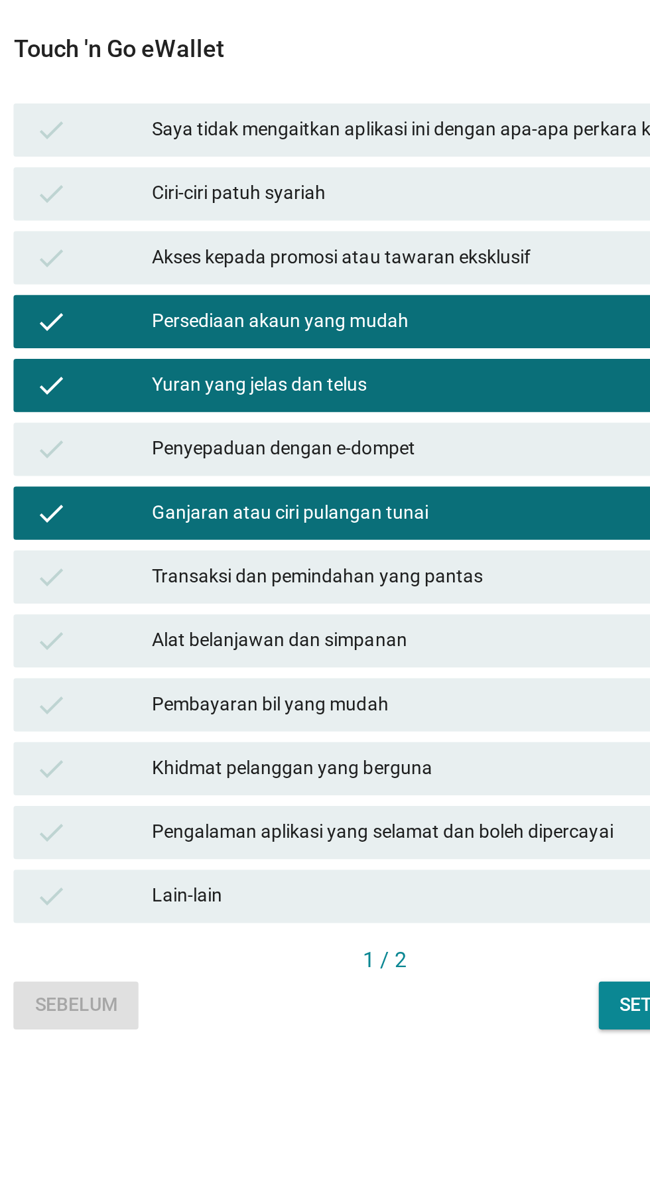
click at [351, 597] on div "Penyepaduan dengan e-dompet" at bounding box center [354, 589] width 290 height 16
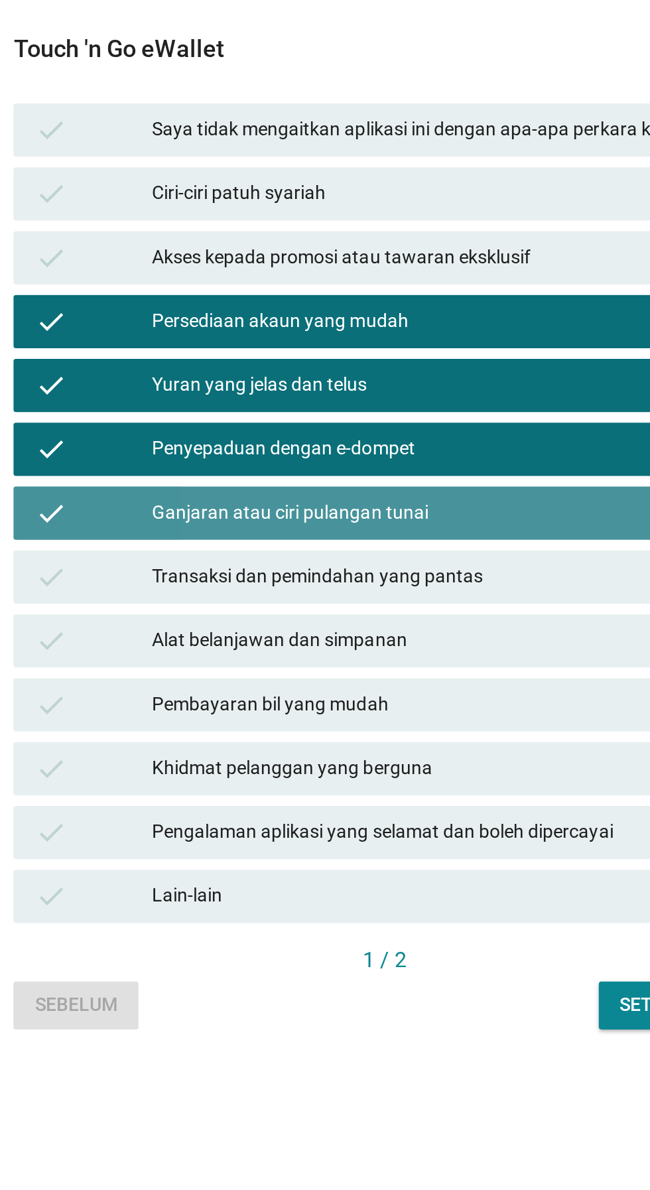
click at [370, 629] on div "Ganjaran atau ciri pulangan tunai" at bounding box center [354, 621] width 290 height 16
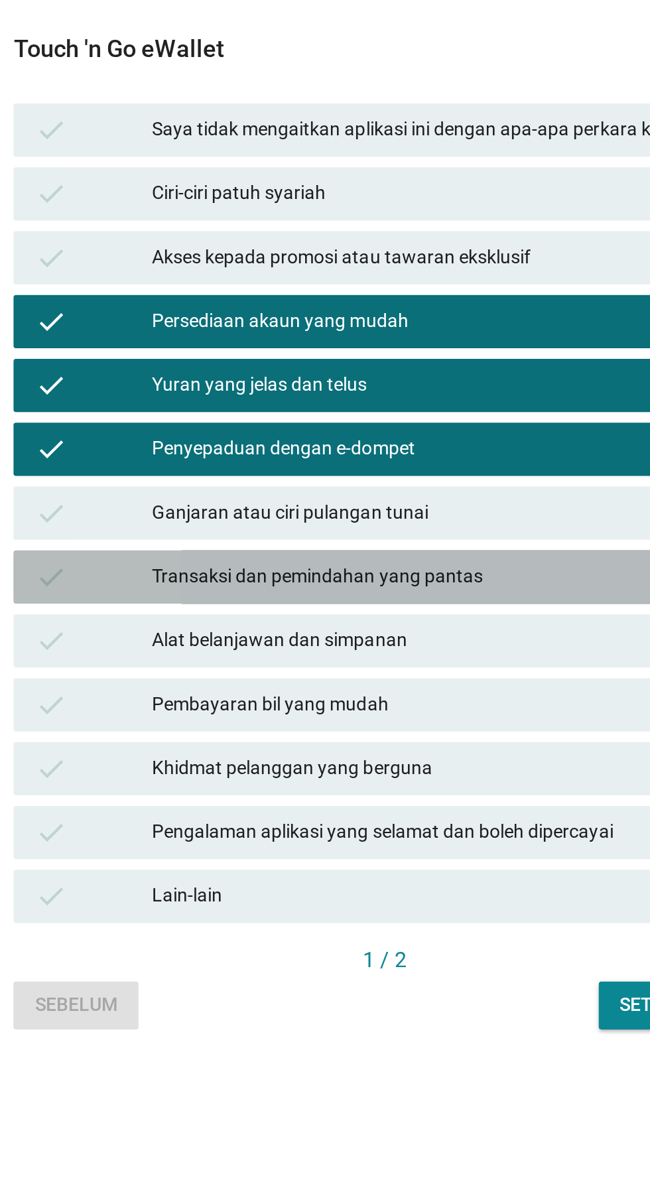
click at [336, 661] on div "Transaksi dan pemindahan yang pantas" at bounding box center [354, 653] width 290 height 16
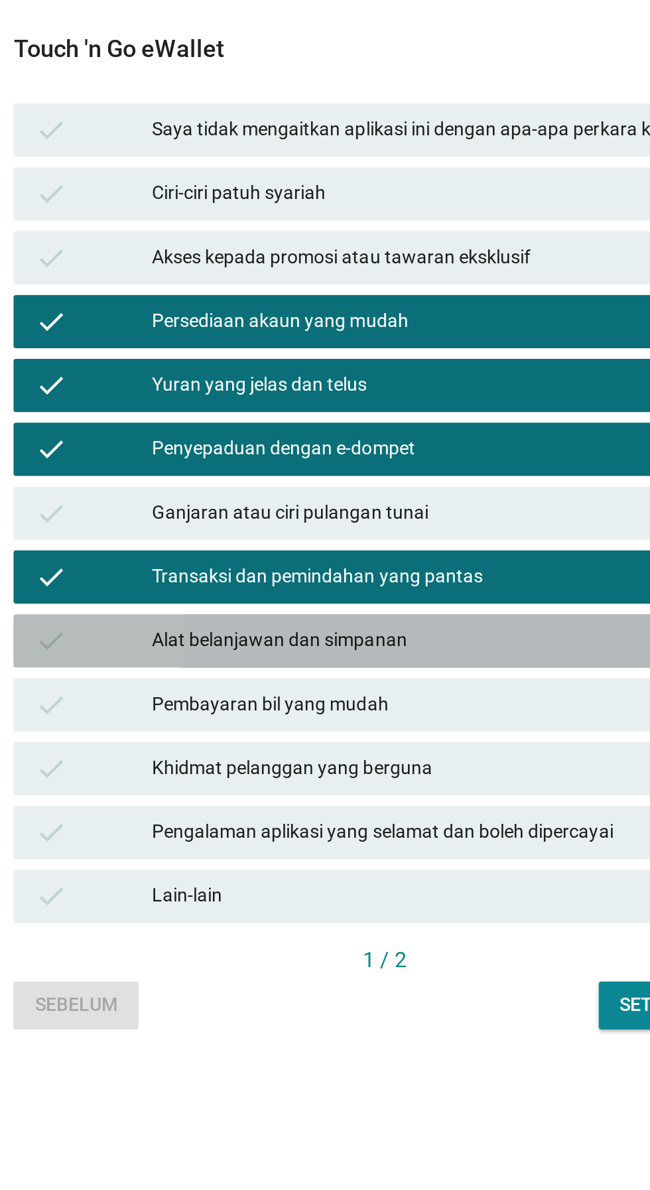
click at [317, 692] on div "Alat belanjawan dan simpanan" at bounding box center [354, 684] width 290 height 16
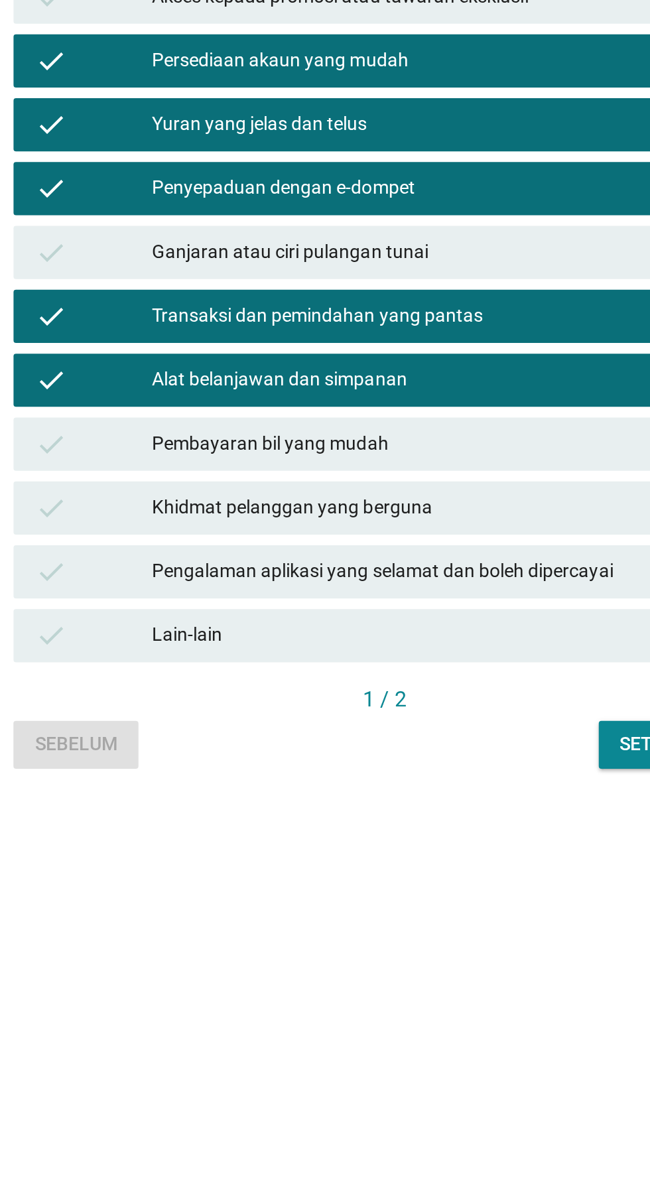
click at [320, 730] on div "check Pembayaran bil yang mudah" at bounding box center [324, 716] width 369 height 27
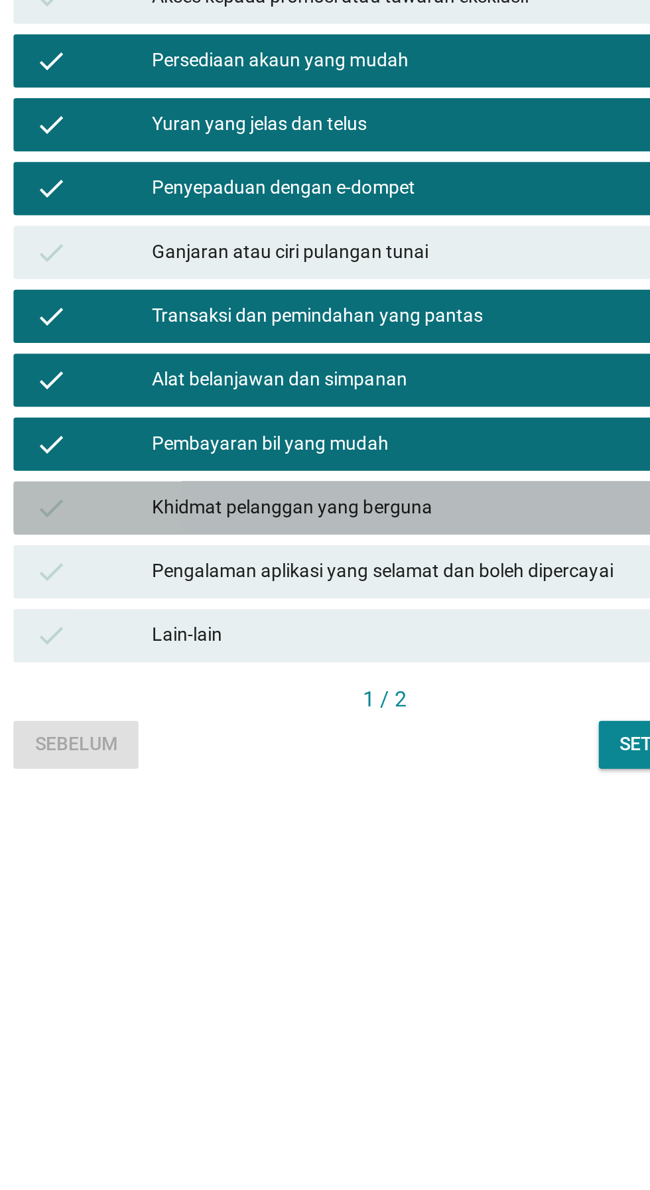
click at [323, 756] on div "Khidmat pelanggan yang berguna" at bounding box center [354, 748] width 290 height 16
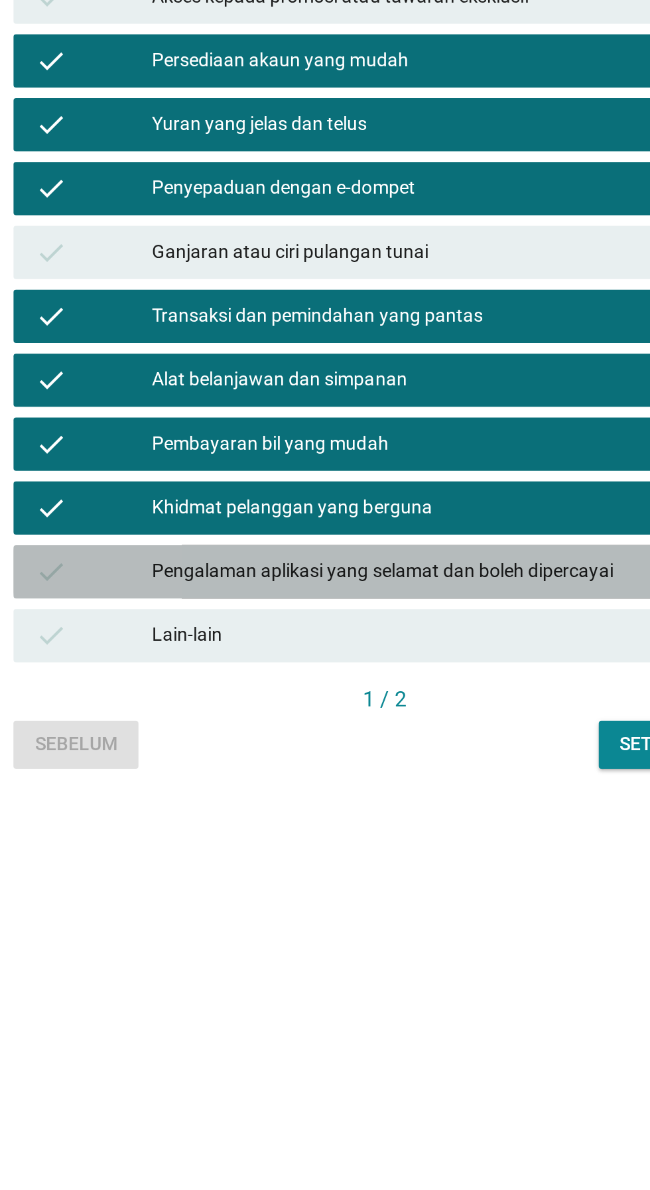
click at [353, 793] on div "check Pengalaman aplikasi yang selamat dan boleh dipercayai" at bounding box center [324, 780] width 369 height 27
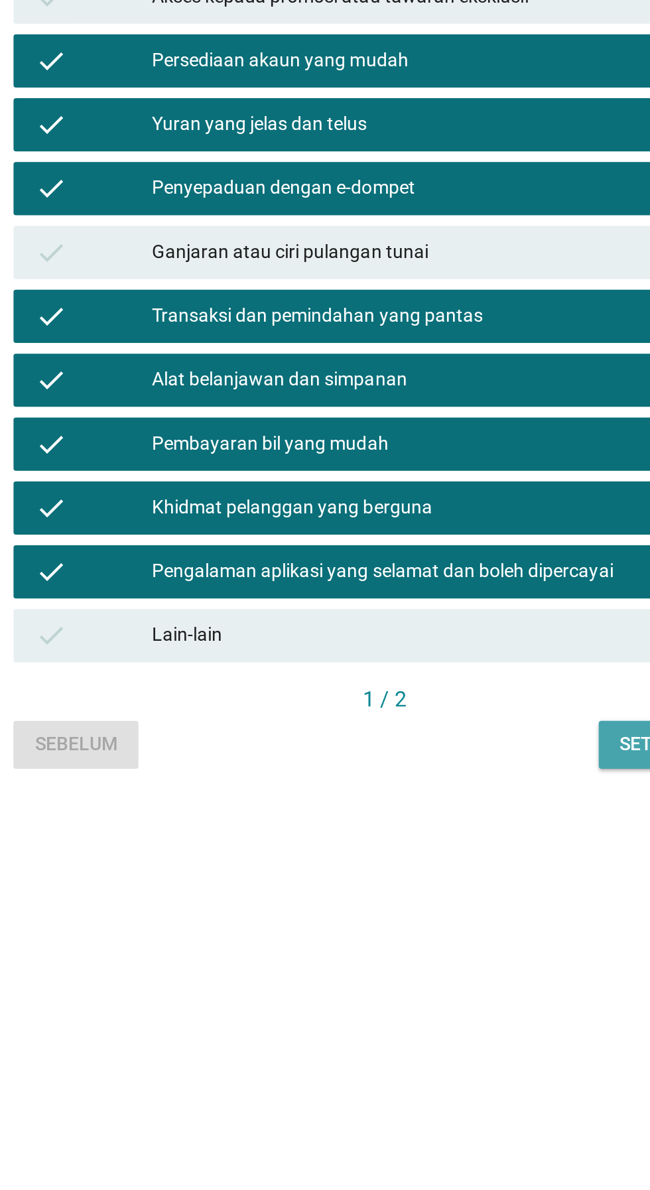
click at [451, 878] on button "Seterusnya" at bounding box center [471, 866] width 78 height 24
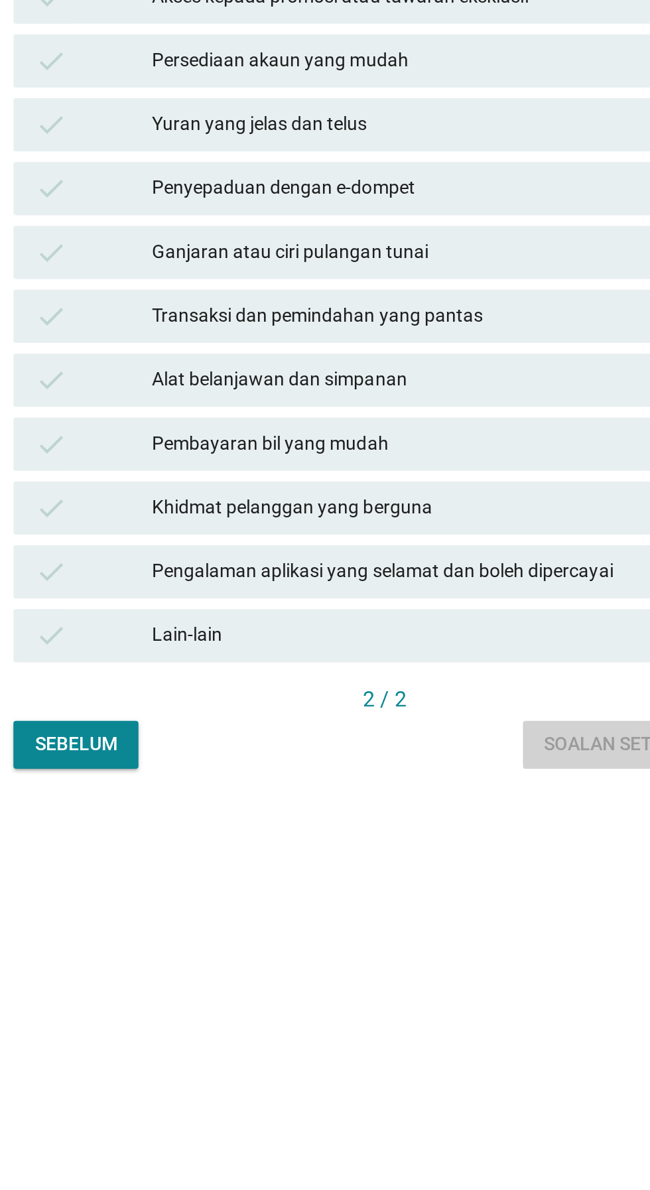
scroll to position [0, 0]
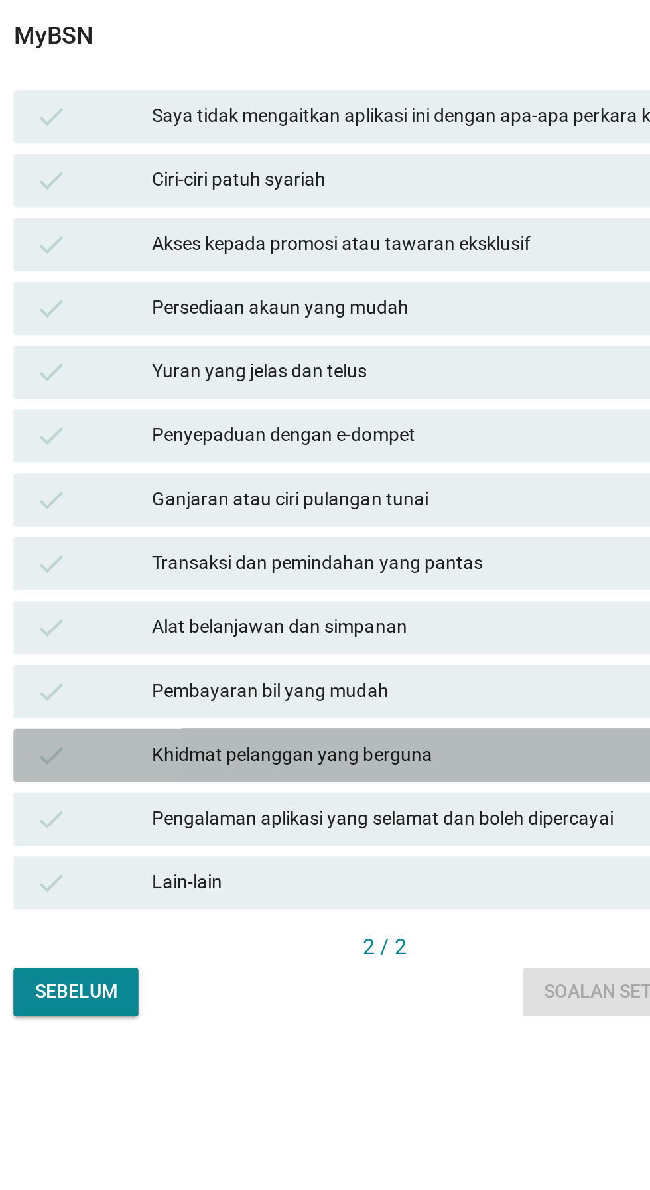
click at [407, 788] on div "Khidmat pelanggan yang berguna" at bounding box center [354, 780] width 290 height 16
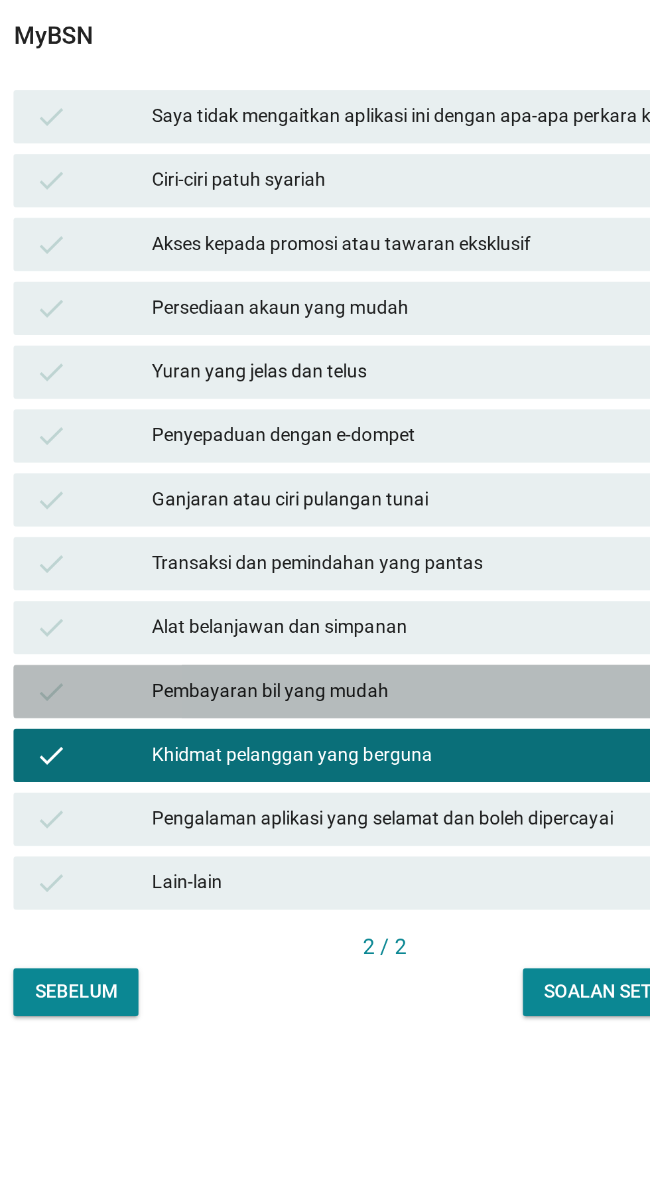
click at [405, 756] on div "Pembayaran bil yang mudah" at bounding box center [354, 748] width 290 height 16
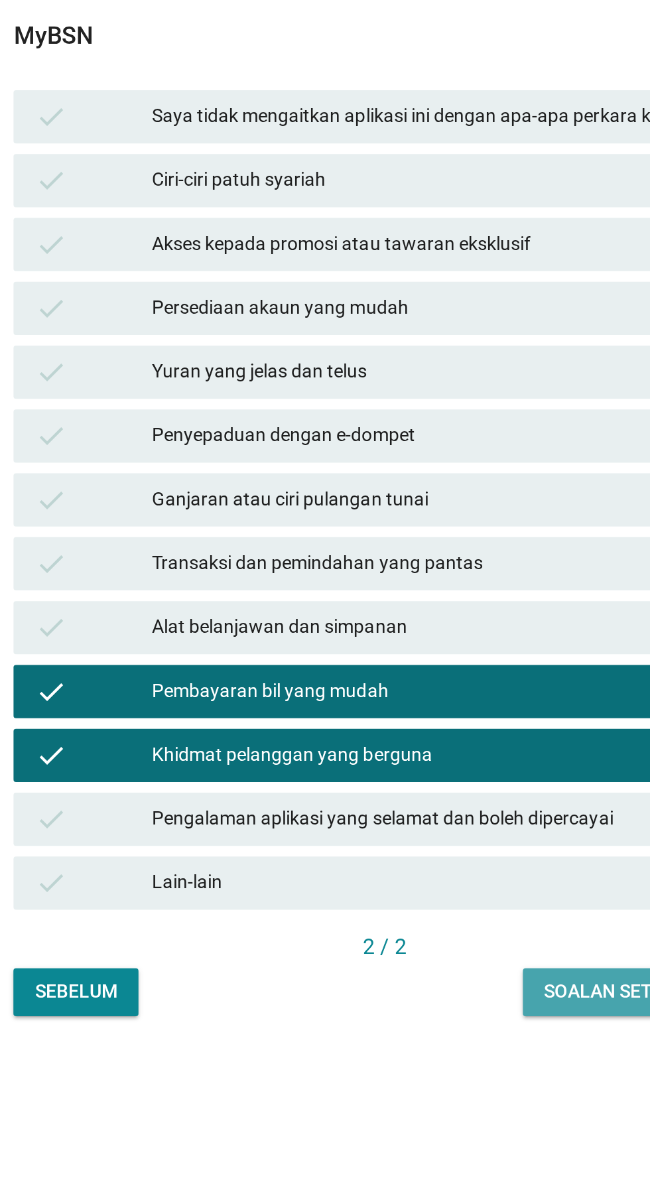
click at [431, 910] on button "Soalan seterusnya" at bounding box center [452, 898] width 116 height 24
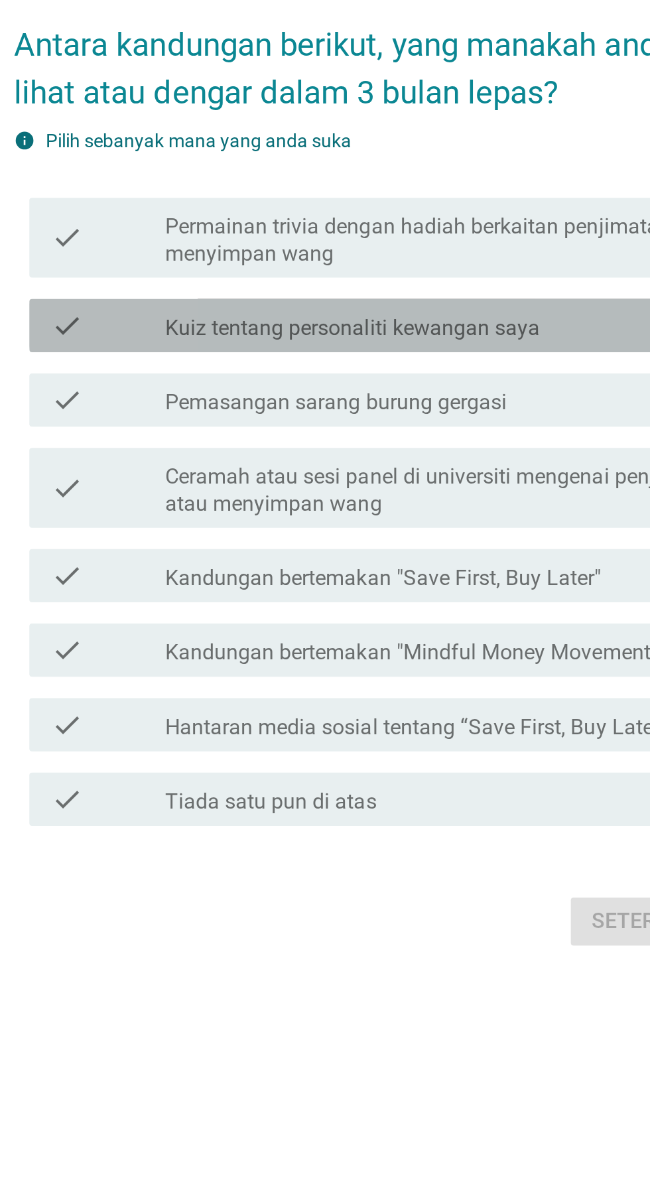
scroll to position [34, 0]
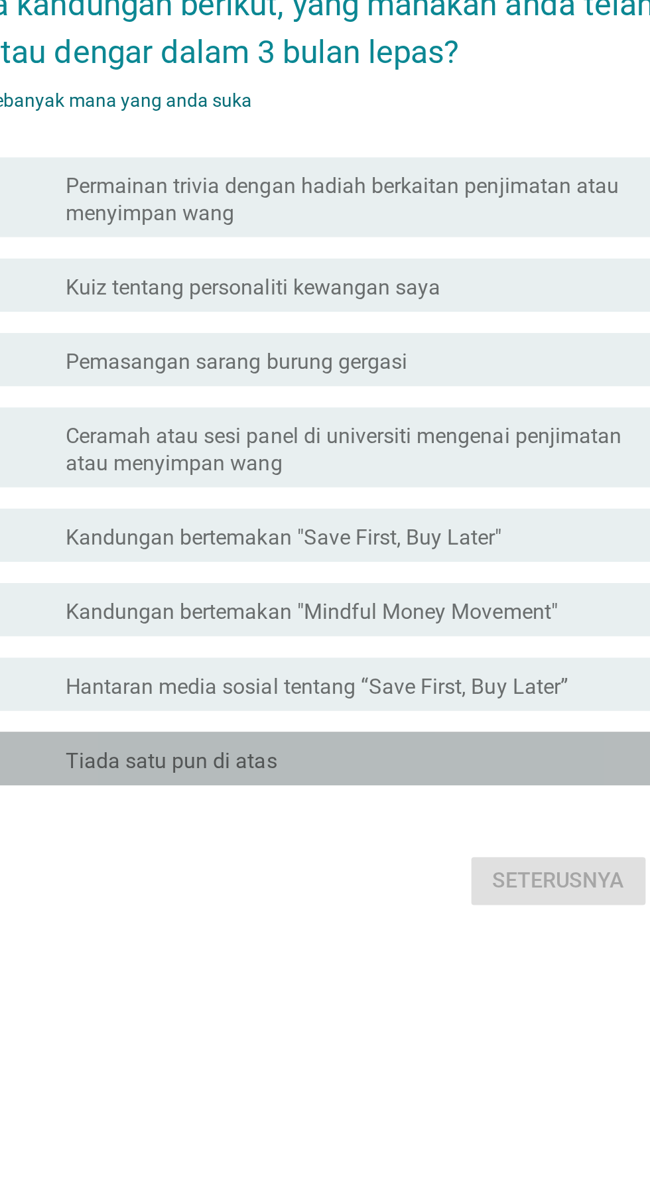
click at [455, 765] on div "check check_box_outline_blank Tiada satu pun di atas" at bounding box center [328, 752] width 361 height 27
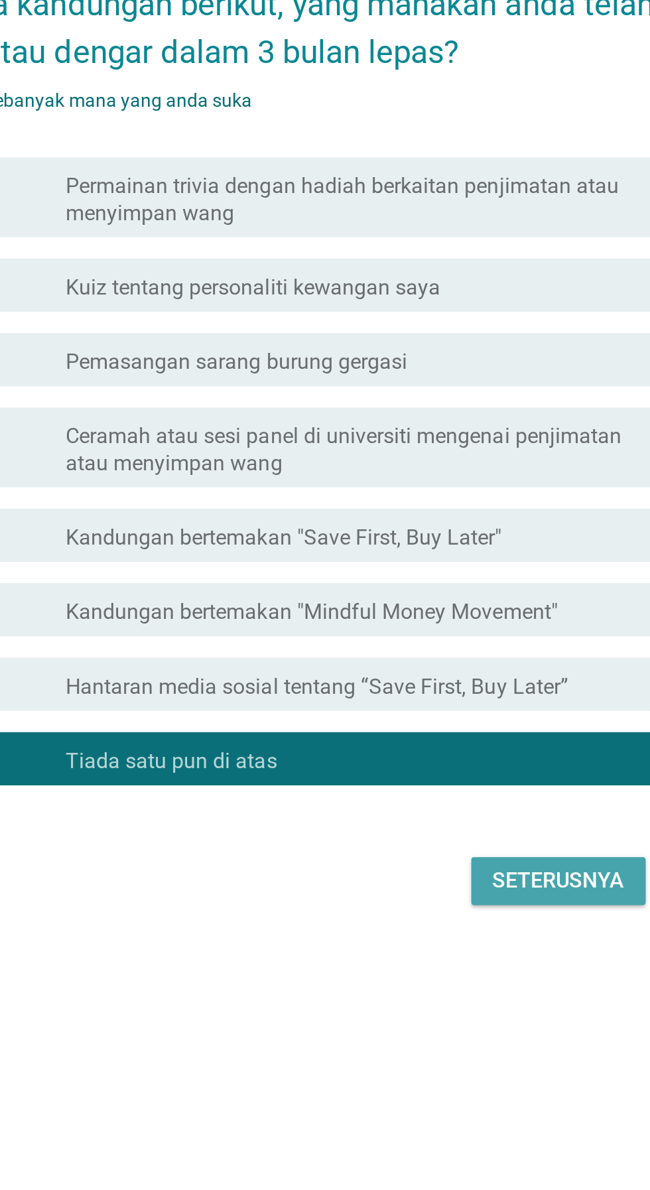
click at [480, 821] on div "Seterusnya" at bounding box center [461, 813] width 66 height 16
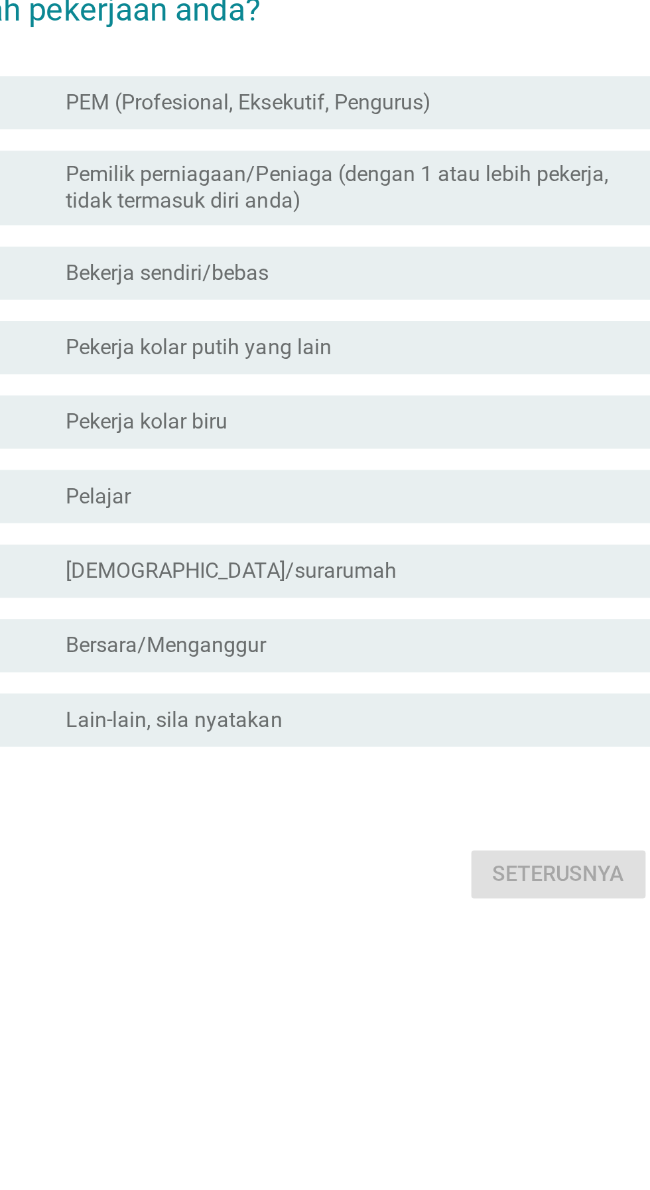
scroll to position [3, 0]
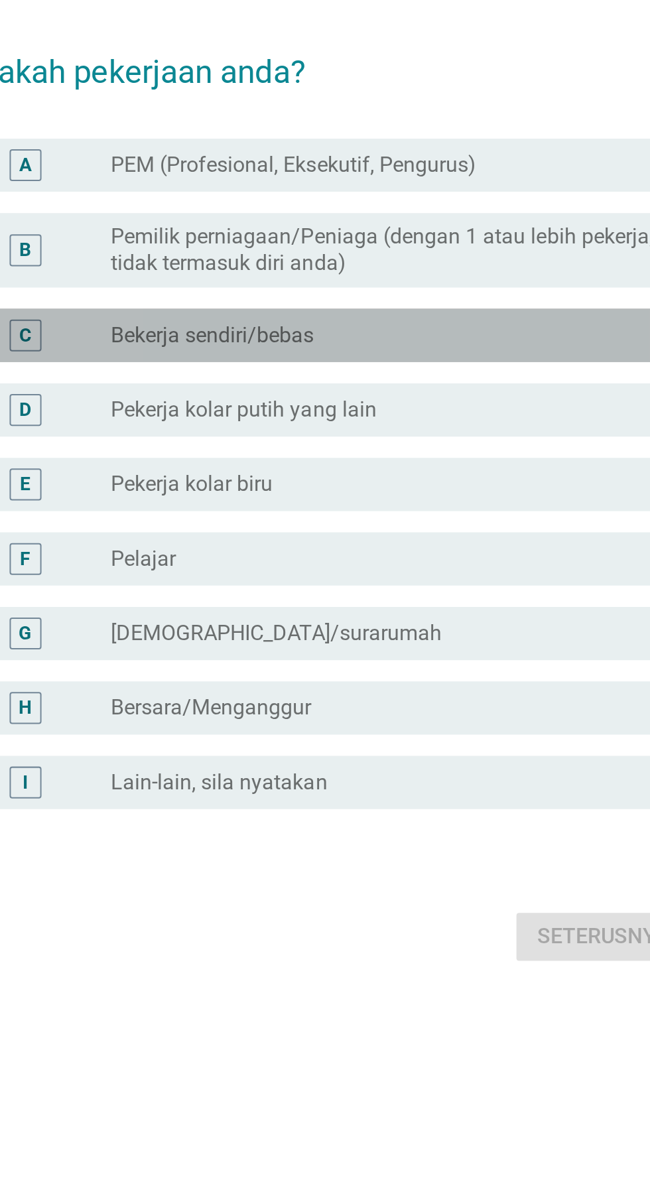
click at [392, 548] on div "radio_button_unchecked Bekerja sendiri/bebas" at bounding box center [352, 541] width 273 height 13
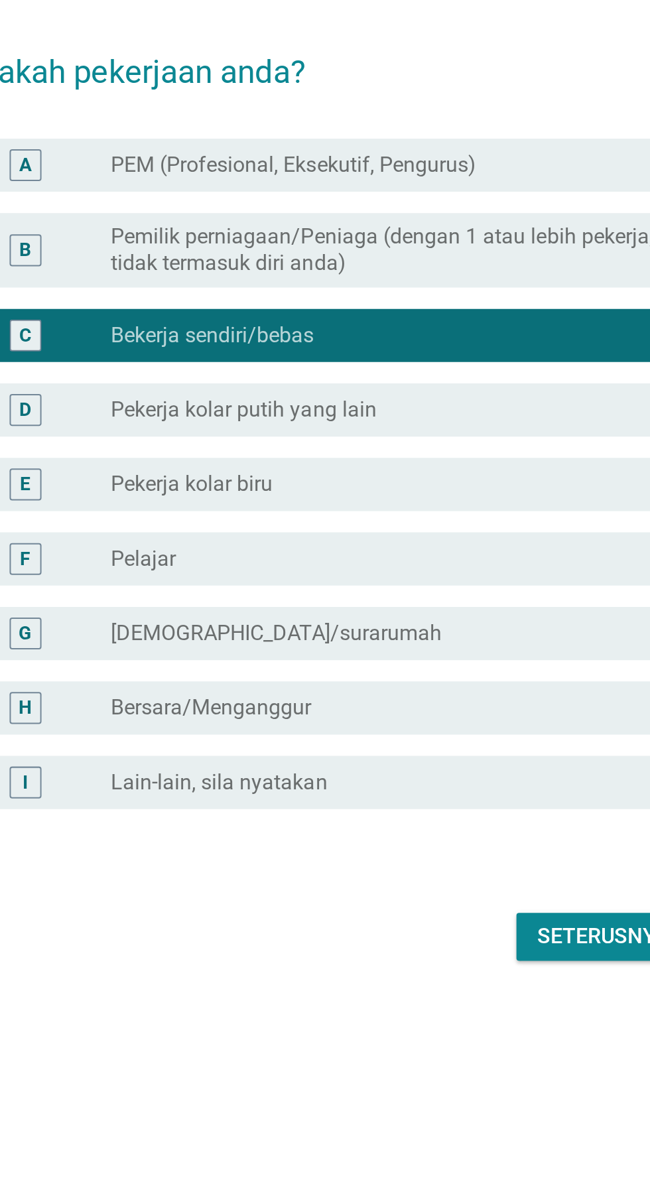
click at [460, 853] on button "Seterusnya" at bounding box center [461, 841] width 87 height 24
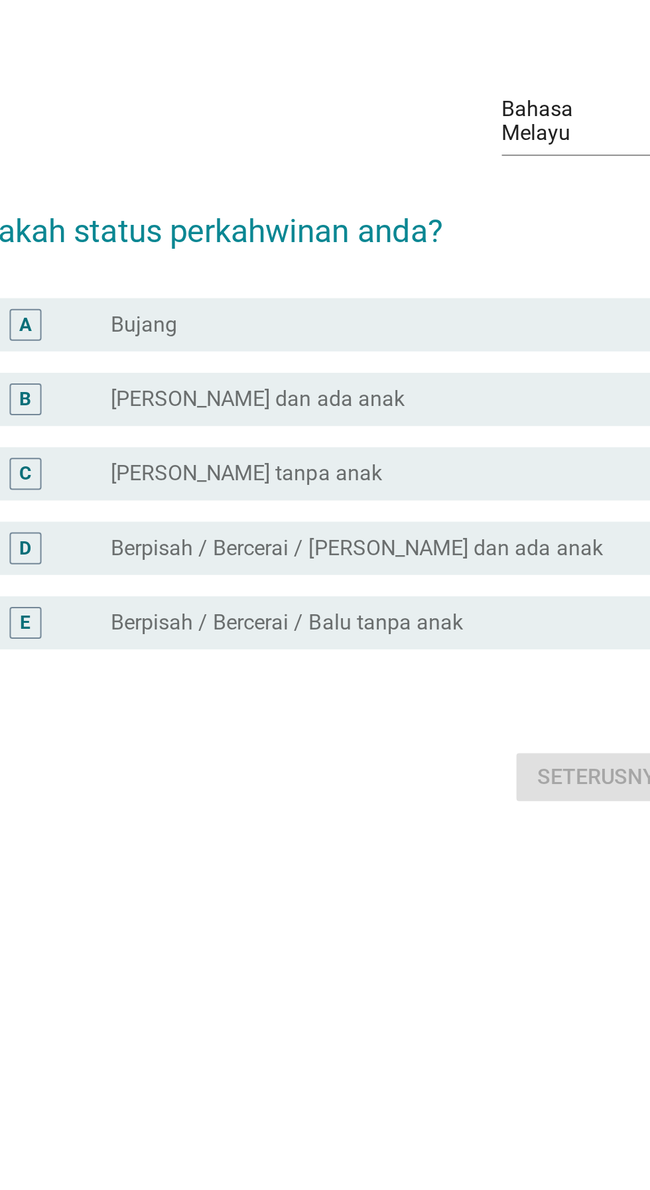
scroll to position [34, 0]
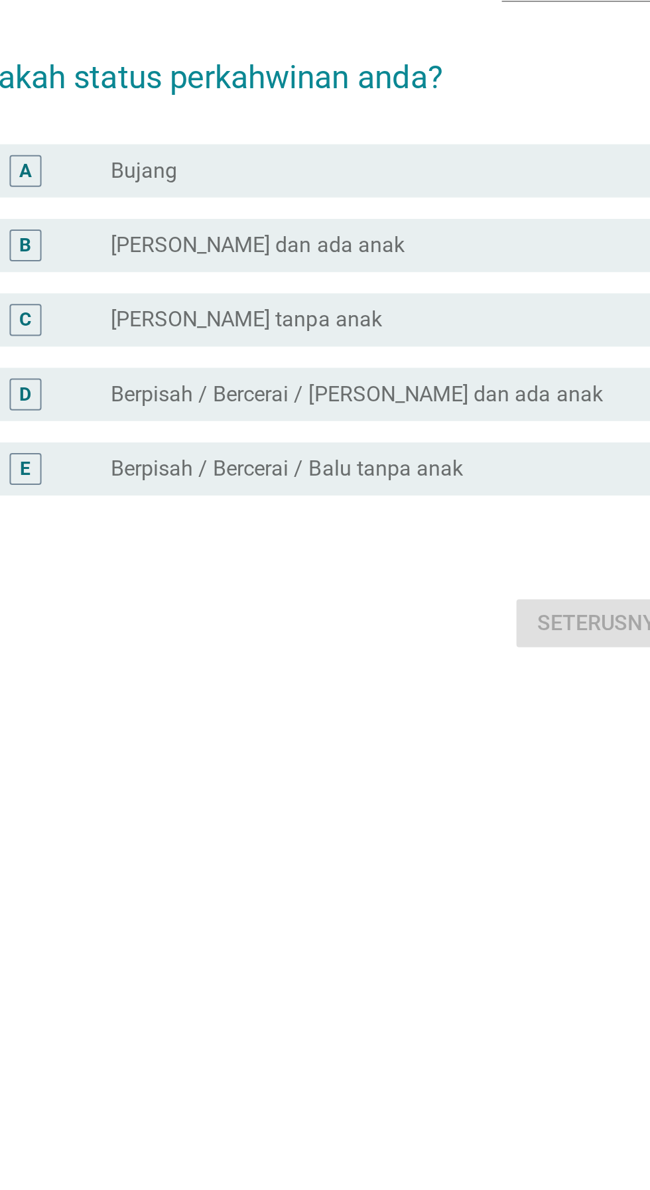
click at [349, 518] on div "A radio_button_unchecked Bujang" at bounding box center [328, 504] width 361 height 27
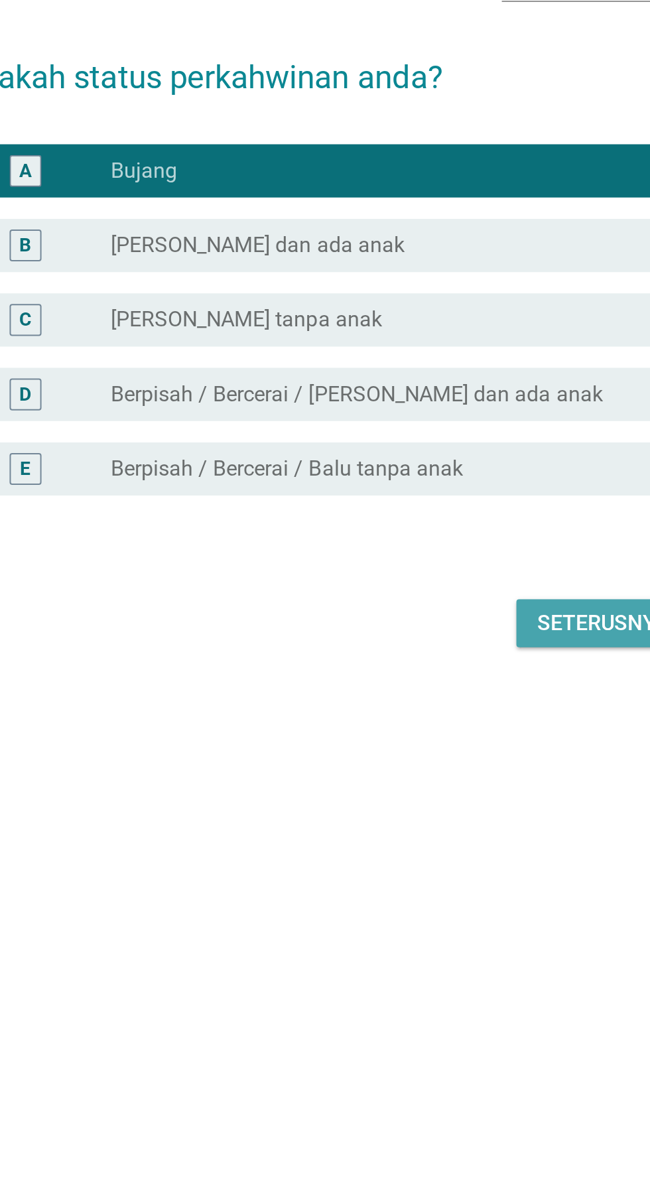
click at [449, 738] on div "Seterusnya" at bounding box center [461, 730] width 66 height 16
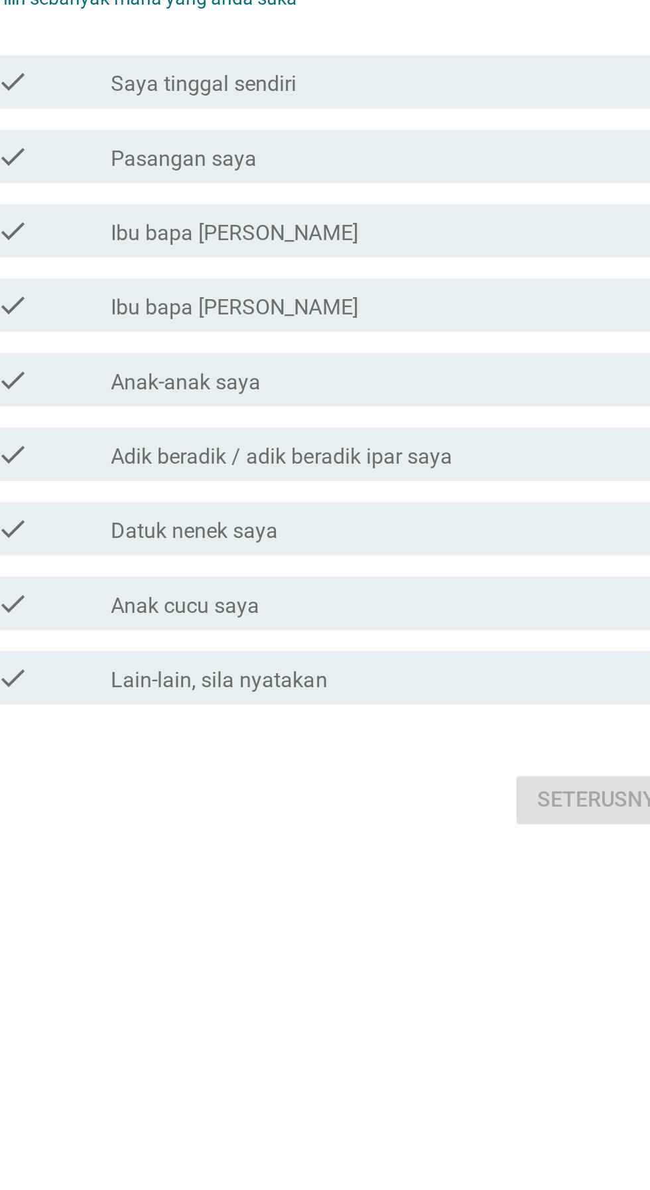
scroll to position [0, 0]
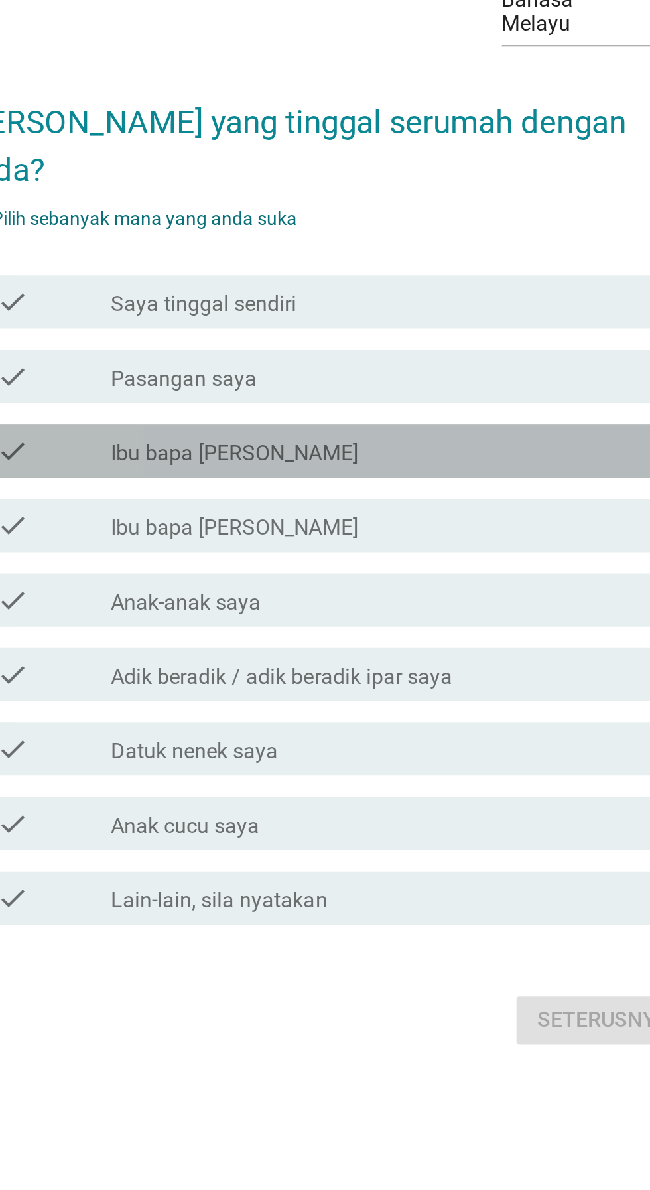
click at [332, 576] on div "check_box_outline_blank Ibu bapa [PERSON_NAME]" at bounding box center [358, 568] width 284 height 16
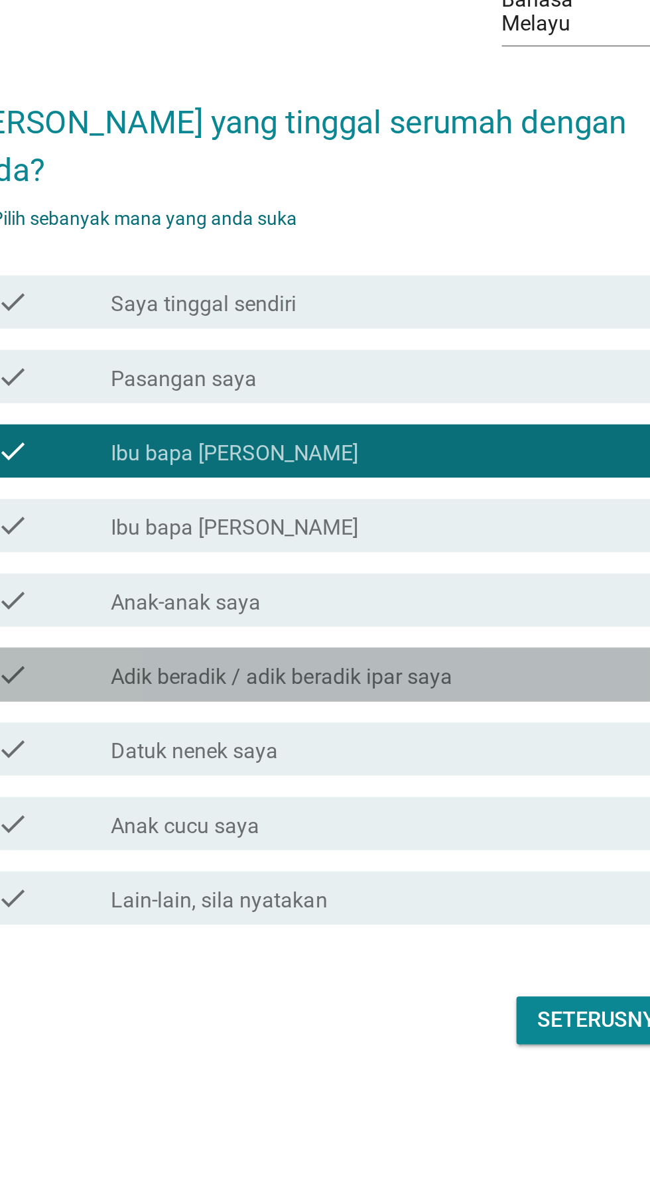
click at [440, 688] on div "check_box_outline_blank Adik beradik / adik beradik ipar saya" at bounding box center [358, 680] width 284 height 16
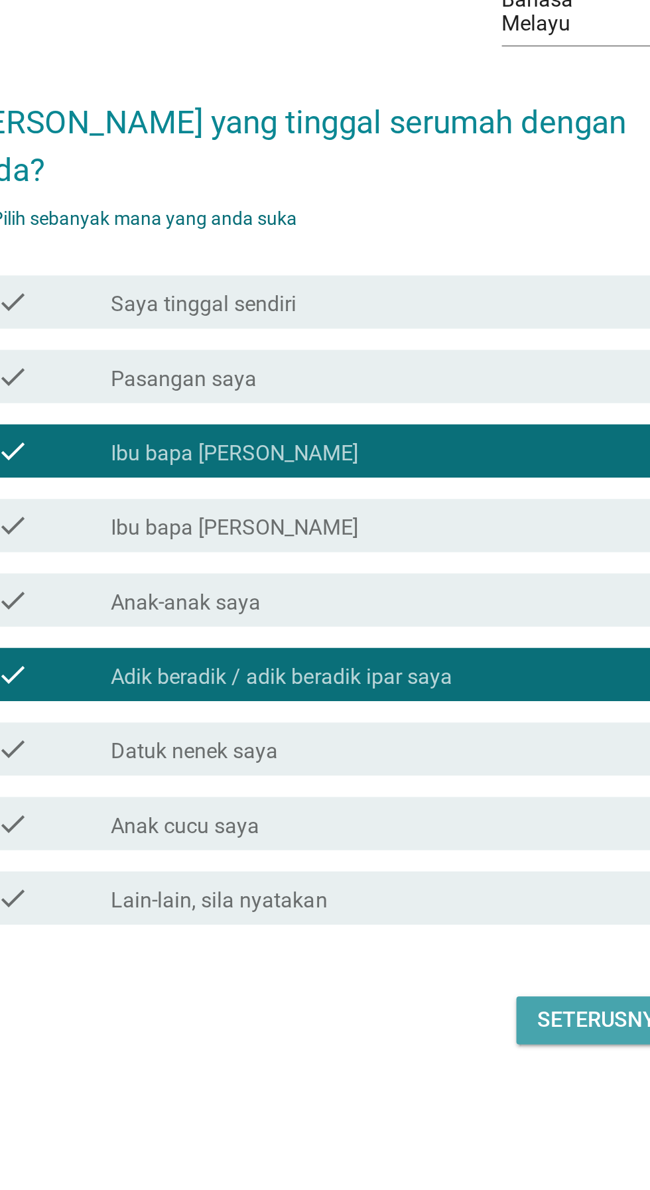
click at [457, 860] on div "Seterusnya" at bounding box center [461, 852] width 66 height 16
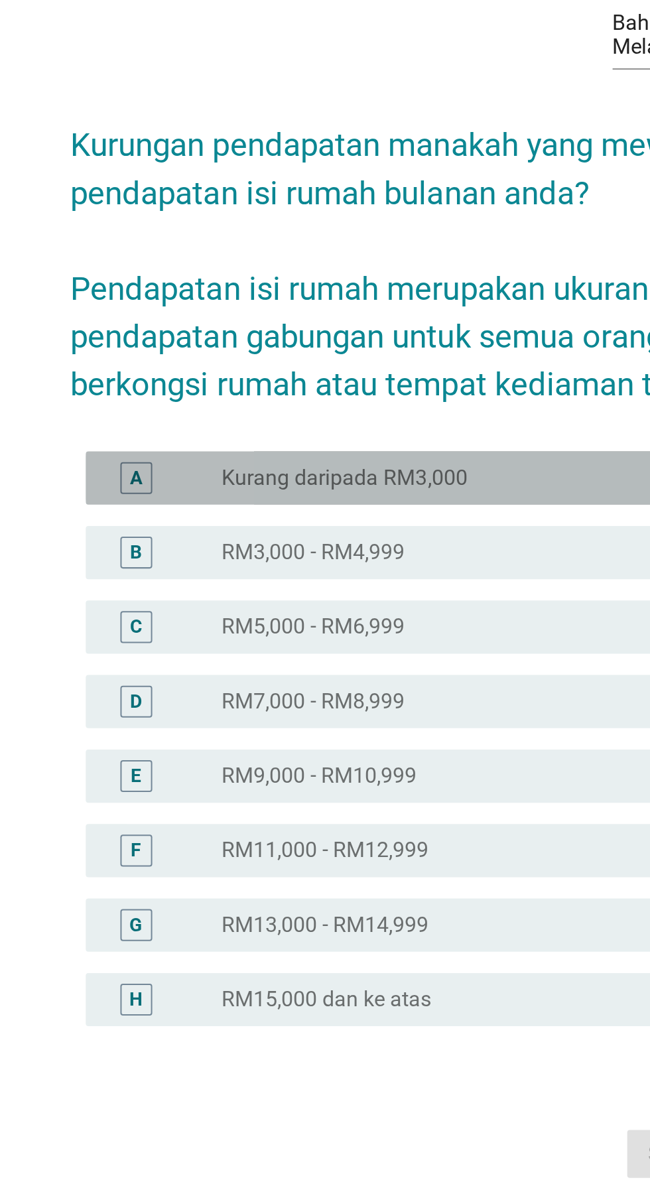
click at [283, 549] on label "Kurang daripada RM3,000" at bounding box center [277, 542] width 123 height 13
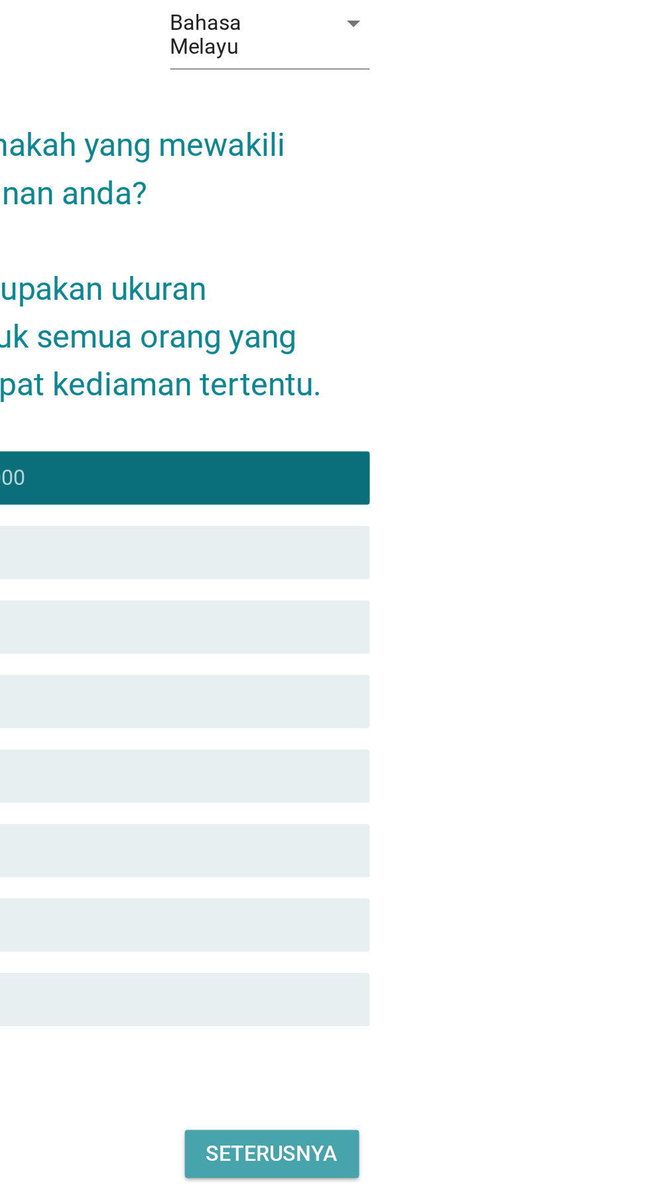
click at [464, 887] on div "Seterusnya" at bounding box center [461, 879] width 66 height 16
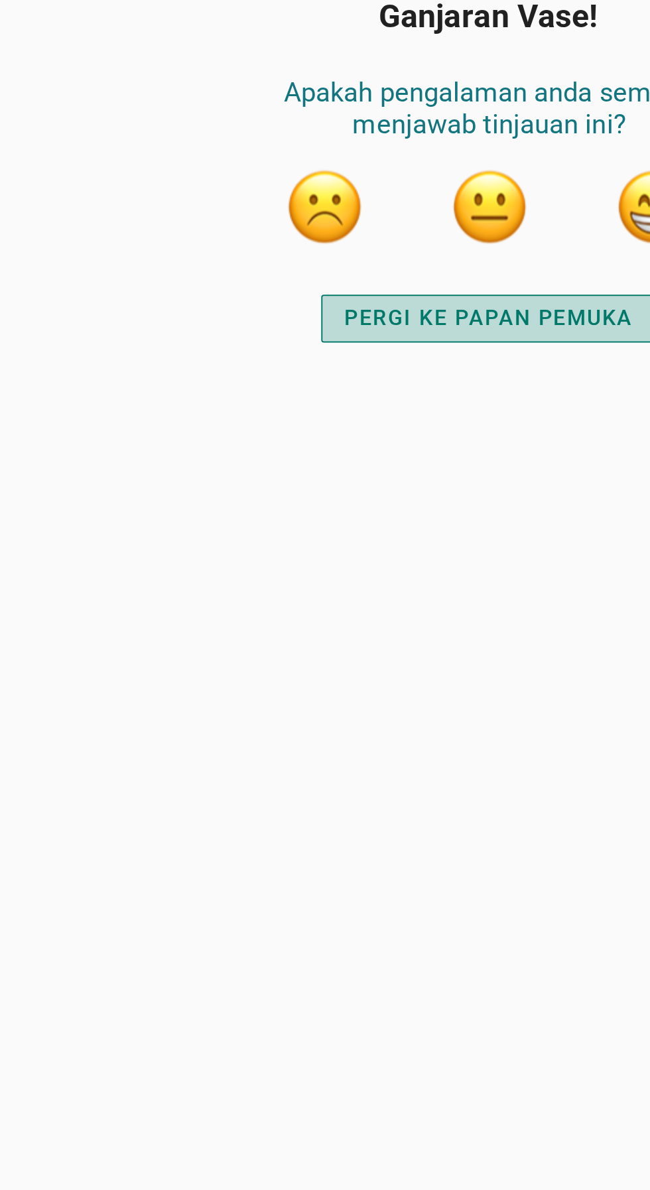
click at [285, 462] on div "PERGI KE PAPAN PEMUKA" at bounding box center [325, 463] width 144 height 16
